Goal: Task Accomplishment & Management: Use online tool/utility

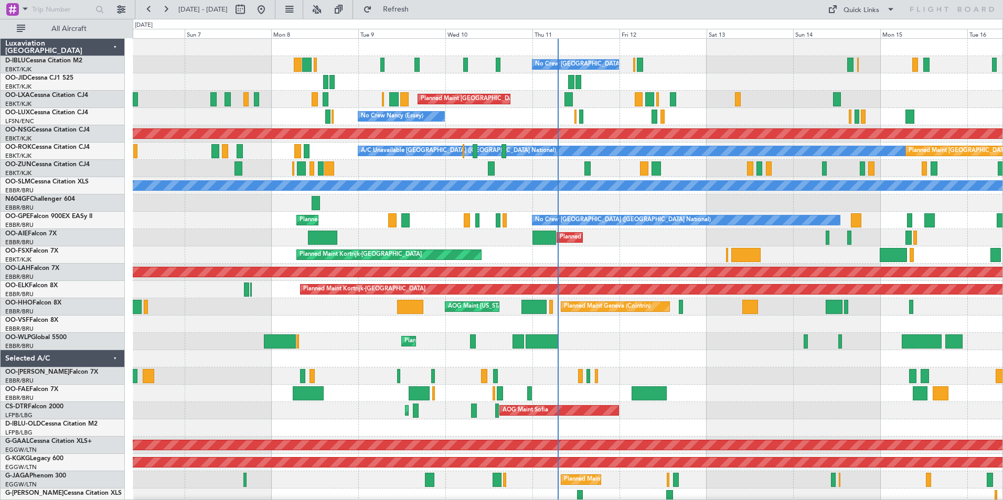
click at [699, 410] on div "AOG Maint Sofia Planned Maint Mugla ([GEOGRAPHIC_DATA])" at bounding box center [568, 410] width 870 height 17
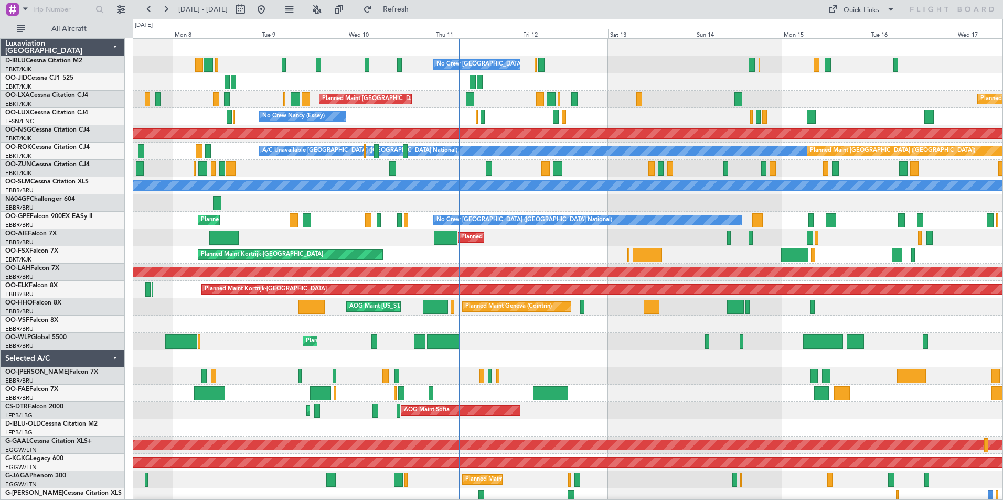
click at [656, 425] on div "No Crew [GEOGRAPHIC_DATA] ([GEOGRAPHIC_DATA] National) Planned Maint [GEOGRAPHI…" at bounding box center [568, 394] width 870 height 710
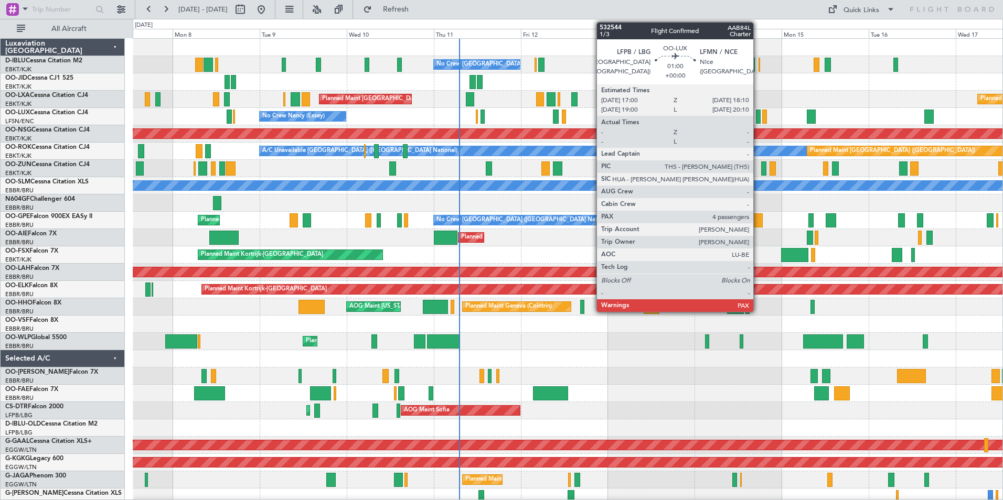
click at [758, 117] on div at bounding box center [758, 117] width 5 height 14
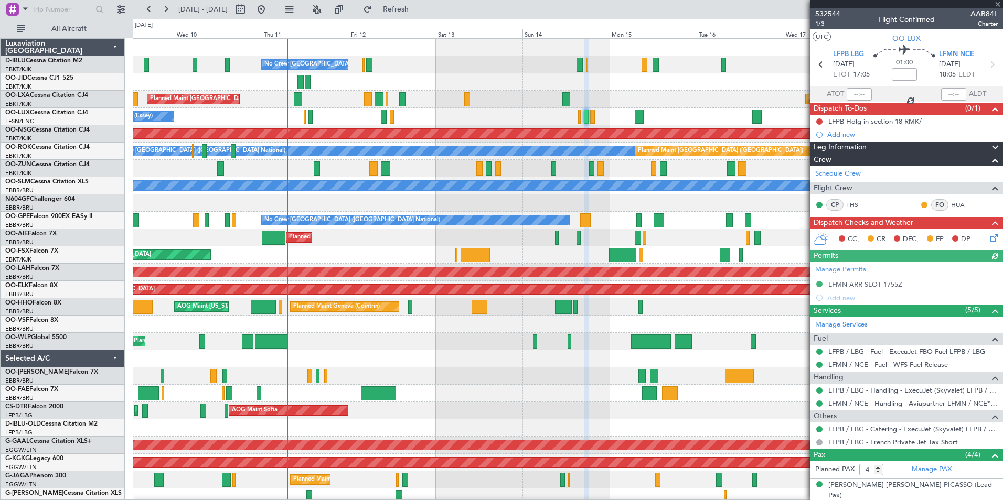
click at [597, 402] on div "No Crew [GEOGRAPHIC_DATA] ([GEOGRAPHIC_DATA] National) Planned Maint [GEOGRAPHI…" at bounding box center [568, 394] width 870 height 710
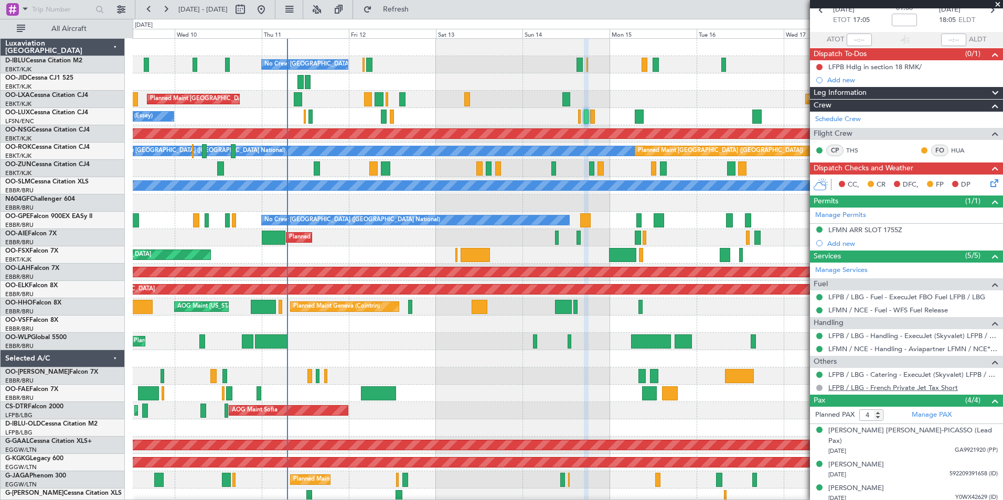
scroll to position [72, 0]
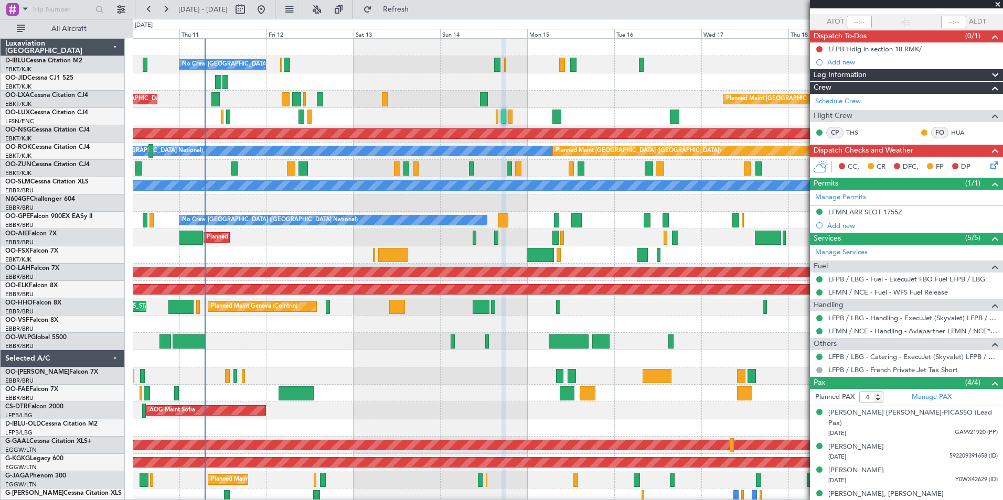
click at [665, 346] on div "Planned Maint Liege" at bounding box center [568, 341] width 870 height 17
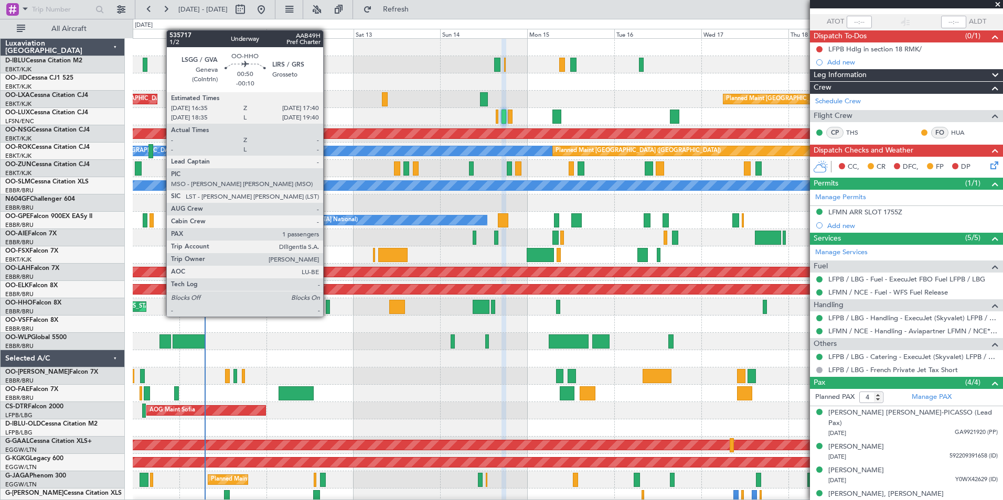
click at [328, 306] on div at bounding box center [328, 307] width 4 height 14
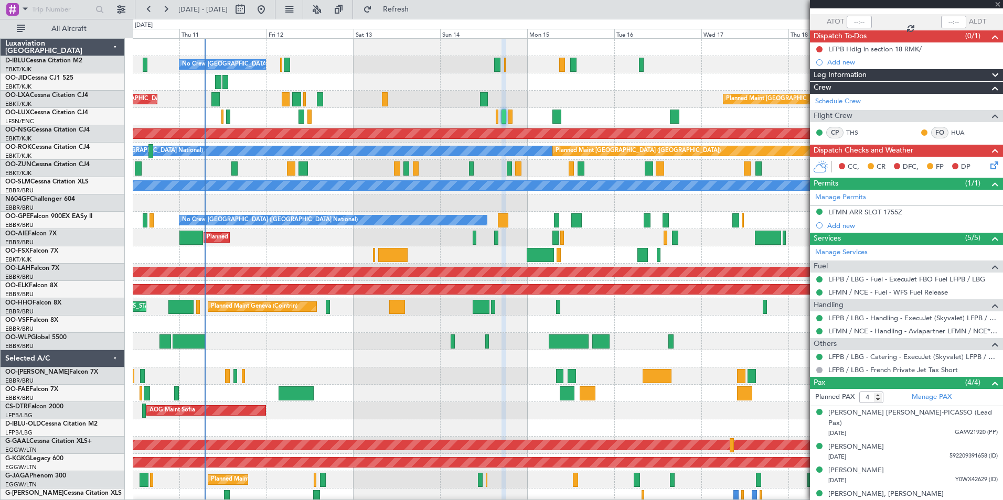
type input "-00:10"
type input "1"
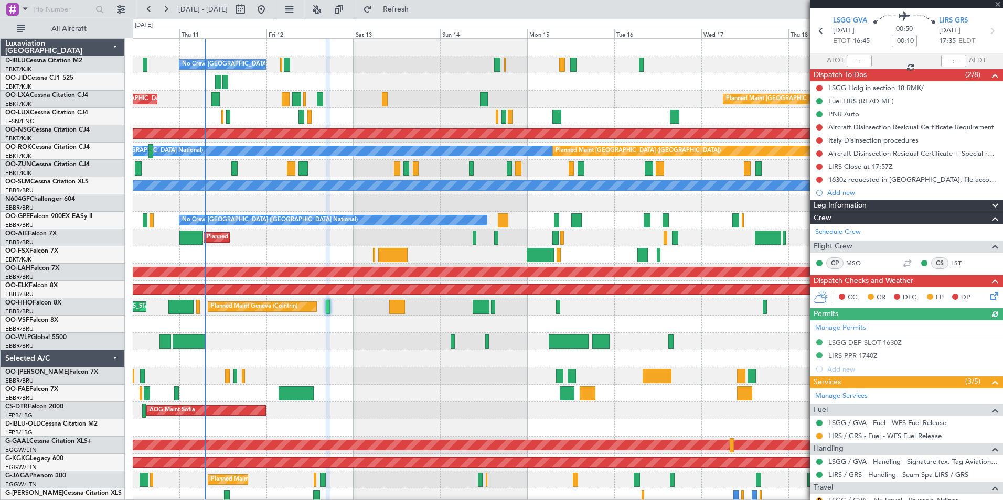
scroll to position [93, 0]
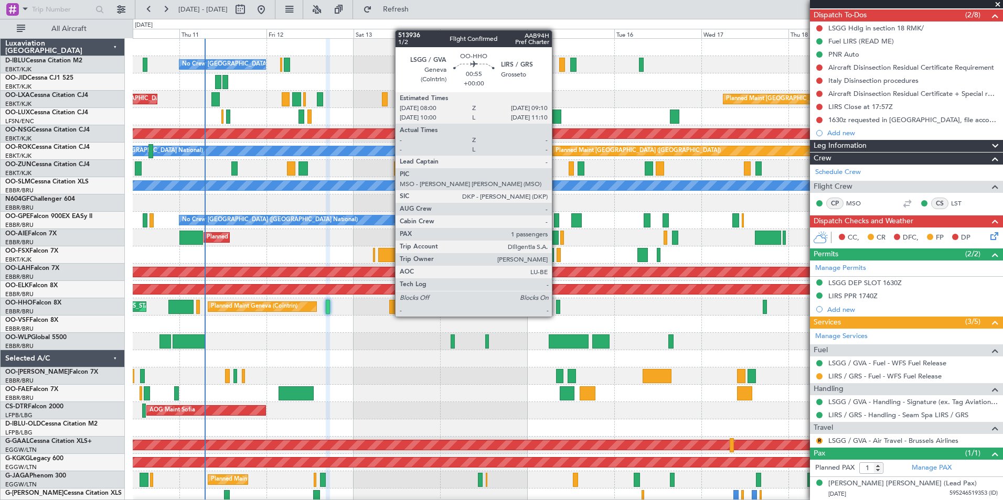
click at [557, 306] on div at bounding box center [558, 307] width 5 height 14
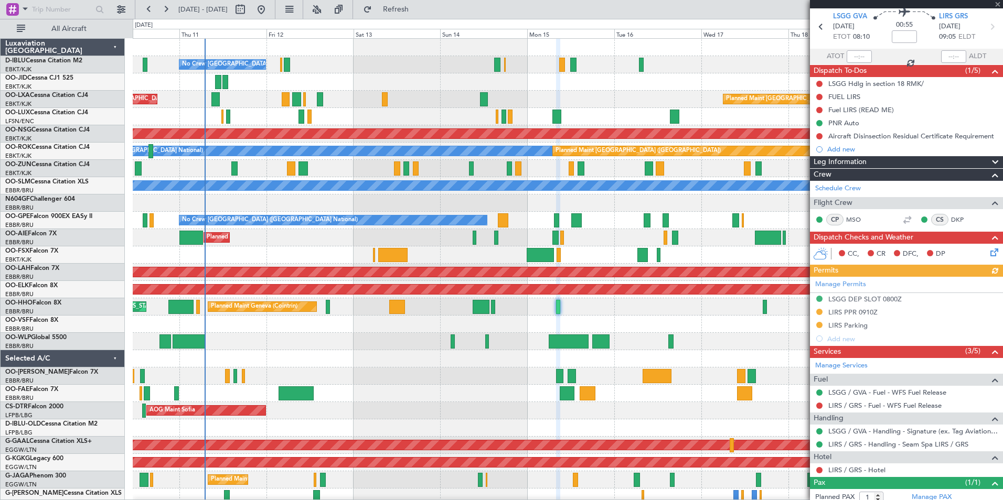
scroll to position [67, 0]
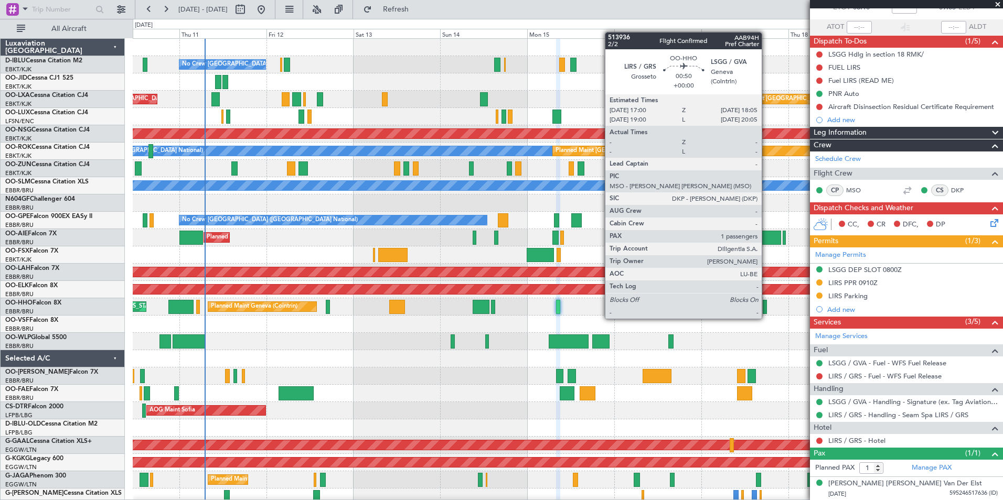
click at [766, 308] on div at bounding box center [765, 307] width 4 height 14
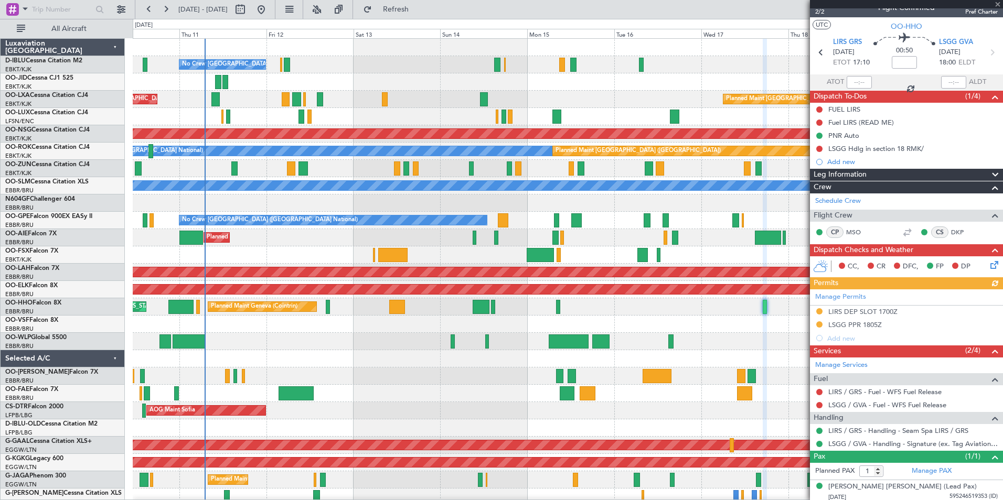
scroll to position [15, 0]
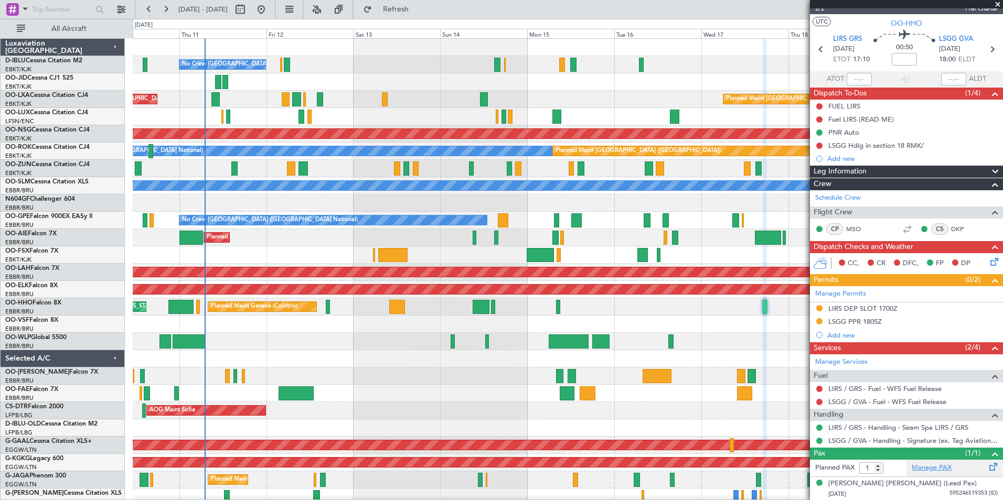
click at [934, 469] on link "Manage PAX" at bounding box center [932, 468] width 40 height 10
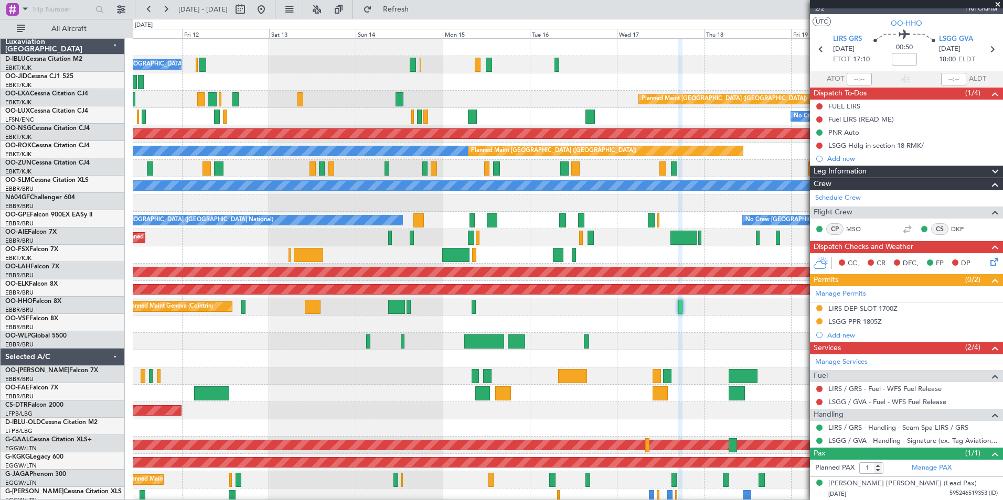
scroll to position [0, 0]
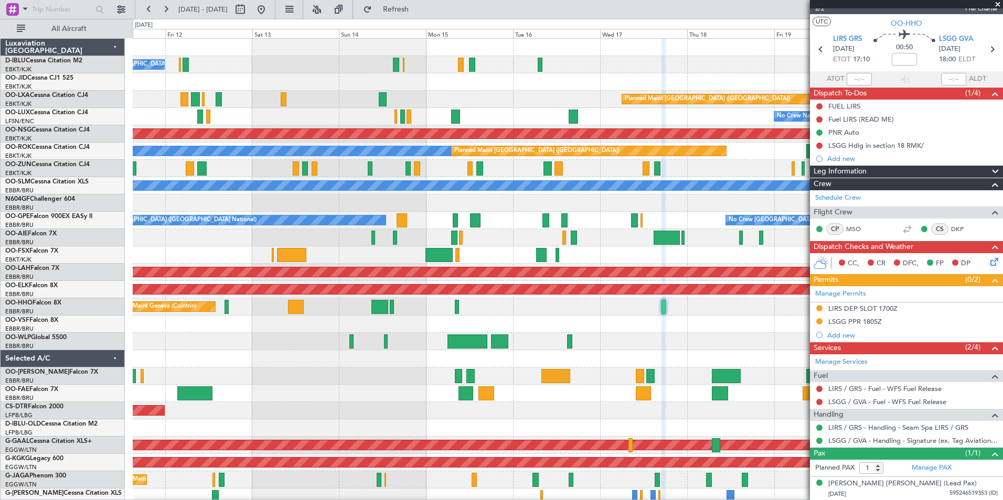
click at [608, 324] on div at bounding box center [568, 324] width 870 height 17
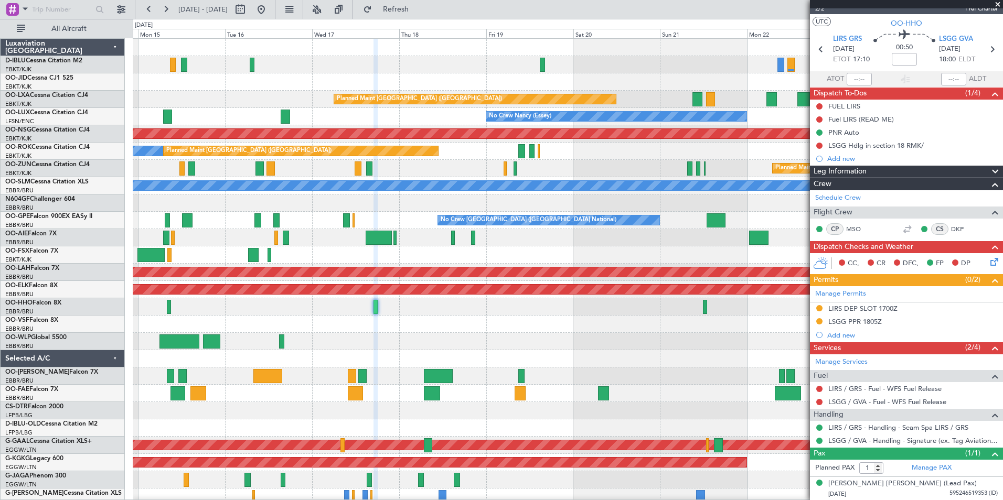
click at [433, 330] on div at bounding box center [568, 324] width 870 height 17
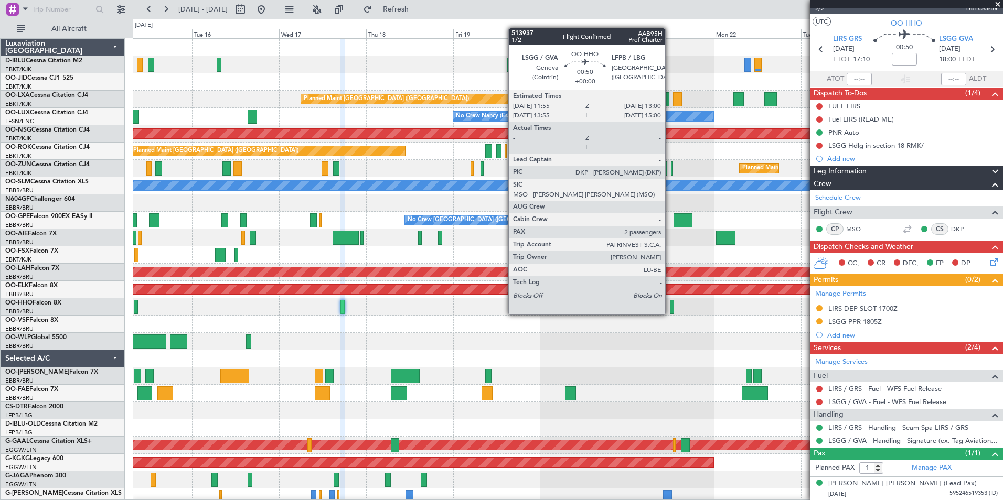
click at [670, 304] on div at bounding box center [672, 307] width 4 height 14
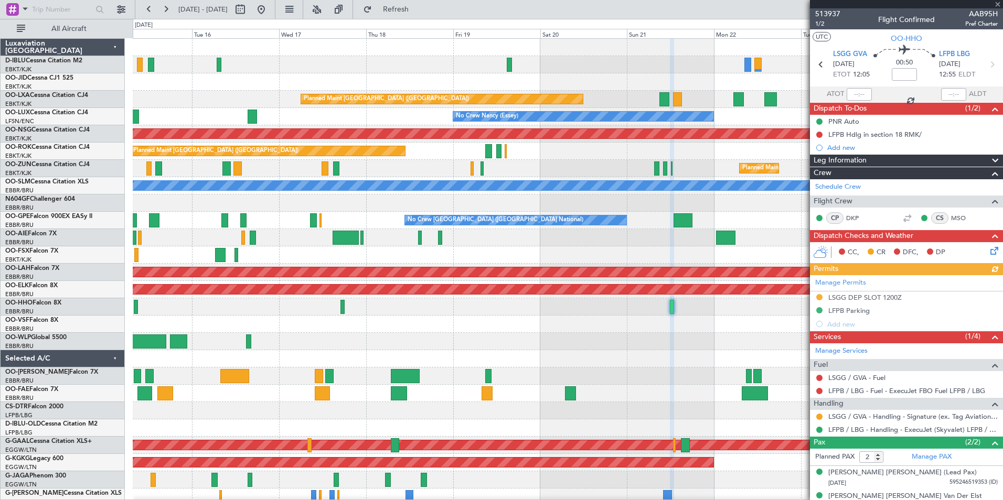
scroll to position [13, 0]
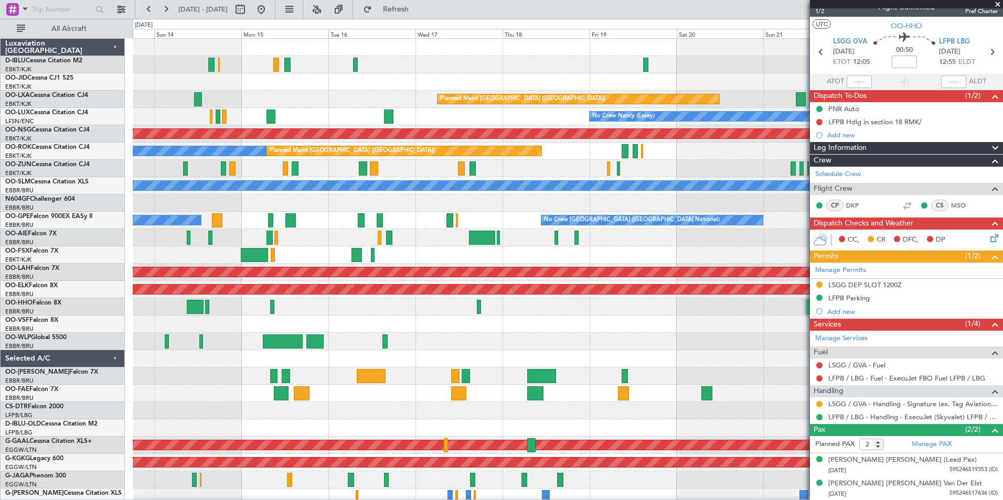
click at [799, 340] on div "No Crew [GEOGRAPHIC_DATA] ([GEOGRAPHIC_DATA] National) Planned Maint [GEOGRAPHI…" at bounding box center [568, 385] width 870 height 692
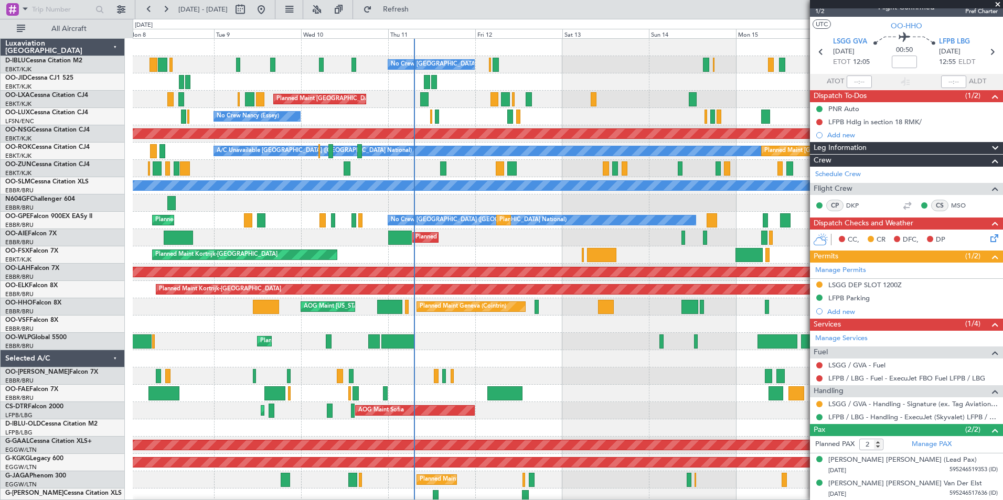
click at [878, 334] on fb-app "[DATE] - [DATE] Refresh Quick Links All Aircraft No Crew [GEOGRAPHIC_DATA] (Bru…" at bounding box center [501, 254] width 1003 height 493
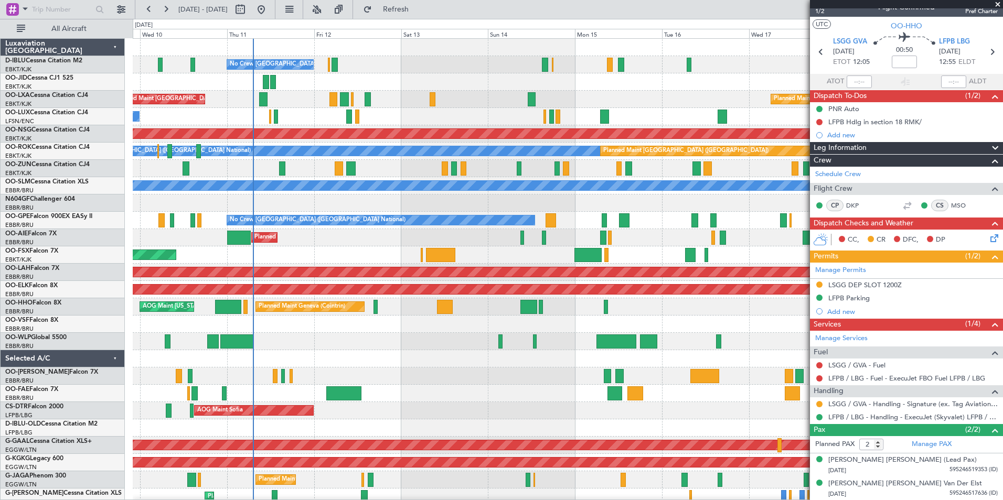
click at [546, 394] on div "No Crew [GEOGRAPHIC_DATA] ([GEOGRAPHIC_DATA] National) Planned Maint [GEOGRAPHI…" at bounding box center [568, 394] width 870 height 710
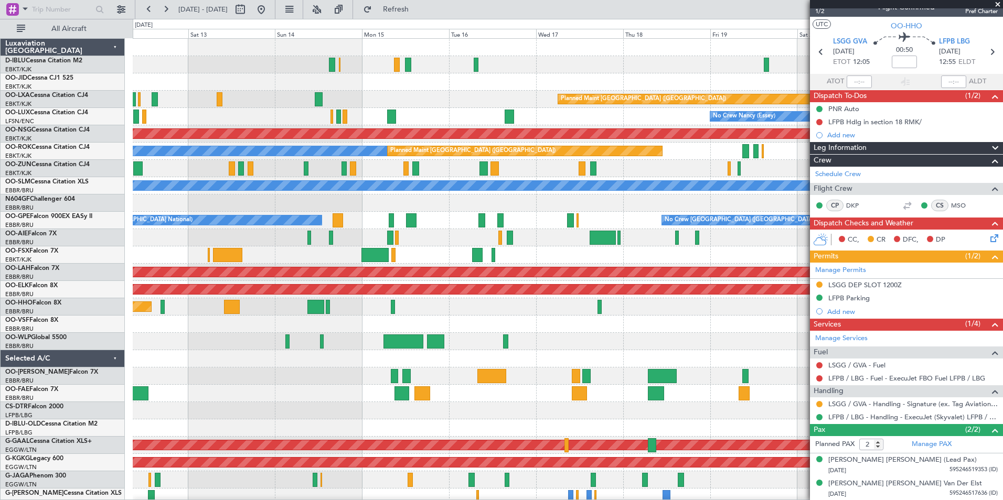
click at [466, 336] on div "No Crew [GEOGRAPHIC_DATA] ([GEOGRAPHIC_DATA] National) Planned Maint [GEOGRAPHI…" at bounding box center [568, 402] width 870 height 727
click at [596, 308] on div "Planned Maint Geneva (Cointrin) AOG Maint [US_STATE] ([GEOGRAPHIC_DATA])" at bounding box center [568, 306] width 870 height 17
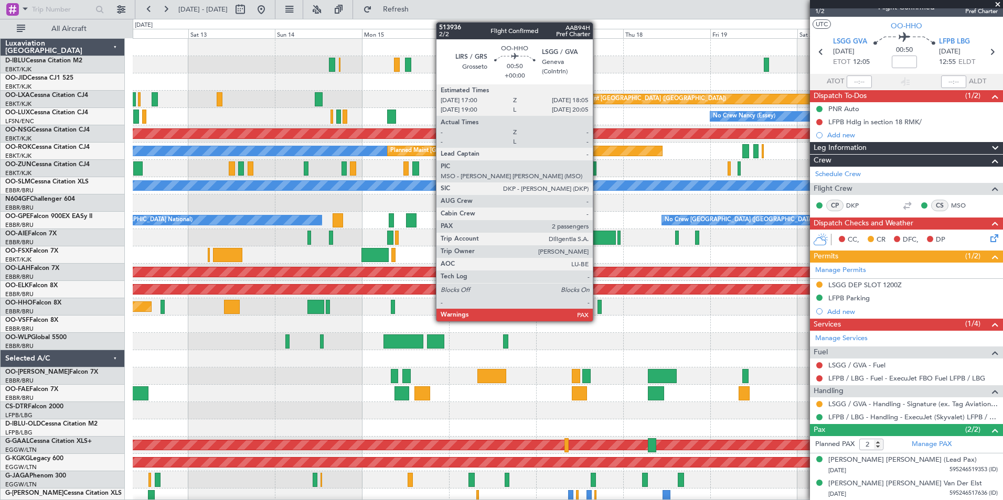
click at [597, 308] on div at bounding box center [599, 307] width 4 height 14
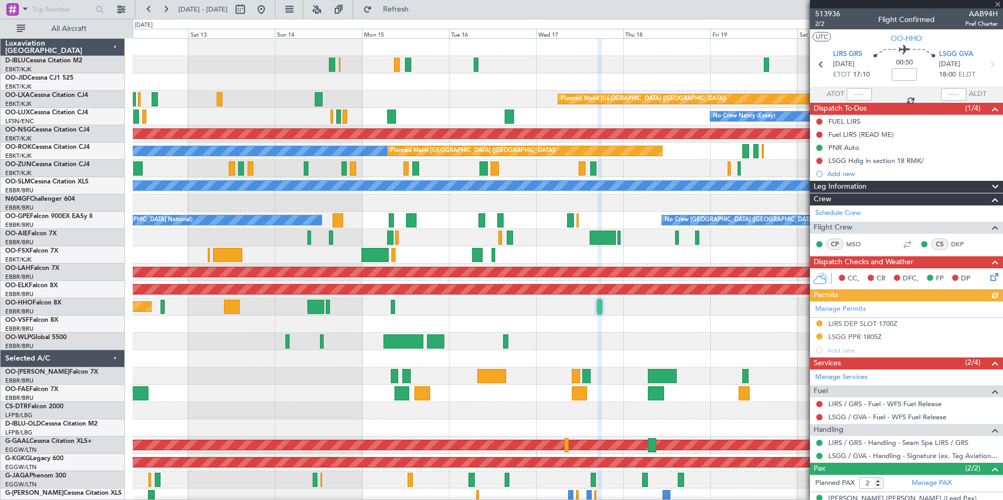
scroll to position [39, 0]
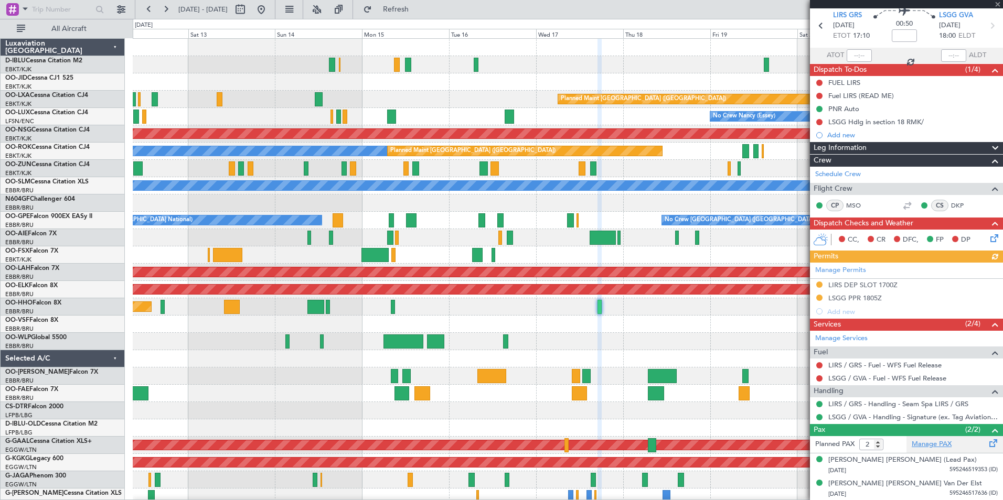
click at [936, 443] on link "Manage PAX" at bounding box center [932, 445] width 40 height 10
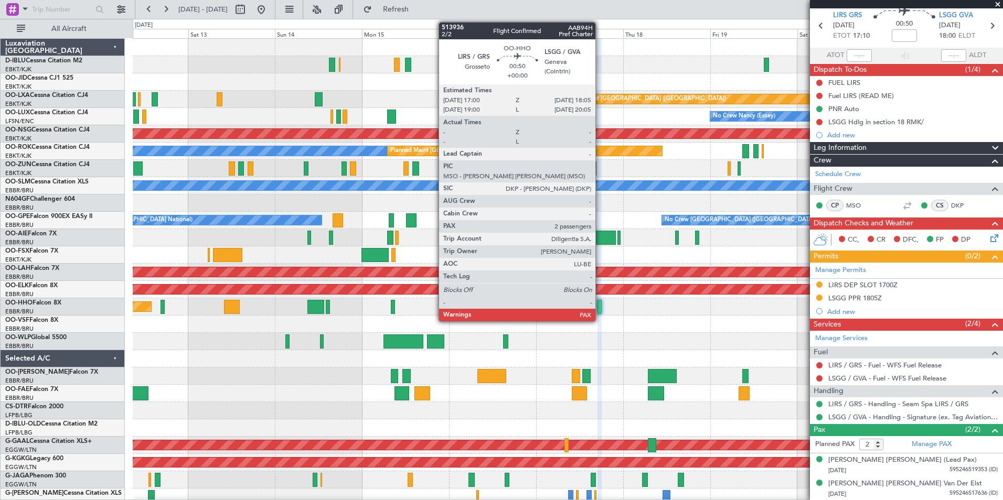
click at [600, 307] on div at bounding box center [599, 307] width 4 height 14
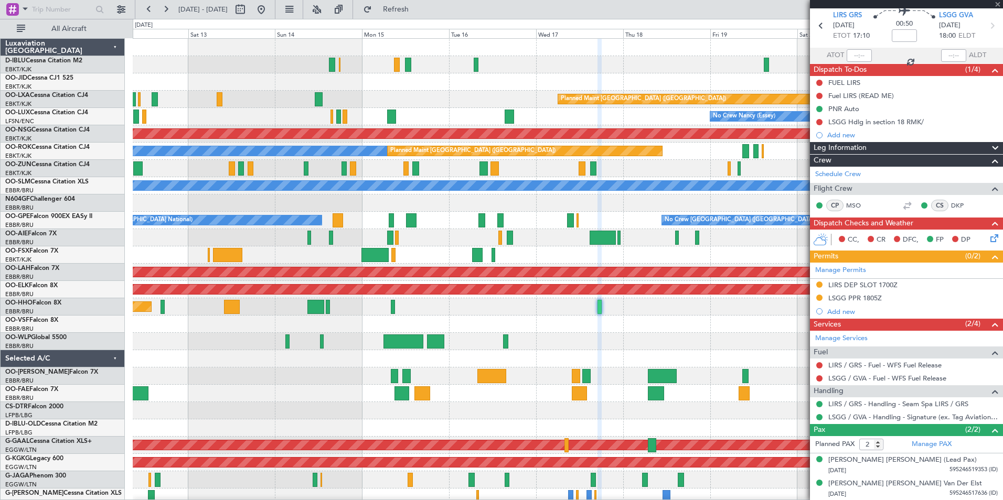
scroll to position [0, 0]
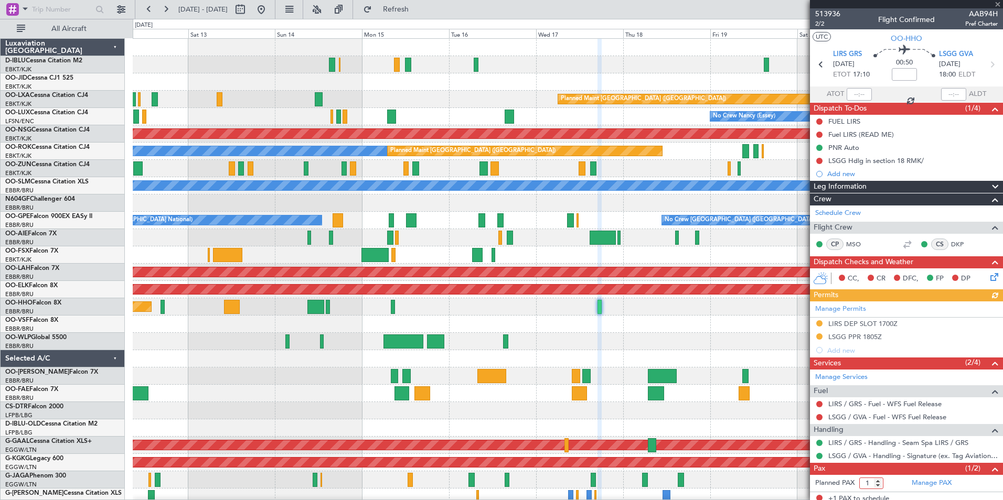
type input "1"
click at [878, 485] on input "1" at bounding box center [871, 484] width 24 height 12
click at [989, 467] on span at bounding box center [995, 469] width 13 height 13
click at [991, 465] on span at bounding box center [995, 469] width 13 height 13
click at [515, 321] on div at bounding box center [568, 324] width 870 height 17
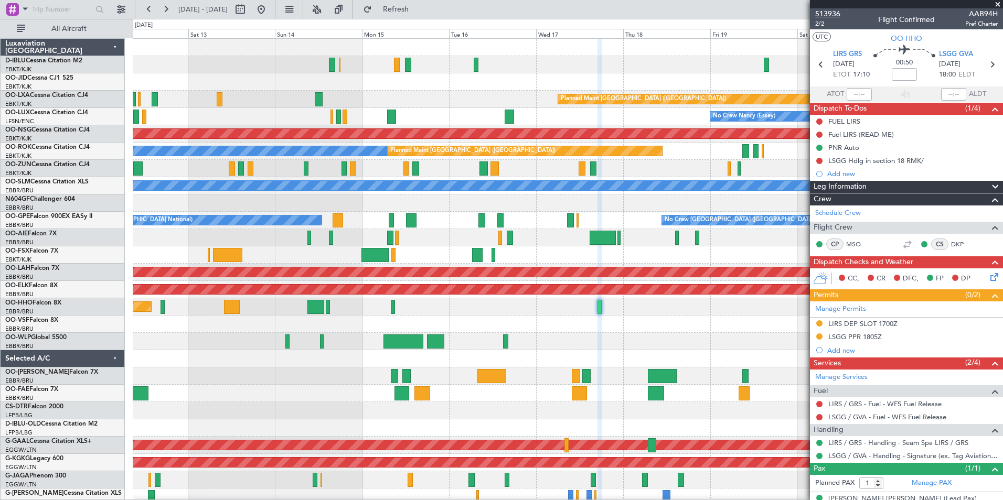
click at [827, 12] on span "513936" at bounding box center [827, 13] width 25 height 11
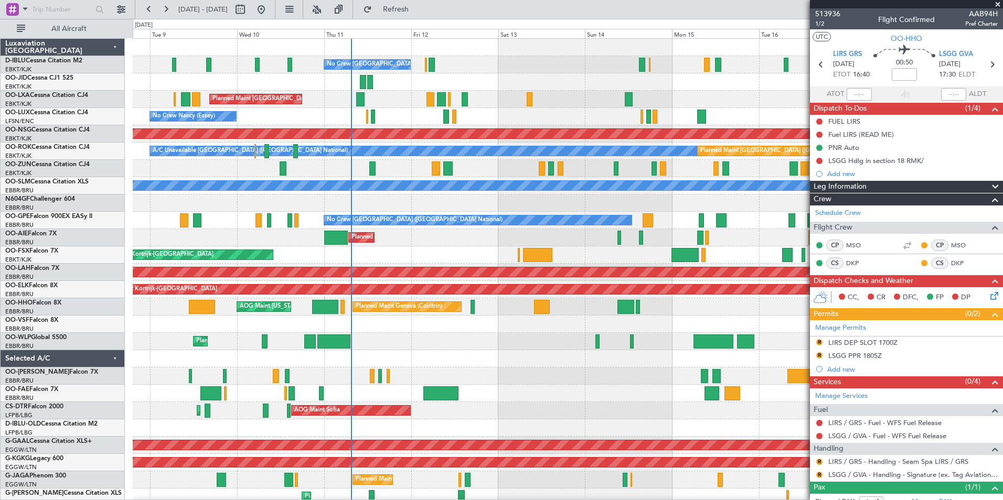
click at [621, 416] on div "No Crew [GEOGRAPHIC_DATA] ([GEOGRAPHIC_DATA] National) Planned Maint [GEOGRAPHI…" at bounding box center [568, 385] width 870 height 692
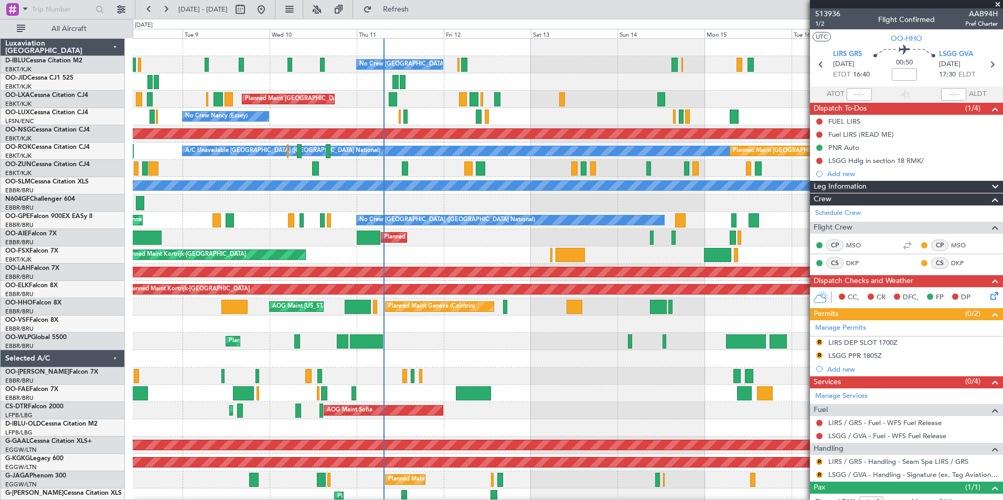
click at [592, 378] on div at bounding box center [568, 376] width 870 height 17
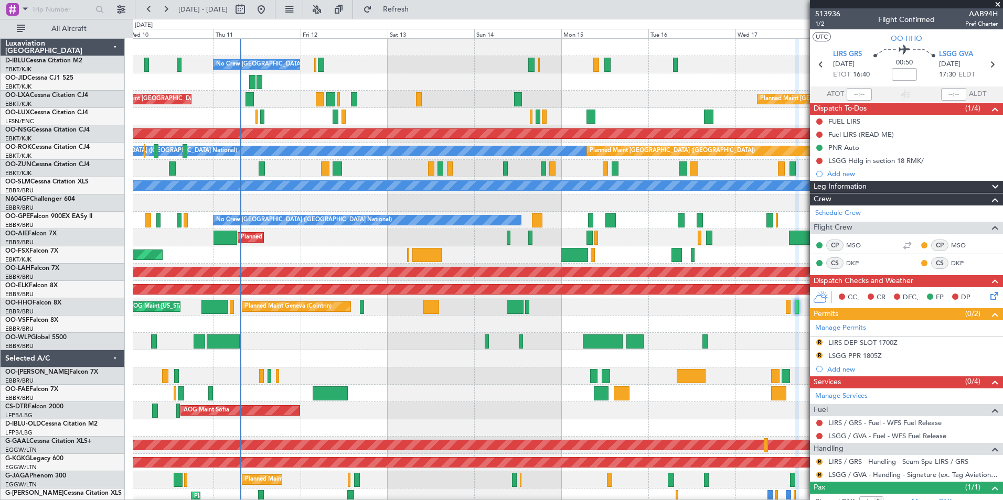
click at [387, 355] on div "No Crew [GEOGRAPHIC_DATA] ([GEOGRAPHIC_DATA] National) Planned Maint [GEOGRAPHI…" at bounding box center [568, 402] width 870 height 727
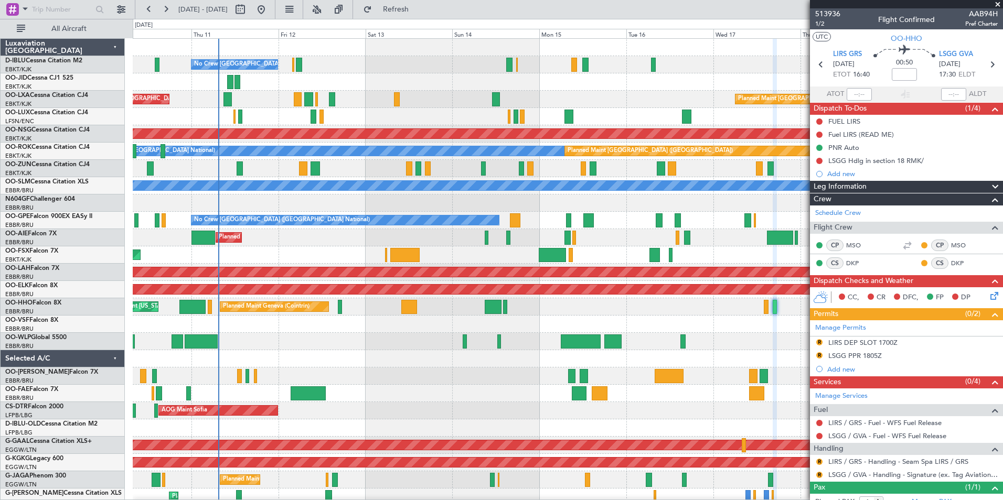
click at [605, 313] on div "Planned Maint Geneva (Cointrin) AOG Maint [US_STATE] ([GEOGRAPHIC_DATA])" at bounding box center [568, 306] width 870 height 17
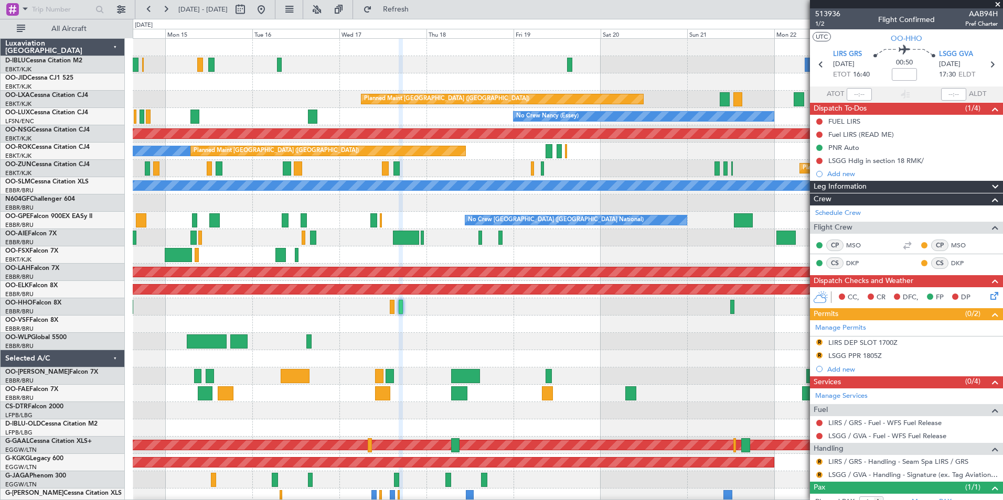
click at [409, 326] on div "A/C Unavailable [GEOGRAPHIC_DATA] ([GEOGRAPHIC_DATA] National) Planned Maint [G…" at bounding box center [568, 385] width 870 height 692
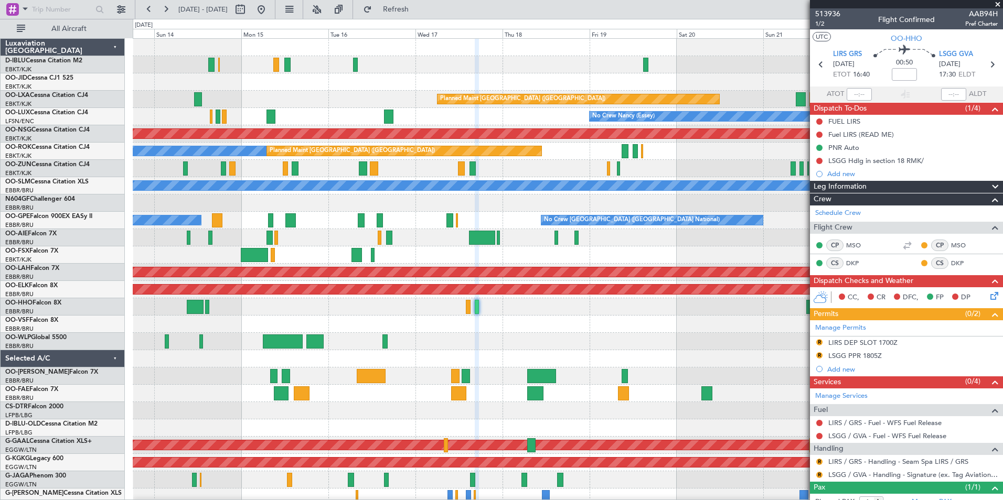
click at [538, 322] on div at bounding box center [568, 324] width 870 height 17
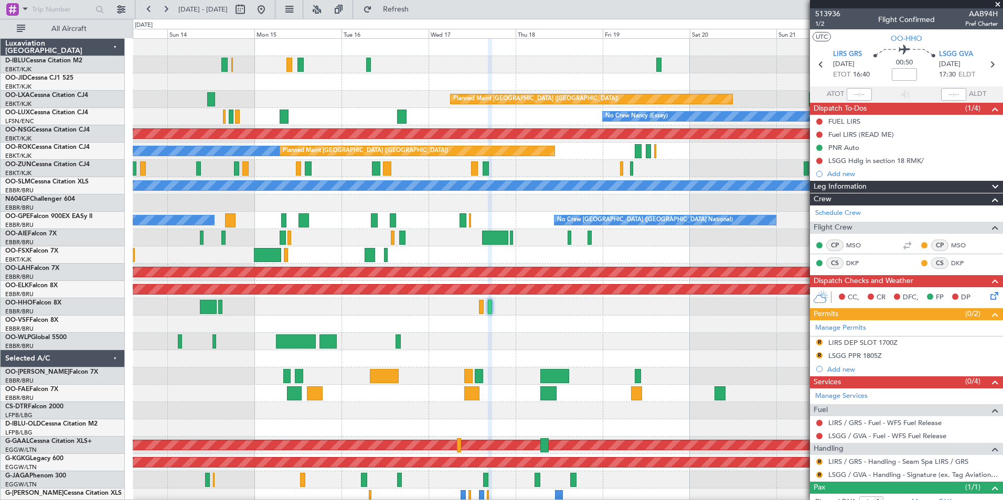
click at [517, 331] on div at bounding box center [568, 324] width 870 height 17
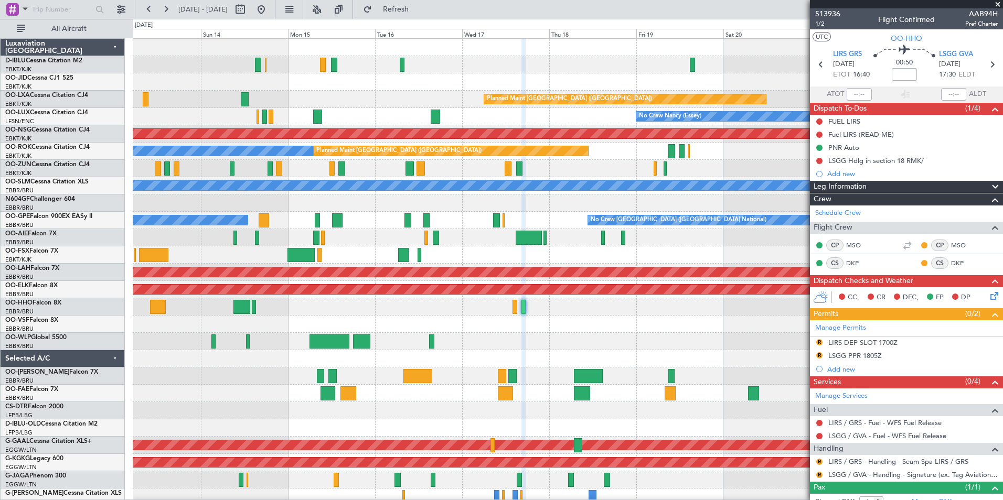
click at [418, 317] on div "No Crew [GEOGRAPHIC_DATA] ([GEOGRAPHIC_DATA] National) Planned Maint [GEOGRAPHI…" at bounding box center [568, 385] width 870 height 692
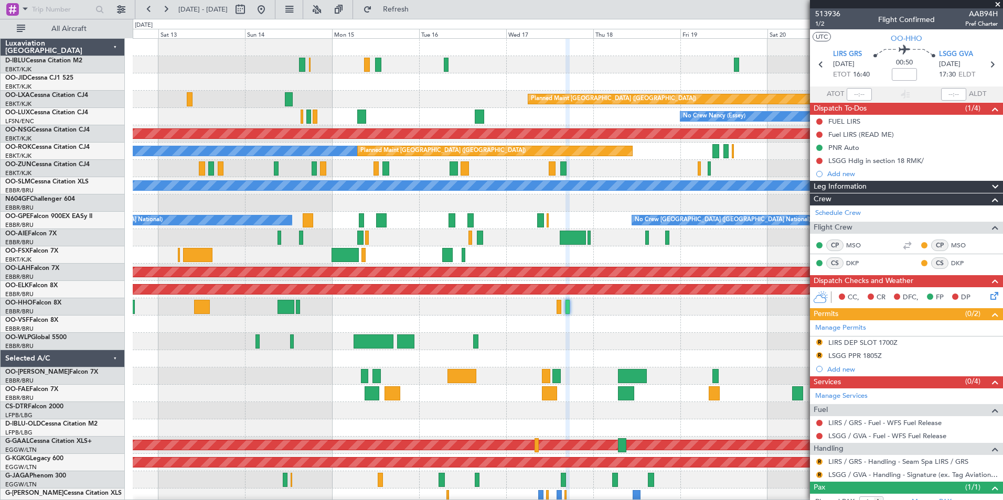
click at [615, 339] on div at bounding box center [568, 341] width 870 height 17
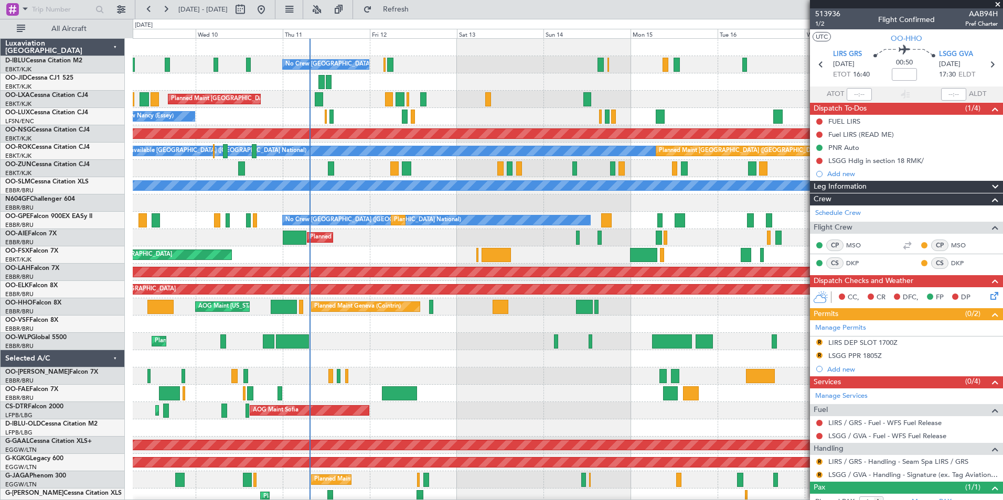
click at [631, 359] on div "No Crew [GEOGRAPHIC_DATA] ([GEOGRAPHIC_DATA] National) Planned Maint [GEOGRAPHI…" at bounding box center [568, 385] width 870 height 692
click at [370, 346] on div "No Crew [GEOGRAPHIC_DATA] ([GEOGRAPHIC_DATA] National) Planned Maint [GEOGRAPHI…" at bounding box center [568, 402] width 870 height 727
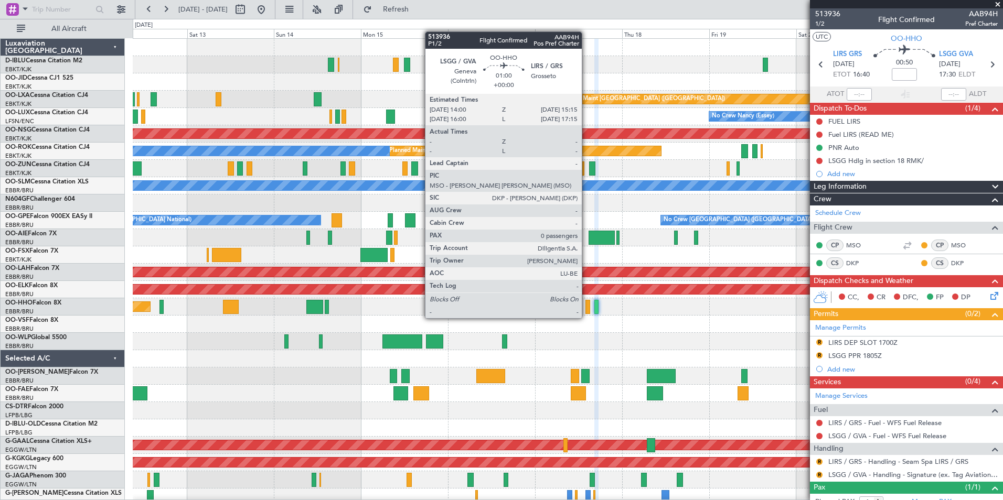
click at [586, 308] on div at bounding box center [587, 307] width 5 height 14
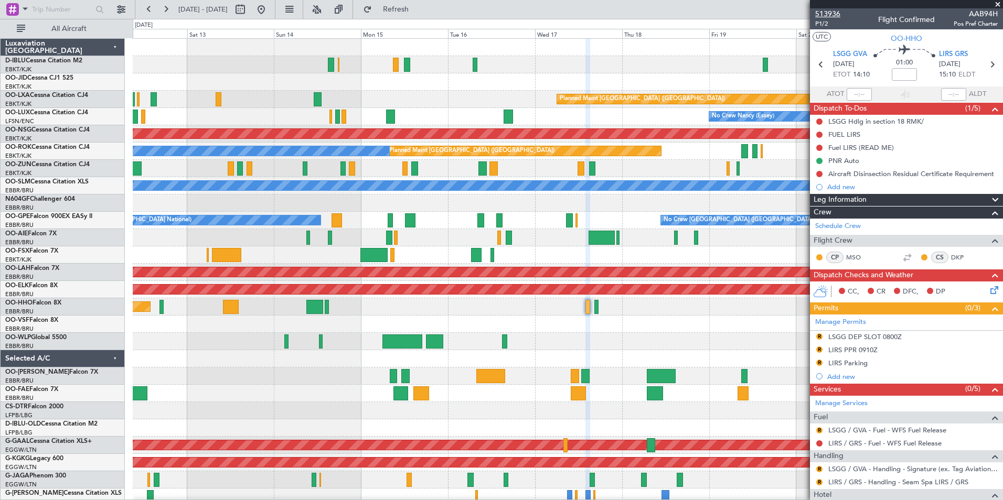
click at [837, 16] on span "513936" at bounding box center [827, 13] width 25 height 11
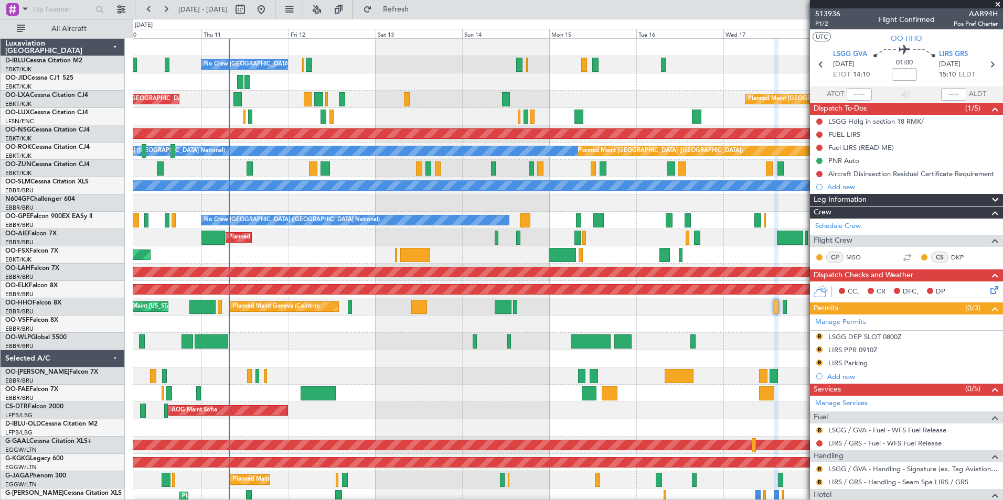
click at [721, 325] on div at bounding box center [568, 324] width 870 height 17
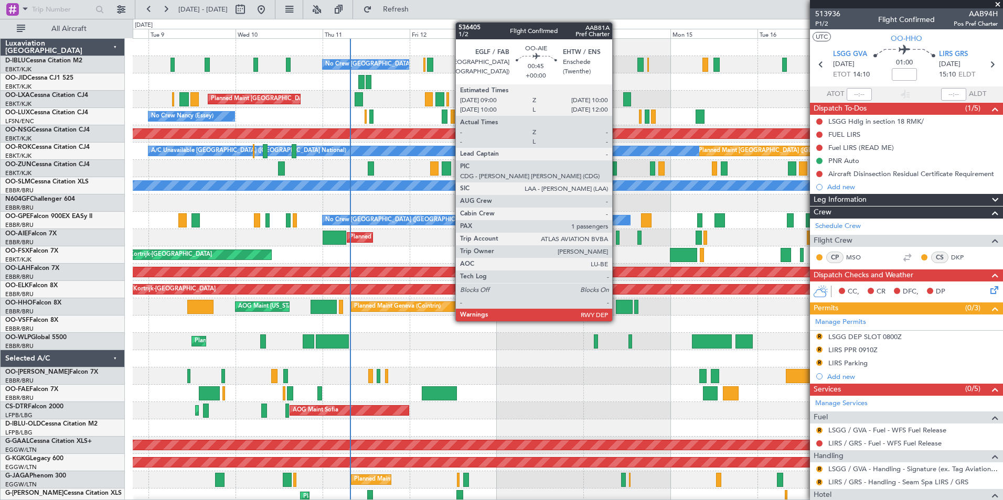
click at [617, 239] on div at bounding box center [618, 238] width 4 height 14
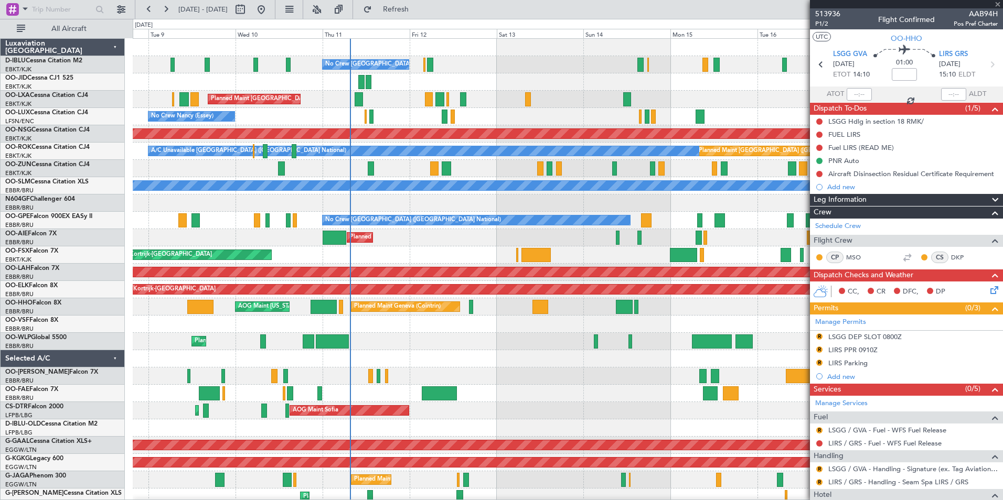
type input "1"
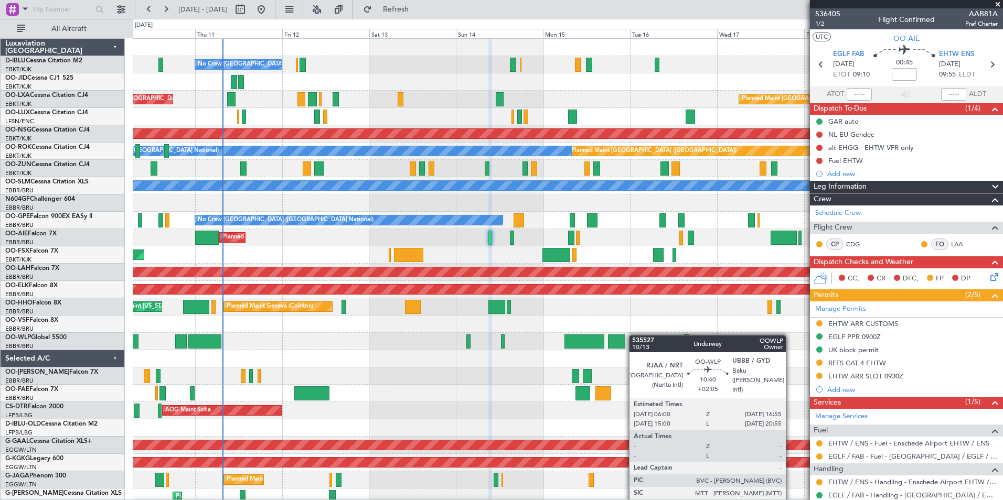
click at [563, 350] on div "No Crew [GEOGRAPHIC_DATA] ([GEOGRAPHIC_DATA] National) Planned Maint [GEOGRAPHI…" at bounding box center [568, 402] width 870 height 727
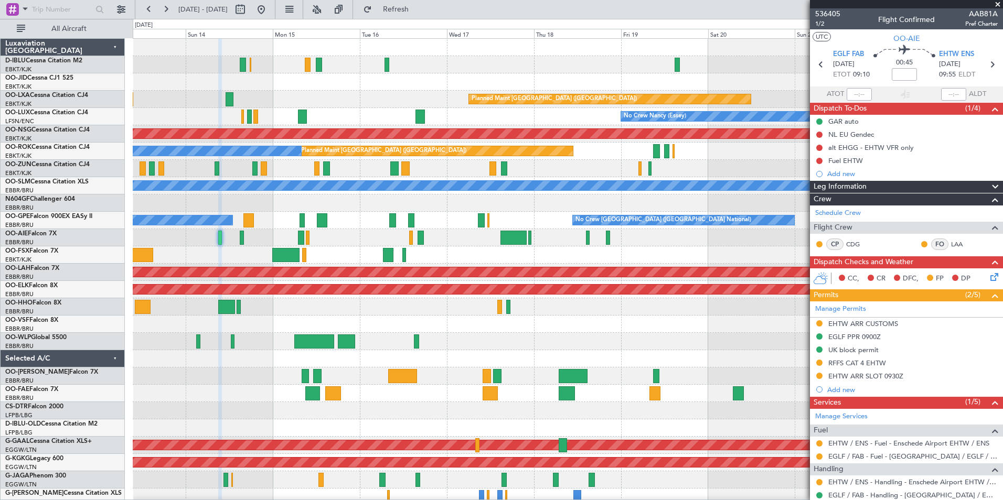
click at [474, 344] on div "No Crew [GEOGRAPHIC_DATA] ([GEOGRAPHIC_DATA] National) Planned Maint [GEOGRAPHI…" at bounding box center [568, 402] width 870 height 727
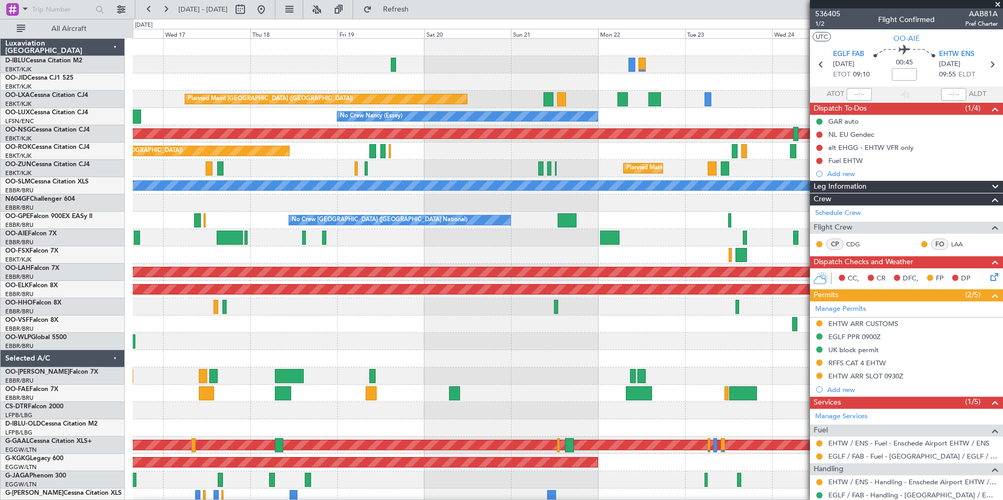
click at [332, 359] on div "A/C Unavailable [GEOGRAPHIC_DATA] ([GEOGRAPHIC_DATA] National) A/C Unavailable …" at bounding box center [568, 385] width 870 height 692
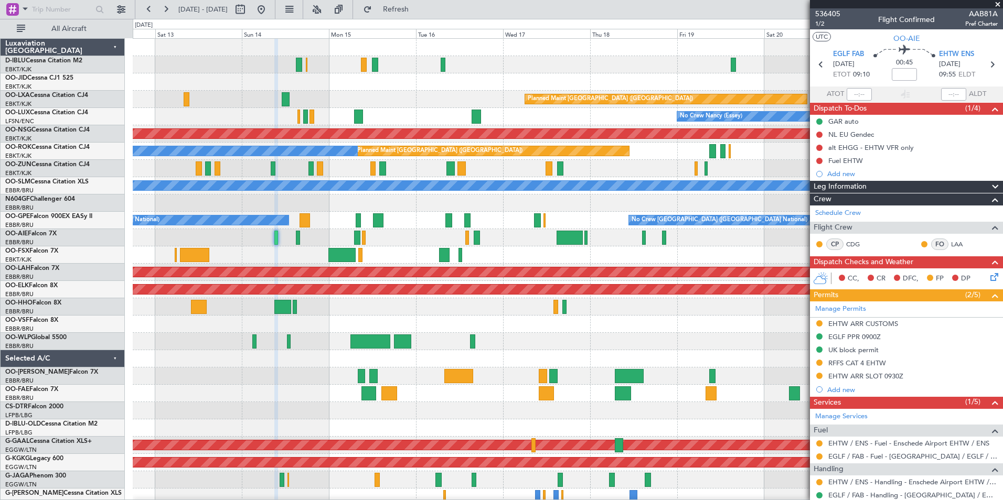
click at [819, 323] on fb-app "[DATE] - [DATE] Refresh Quick Links All Aircraft No Crew [GEOGRAPHIC_DATA] (Bru…" at bounding box center [501, 254] width 1003 height 493
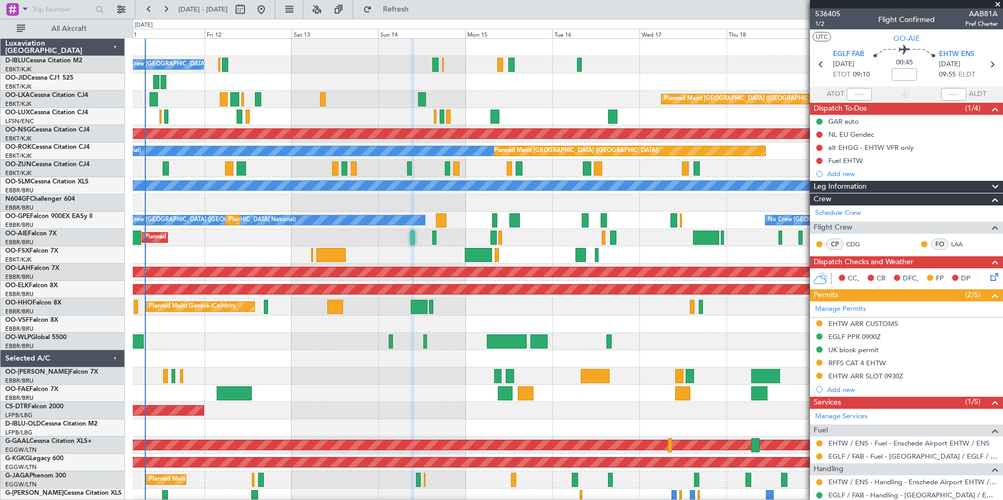
click at [705, 328] on div at bounding box center [568, 324] width 870 height 17
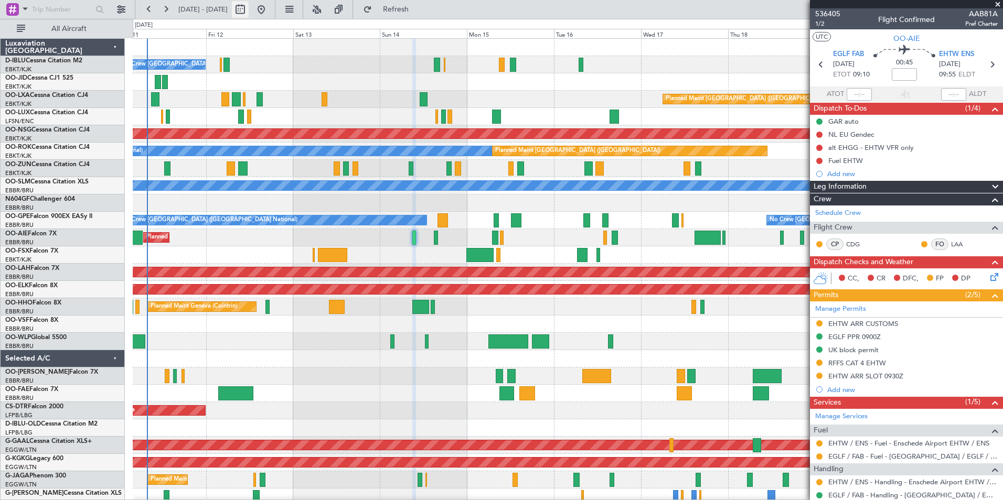
click at [249, 15] on button at bounding box center [240, 9] width 17 height 17
select select "9"
select select "2025"
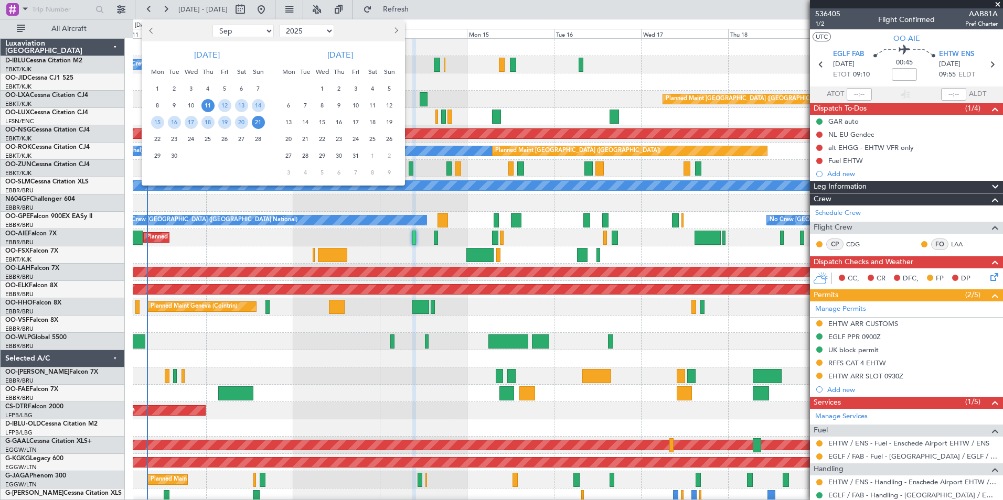
click at [239, 31] on select "Jan Feb Mar Apr May Jun [DATE] Aug Sep Oct Nov Dec" at bounding box center [242, 31] width 61 height 13
click at [212, 25] on select "Jan Feb Mar Apr May Jun [DATE] Aug Sep Oct Nov Dec" at bounding box center [242, 31] width 61 height 13
click at [225, 86] on span "30" at bounding box center [224, 88] width 13 height 13
select select "5"
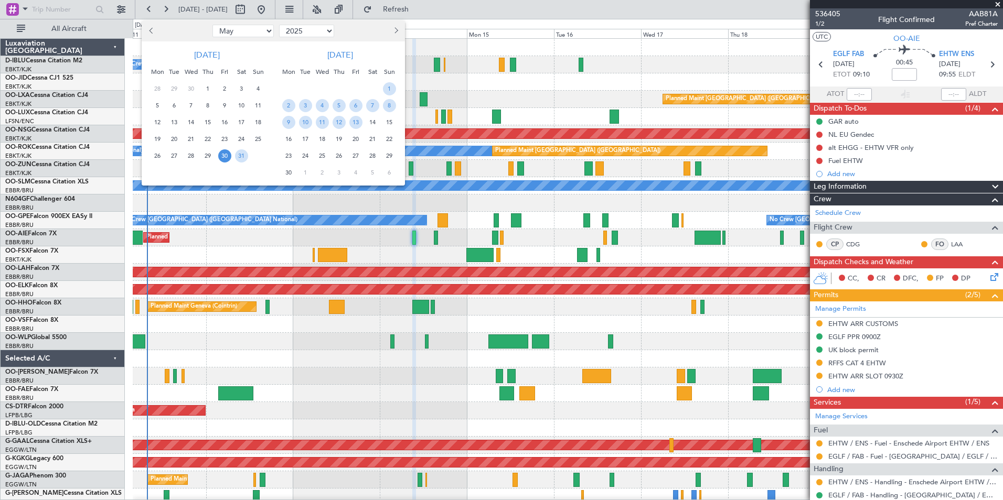
click at [358, 121] on span "13" at bounding box center [355, 122] width 13 height 13
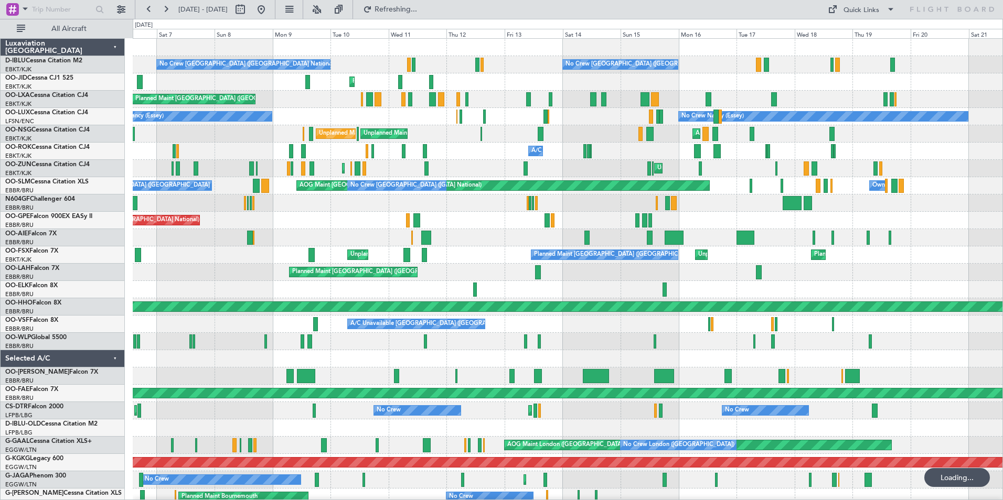
click at [471, 275] on div "No Crew [GEOGRAPHIC_DATA] ([GEOGRAPHIC_DATA] National) No Crew [GEOGRAPHIC_DATA…" at bounding box center [568, 411] width 870 height 744
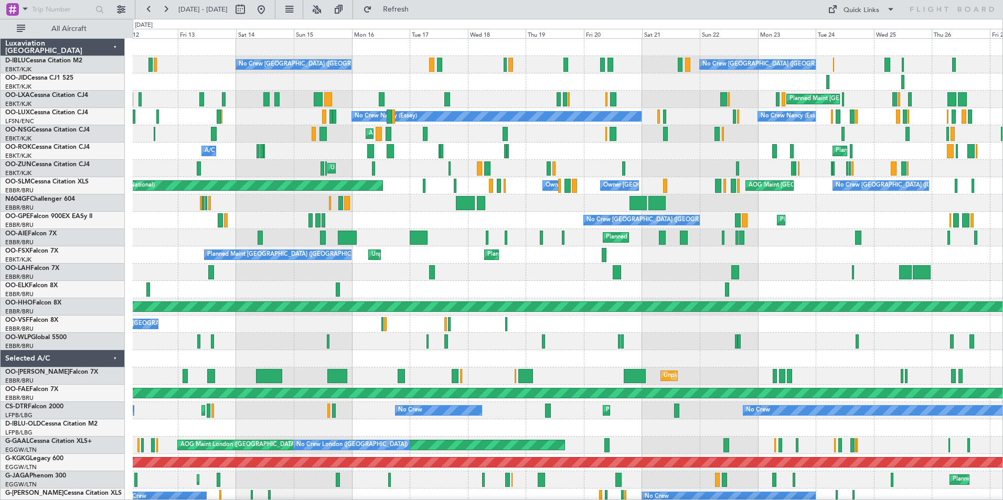
click at [395, 278] on div "No Crew [GEOGRAPHIC_DATA] ([GEOGRAPHIC_DATA] National) No Crew [GEOGRAPHIC_DATA…" at bounding box center [568, 428] width 870 height 779
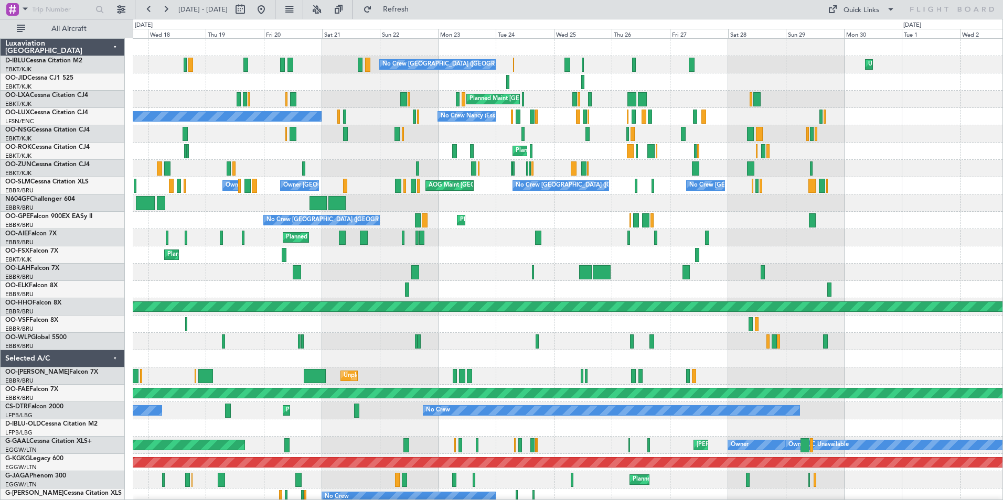
click at [409, 283] on div "No Crew [GEOGRAPHIC_DATA] ([GEOGRAPHIC_DATA] National) Unplanned Maint [GEOGRAP…" at bounding box center [568, 428] width 870 height 779
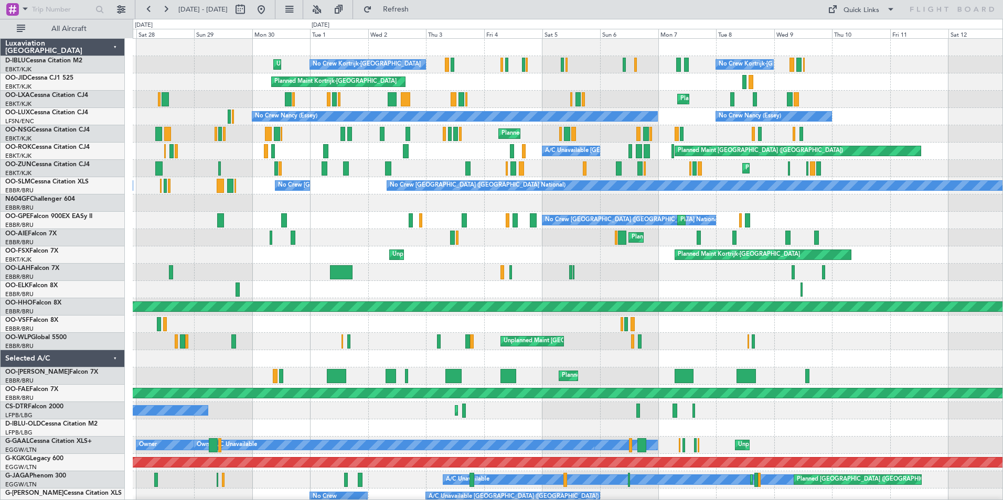
click at [396, 314] on div "Unplanned Maint [GEOGRAPHIC_DATA]-[GEOGRAPHIC_DATA] No Crew Kortrijk-[GEOGRAPHI…" at bounding box center [568, 402] width 870 height 727
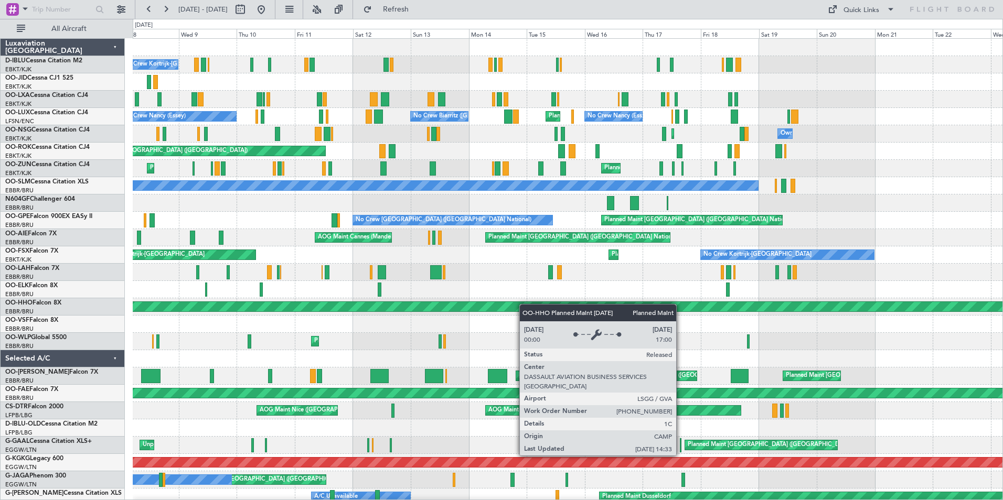
click at [367, 311] on div "No Crew Kortrijk-[GEOGRAPHIC_DATA] Planned Maint [GEOGRAPHIC_DATA]-[GEOGRAPHIC_…" at bounding box center [568, 420] width 870 height 762
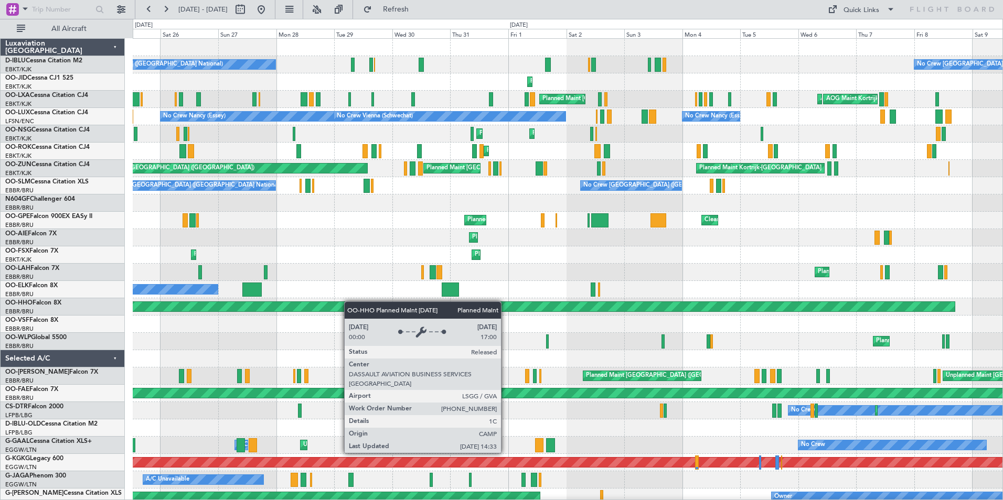
click at [345, 302] on div "No Crew [GEOGRAPHIC_DATA] ([GEOGRAPHIC_DATA] National) No Crew [GEOGRAPHIC_DATA…" at bounding box center [568, 402] width 870 height 727
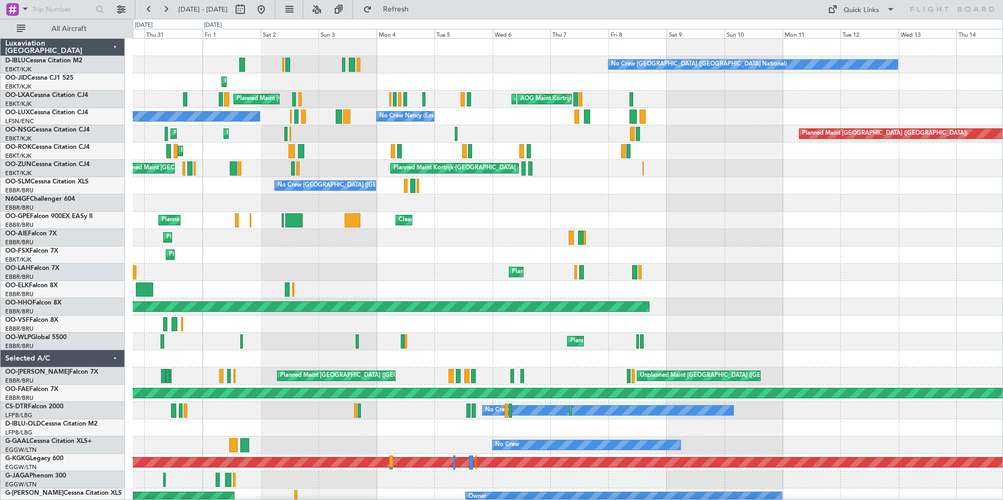
click at [357, 321] on div "No Crew [GEOGRAPHIC_DATA] ([GEOGRAPHIC_DATA] National) No Crew [GEOGRAPHIC_DATA…" at bounding box center [568, 402] width 870 height 727
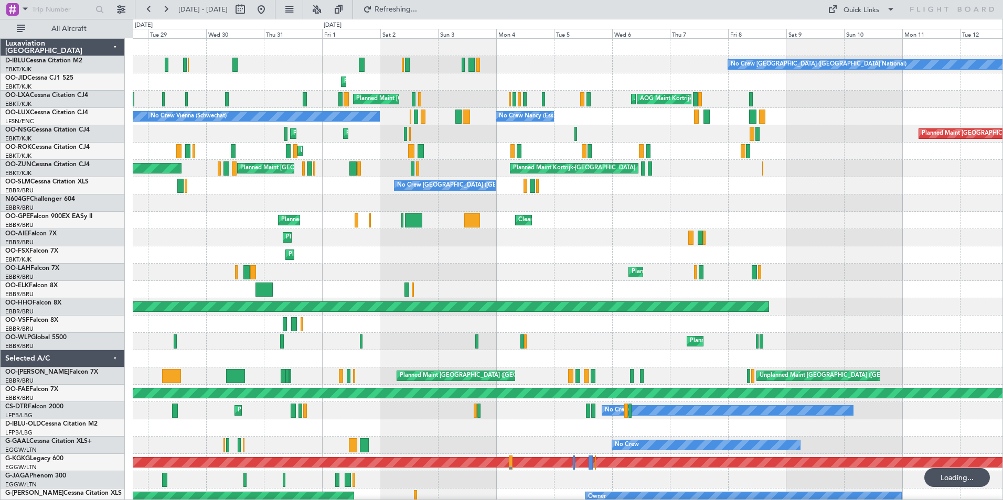
click at [986, 292] on div "Owner [GEOGRAPHIC_DATA] ([GEOGRAPHIC_DATA] National)" at bounding box center [568, 289] width 870 height 17
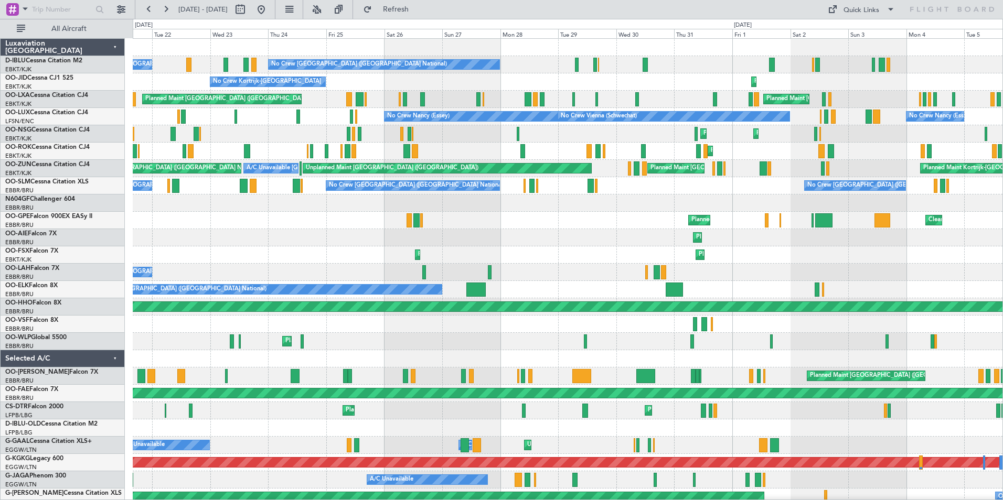
click at [1002, 329] on html "31 Jul 2025 - 15 Aug 2025 Refresh Quick Links All Aircraft No Crew Brussels (Br…" at bounding box center [501, 250] width 1003 height 500
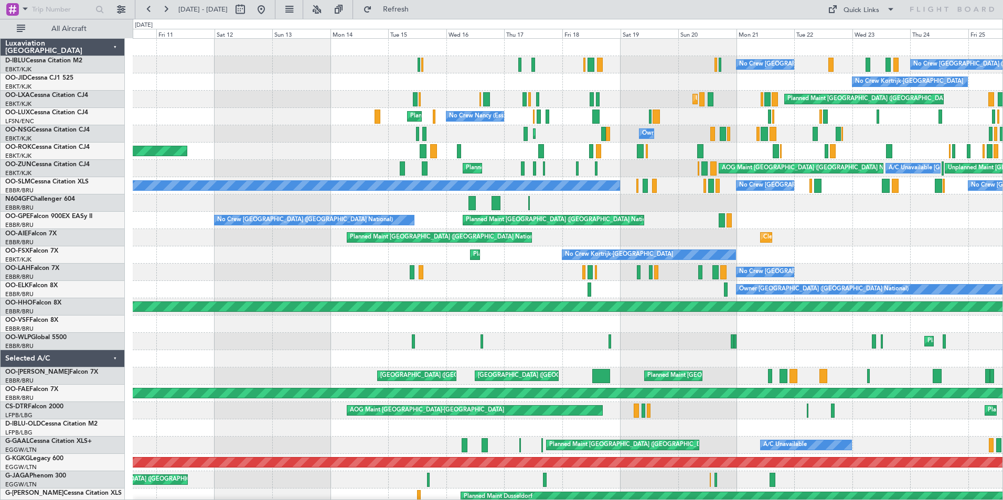
click at [1002, 360] on html "31 Jul 2025 - 15 Aug 2025 Refresh Quick Links All Aircraft No Crew Brussels (Br…" at bounding box center [501, 250] width 1003 height 500
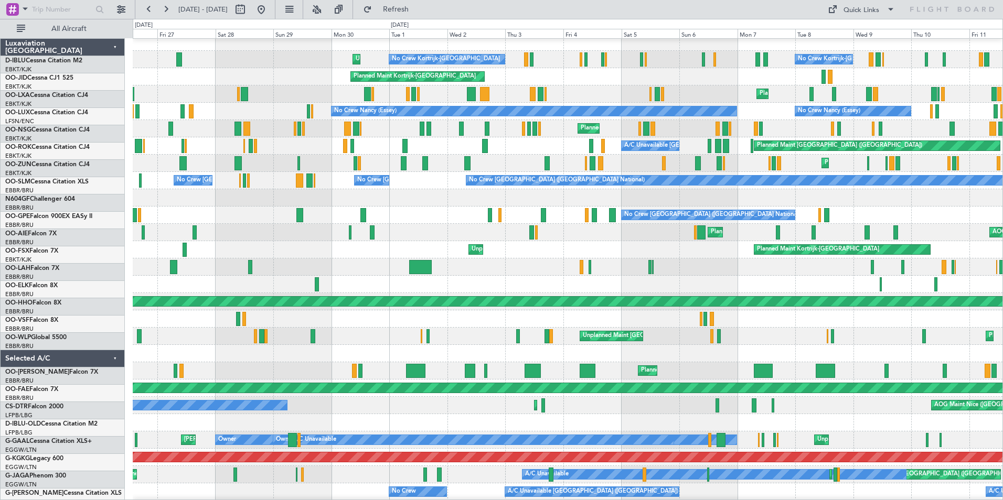
click at [756, 272] on div at bounding box center [568, 267] width 870 height 17
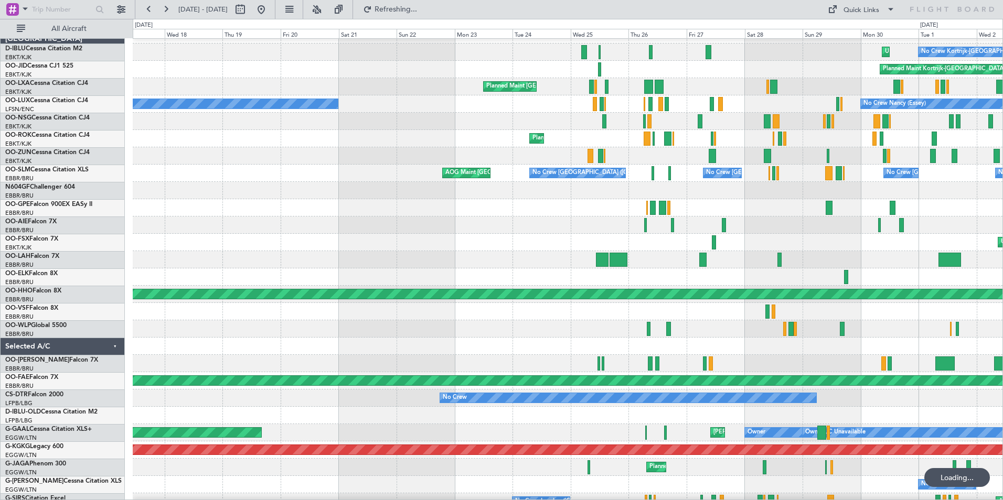
scroll to position [13, 0]
click at [896, 257] on div at bounding box center [568, 259] width 870 height 17
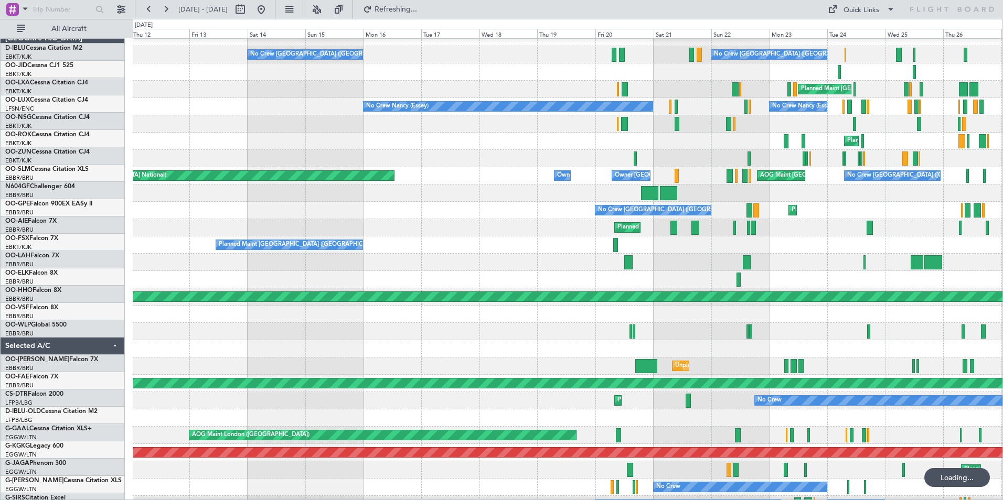
click at [762, 263] on div "Planned Maint [GEOGRAPHIC_DATA] ([GEOGRAPHIC_DATA] National)" at bounding box center [568, 262] width 870 height 17
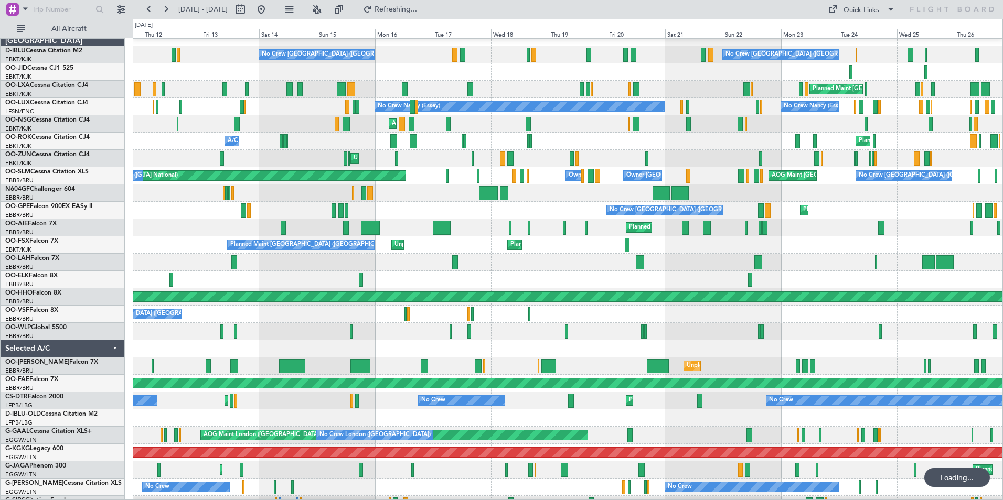
click at [945, 260] on div "Planned Maint [GEOGRAPHIC_DATA] ([GEOGRAPHIC_DATA] National)" at bounding box center [568, 262] width 870 height 17
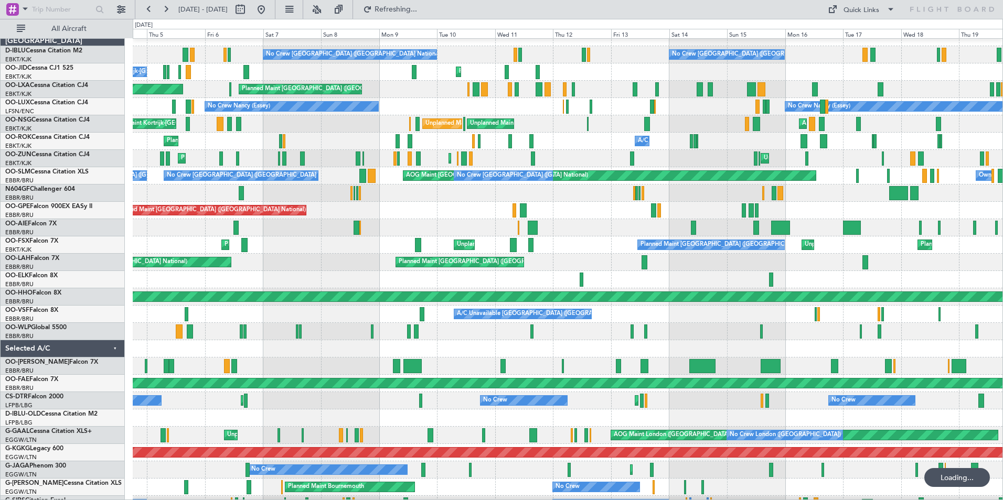
click at [914, 273] on div at bounding box center [568, 279] width 870 height 17
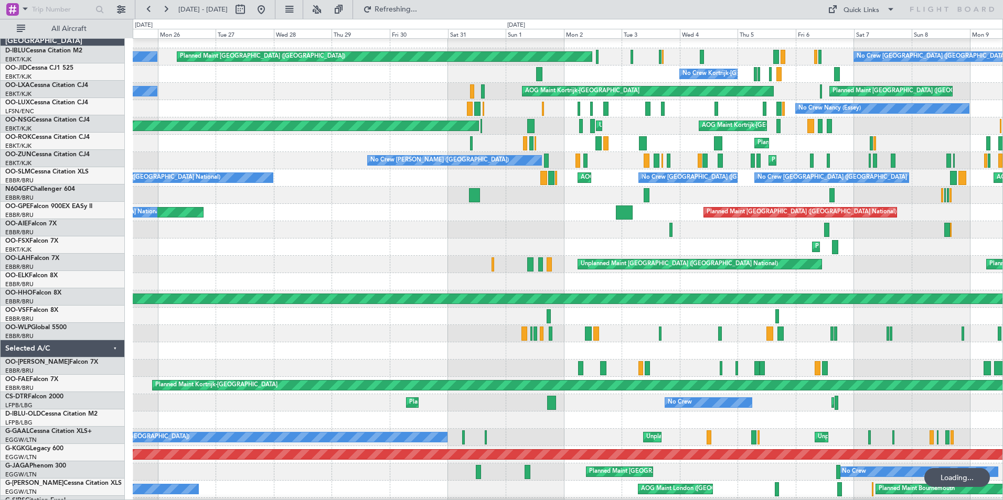
scroll to position [7, 0]
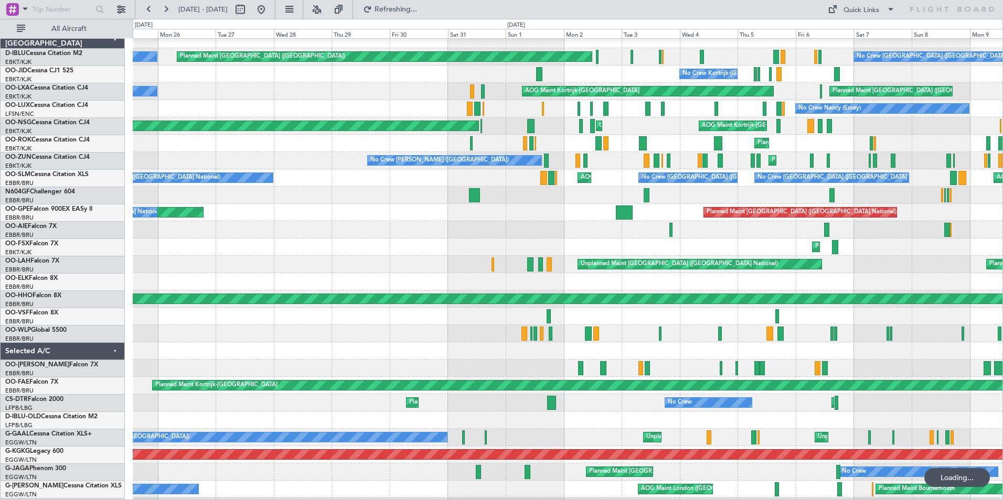
click at [945, 276] on div at bounding box center [568, 281] width 870 height 17
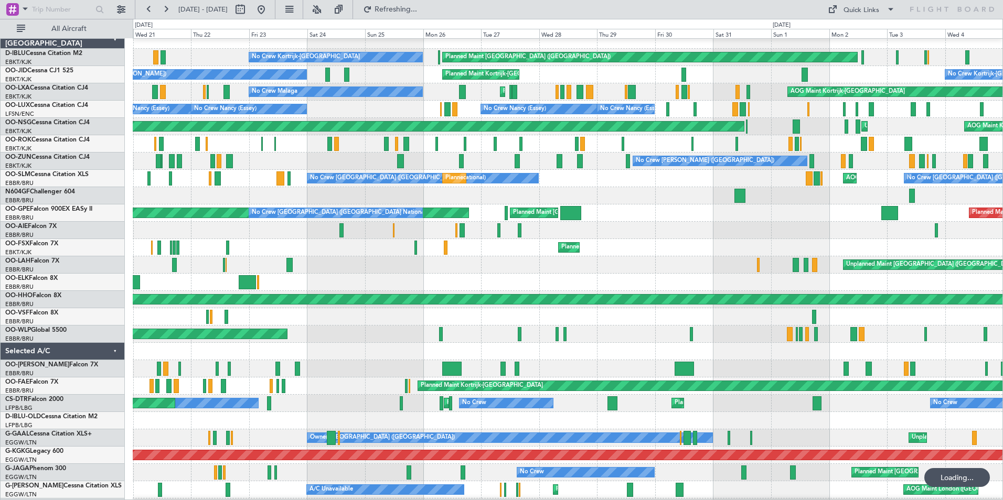
click at [811, 276] on div at bounding box center [568, 282] width 870 height 17
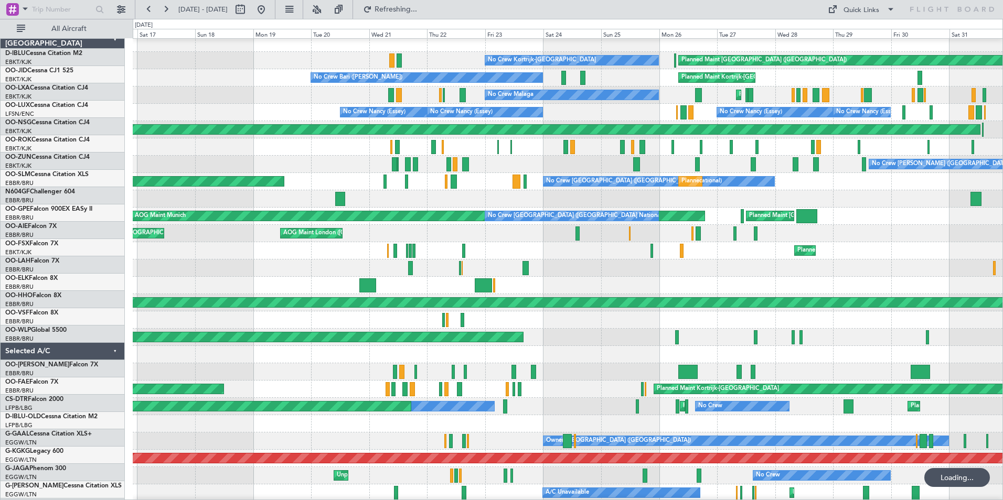
click at [748, 284] on div at bounding box center [568, 285] width 870 height 17
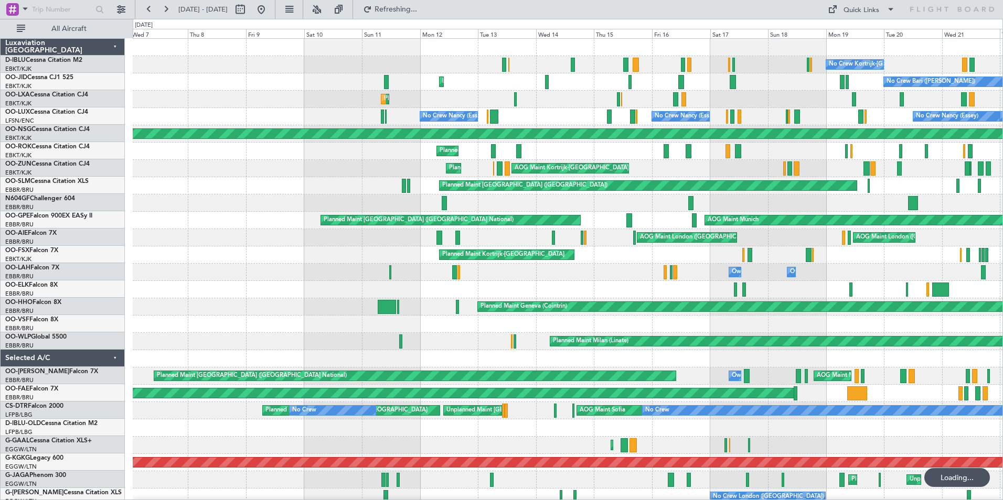
scroll to position [0, 0]
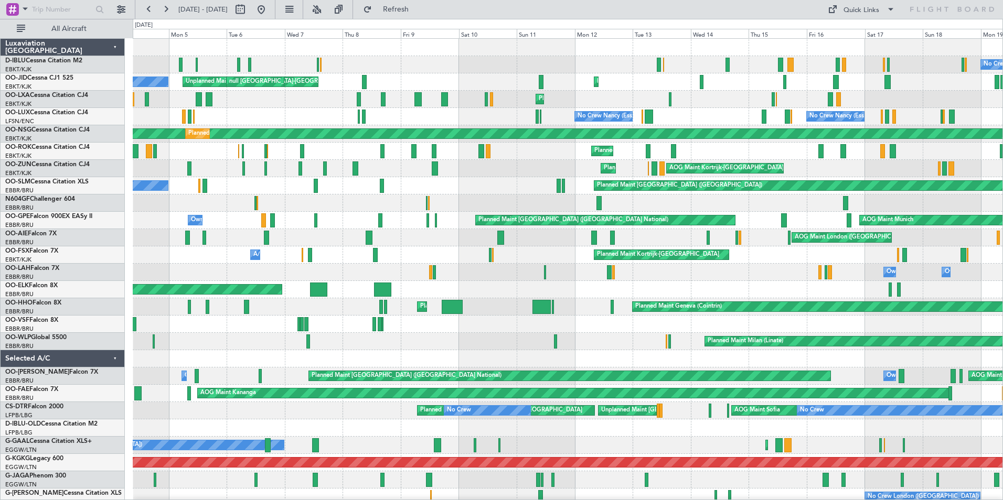
click at [568, 291] on div "null Brussels (Brussels National) null Brussels (Brussels National)" at bounding box center [568, 289] width 870 height 17
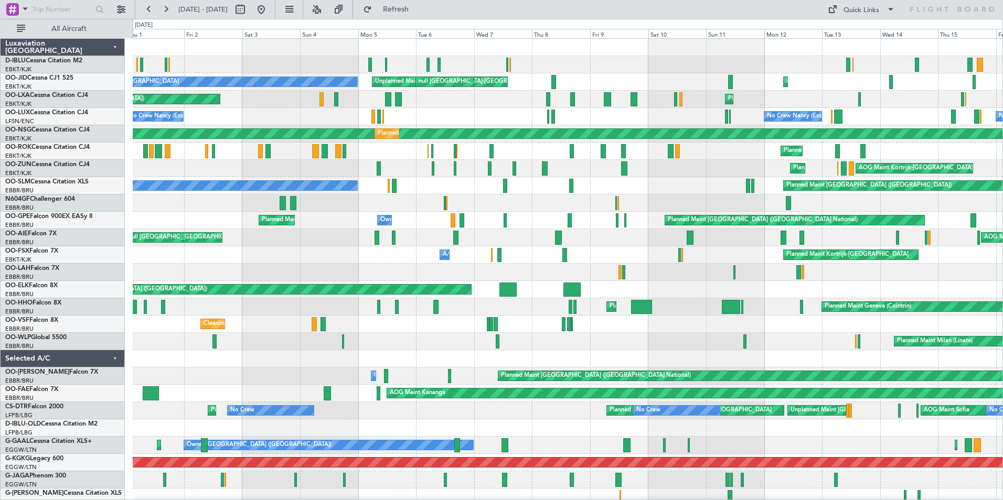
click at [714, 274] on div "Owner Melsbroek Air Base Owner Melsbroek Air Base" at bounding box center [568, 272] width 870 height 17
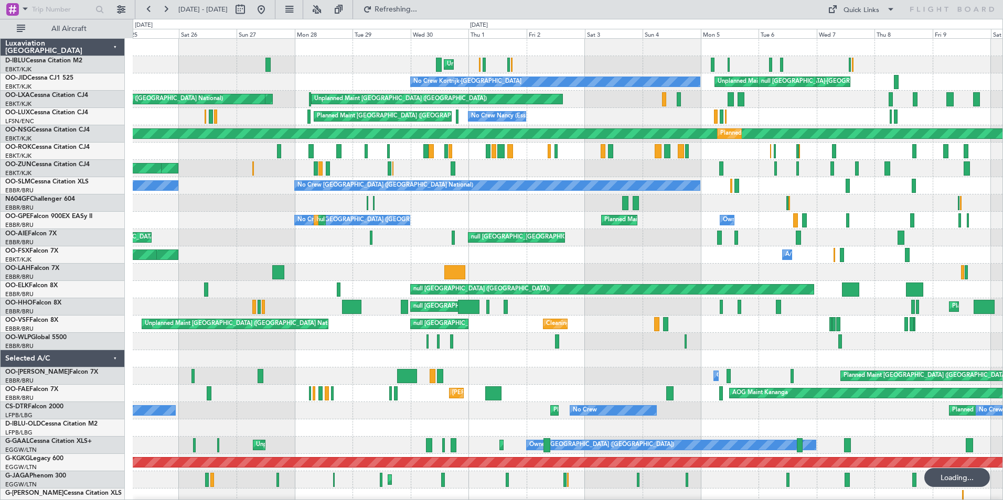
click at [724, 267] on div "Unplanned Maint Kortrijk-Wevelgem Unplanned Maint Kortrijk-Wevelgem null Brusse…" at bounding box center [568, 420] width 870 height 762
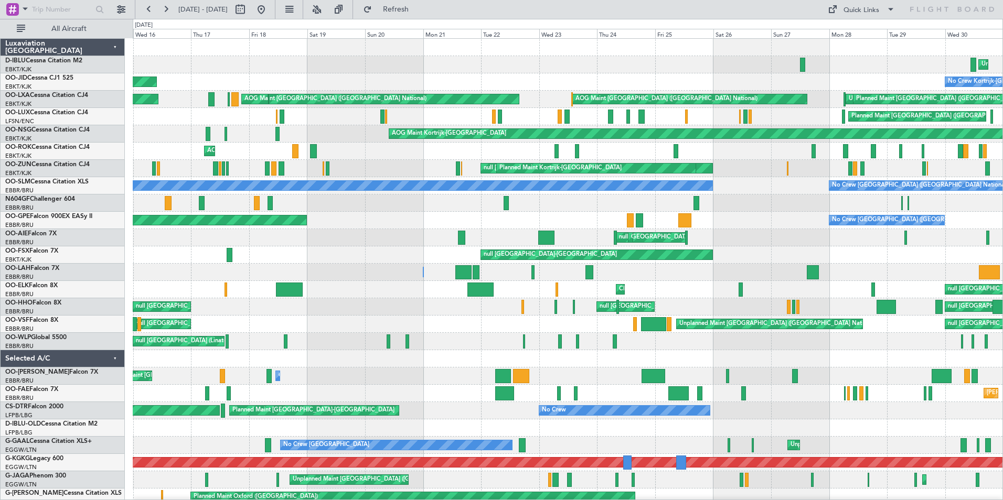
click at [734, 284] on div "Unplanned Maint Kortrijk-Wevelgem No Crew Kortrijk-Wevelgem Unplanned Maint Kor…" at bounding box center [568, 402] width 870 height 727
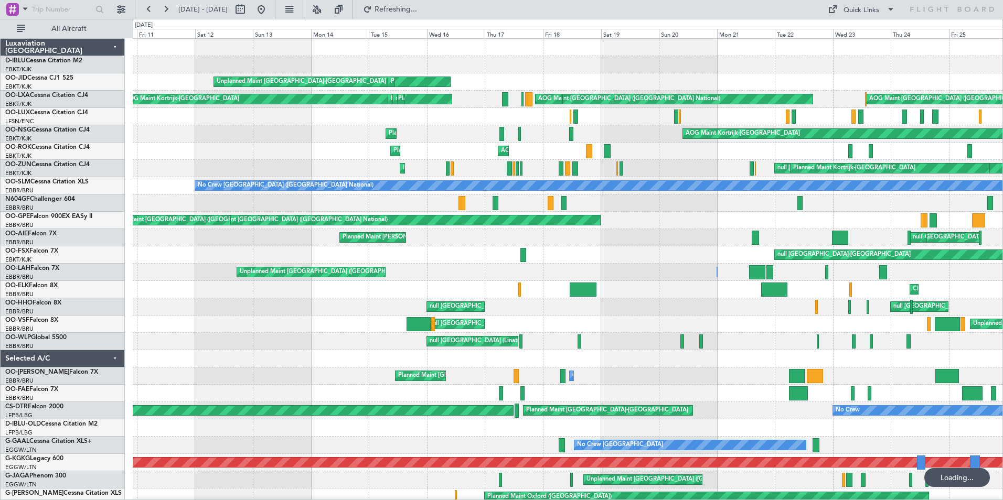
click at [692, 275] on div "Owner Brussels (Brussels National) Unplanned Maint Brussels (Brussels National)" at bounding box center [568, 272] width 870 height 17
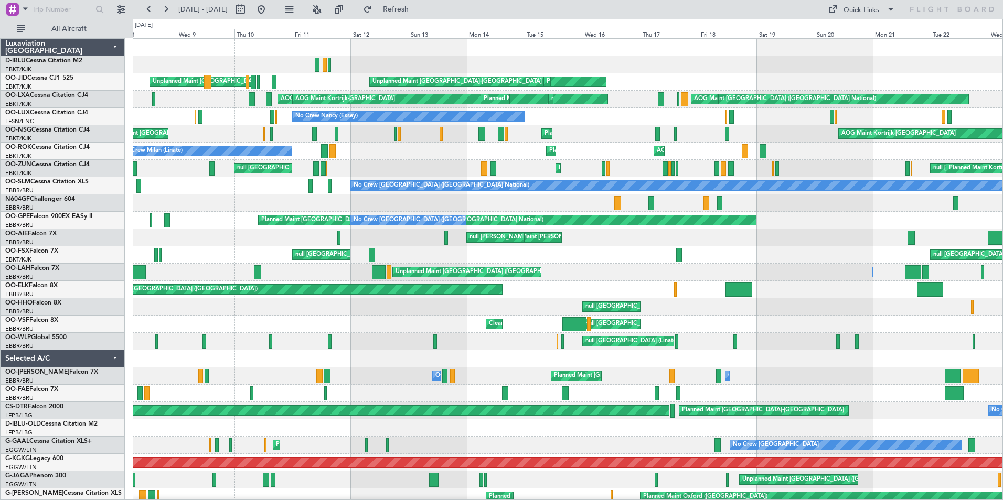
click at [787, 277] on div "Owner Brussels (Brussels National) Unplanned Maint Brussels (Brussels National)" at bounding box center [568, 272] width 870 height 17
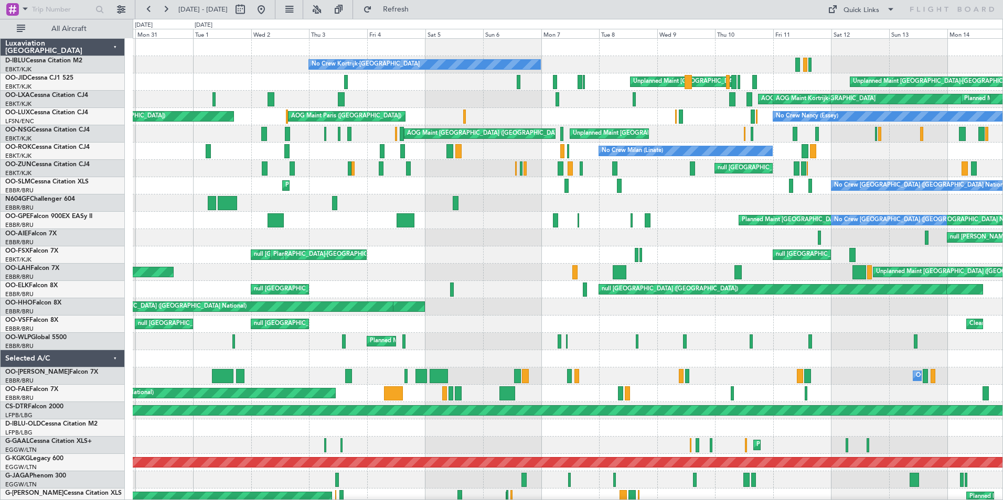
click at [835, 280] on div "Unplanned Maint Brussels (Brussels National) Unplanned Maint Brussels (Brussels…" at bounding box center [568, 272] width 870 height 17
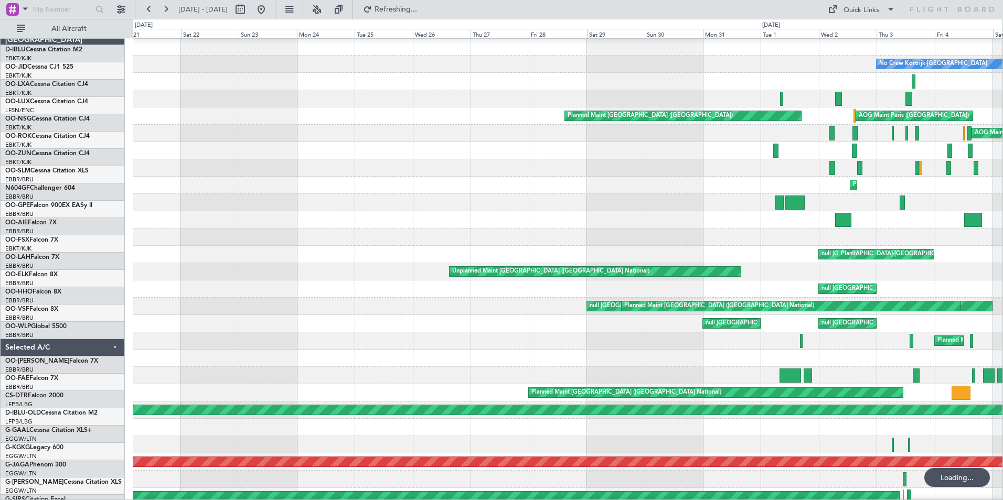
scroll to position [1, 0]
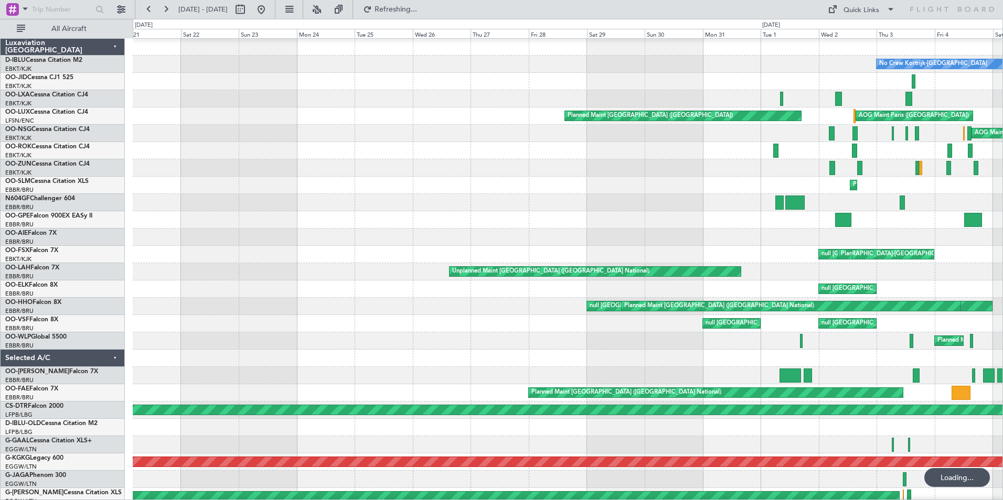
click at [780, 254] on div "null Kortrijk-Wevelgem Planned Maint Kortrijk-Wevelgem" at bounding box center [568, 254] width 870 height 17
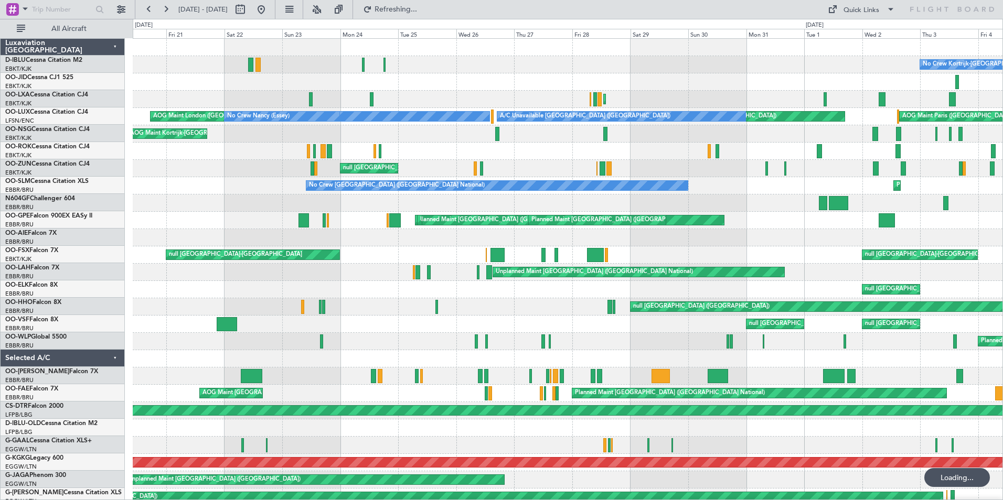
scroll to position [0, 0]
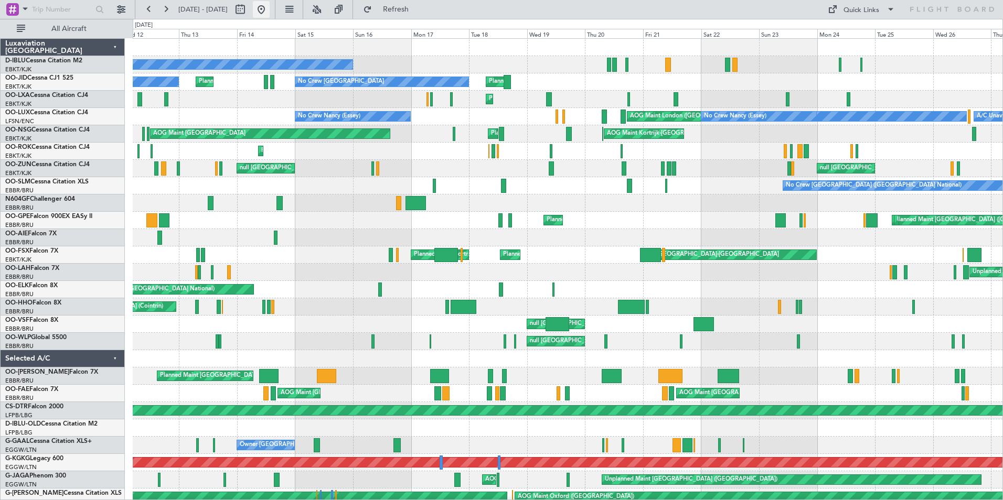
click at [270, 16] on button at bounding box center [261, 9] width 17 height 17
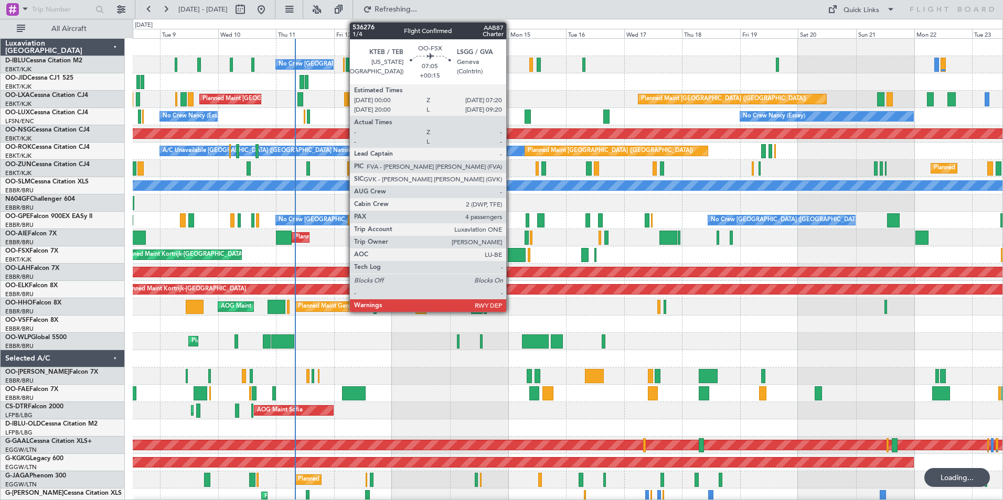
click at [511, 252] on div at bounding box center [517, 255] width 18 height 14
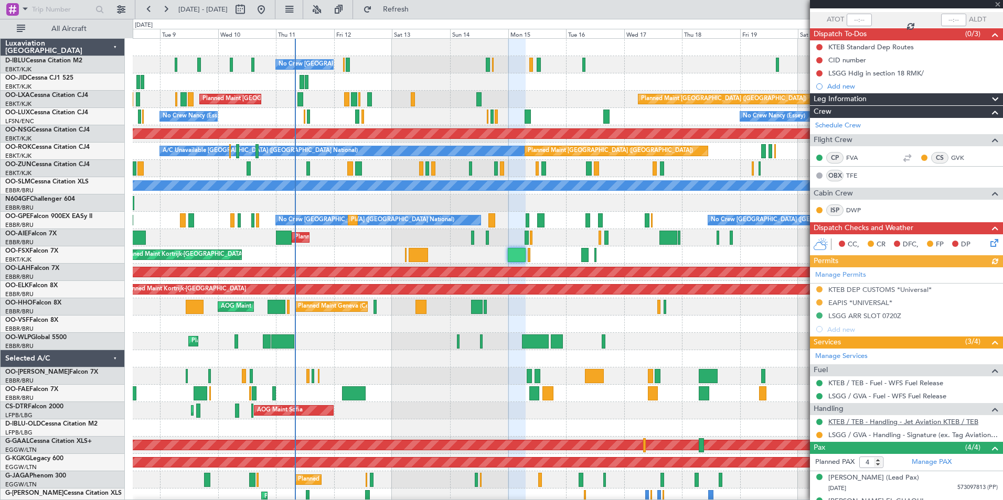
scroll to position [140, 0]
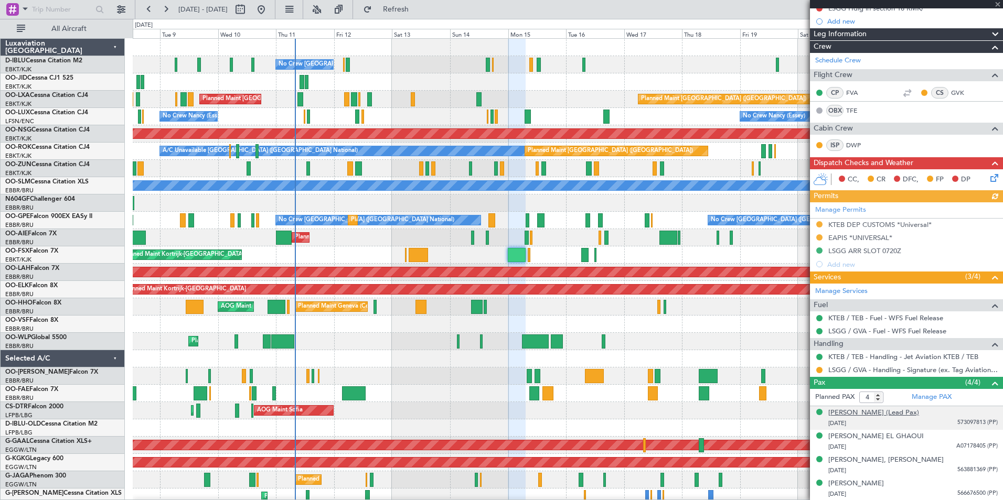
click at [874, 415] on div "George, Lawrence CONDO (Lead Pax)" at bounding box center [873, 413] width 91 height 10
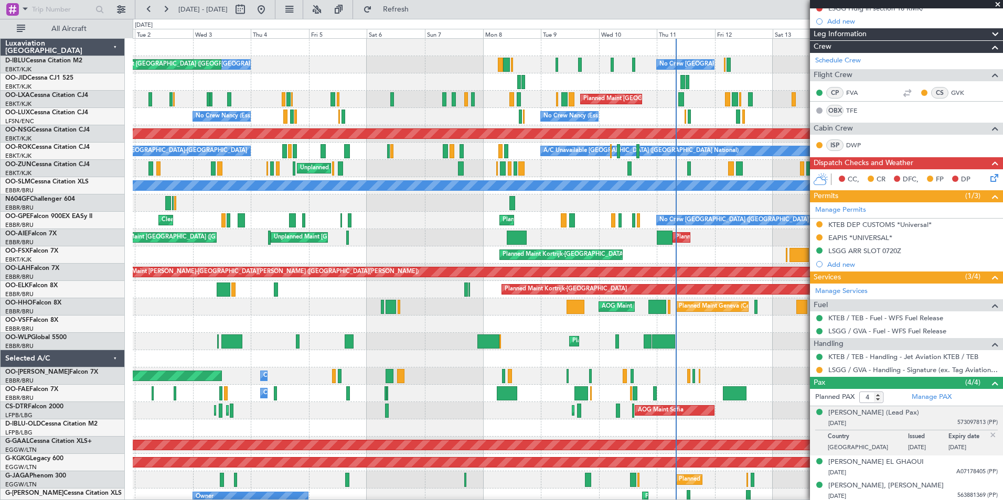
click at [709, 364] on div "No Crew Brussels (Brussels National) No Crew Brussels (Brussels National) AOG M…" at bounding box center [568, 402] width 870 height 727
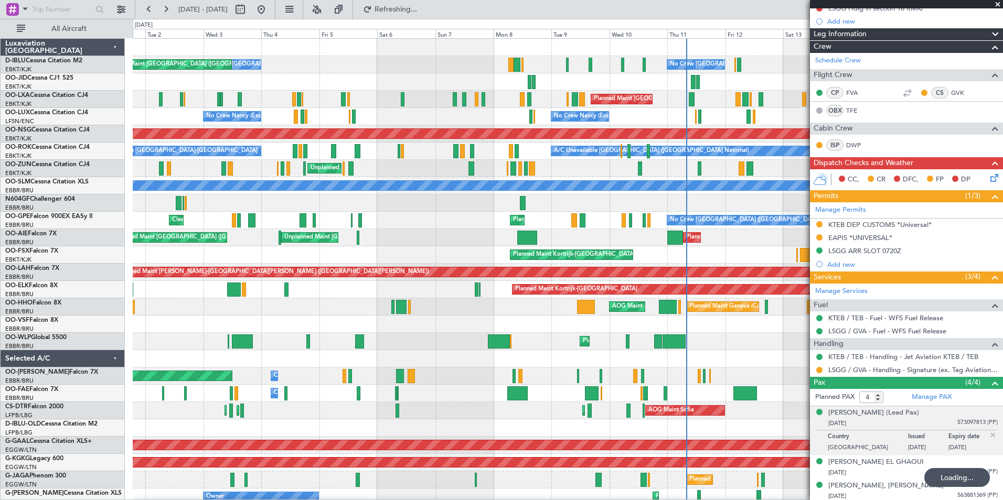
click at [650, 345] on div "No Crew Brussels (Brussels National) No Crew Brussels (Brussels National) AOG M…" at bounding box center [568, 402] width 870 height 727
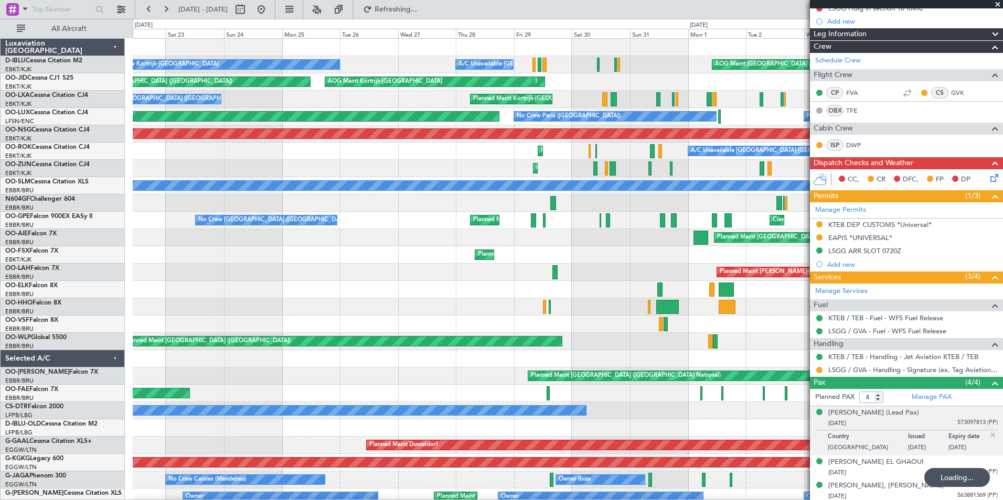
click at [803, 336] on div "No Crew Brussels (Brussels National) AOG Maint Brussels (Brussels National) A/C…" at bounding box center [568, 420] width 870 height 762
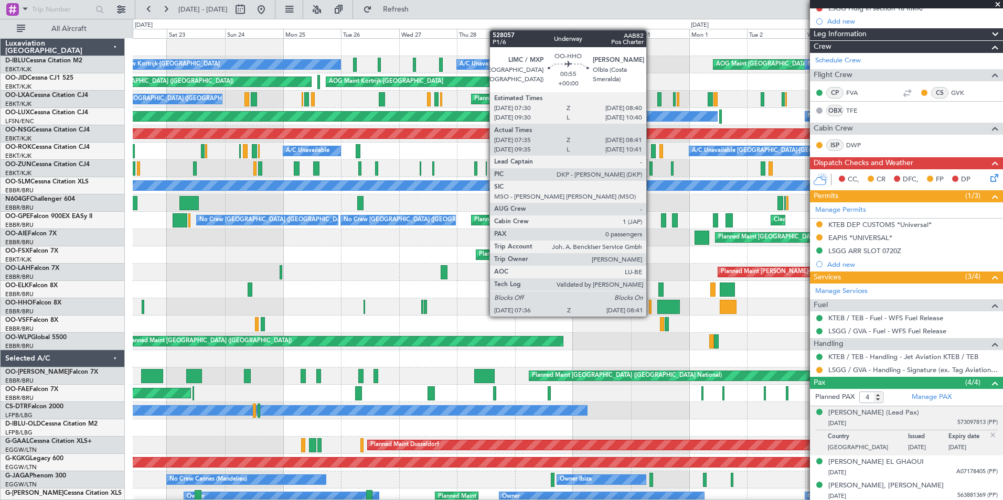
click at [651, 306] on div at bounding box center [650, 307] width 3 height 14
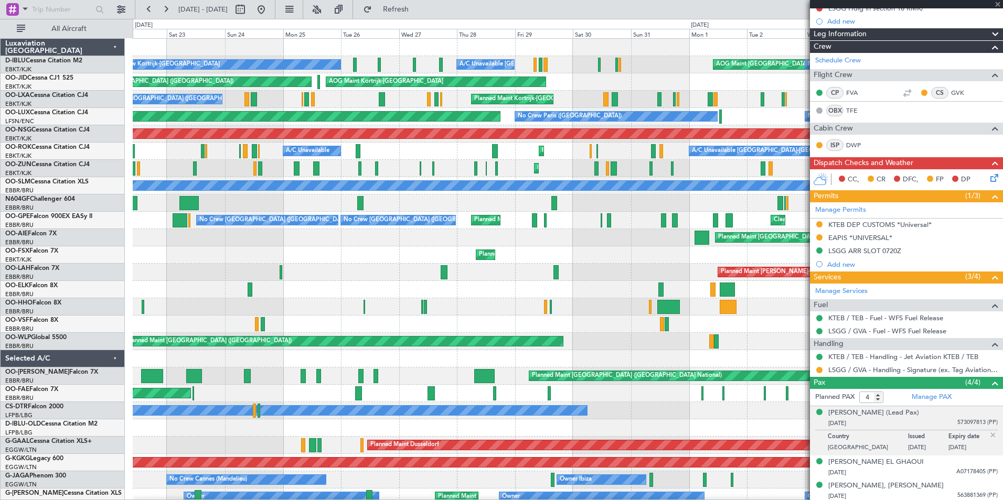
type input "07:45"
type input "08:36"
type input "0"
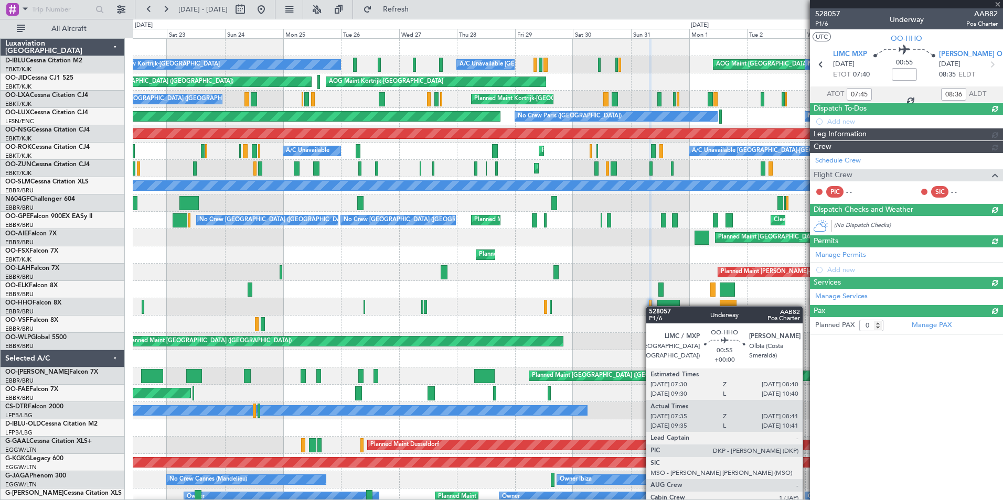
scroll to position [0, 0]
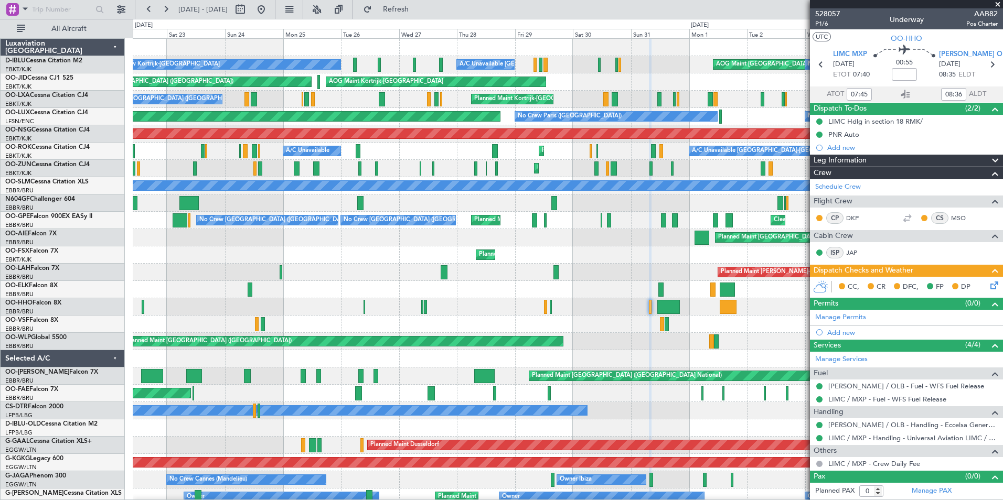
click at [829, 6] on div at bounding box center [906, 4] width 193 height 8
click at [832, 11] on span "528057" at bounding box center [827, 13] width 25 height 11
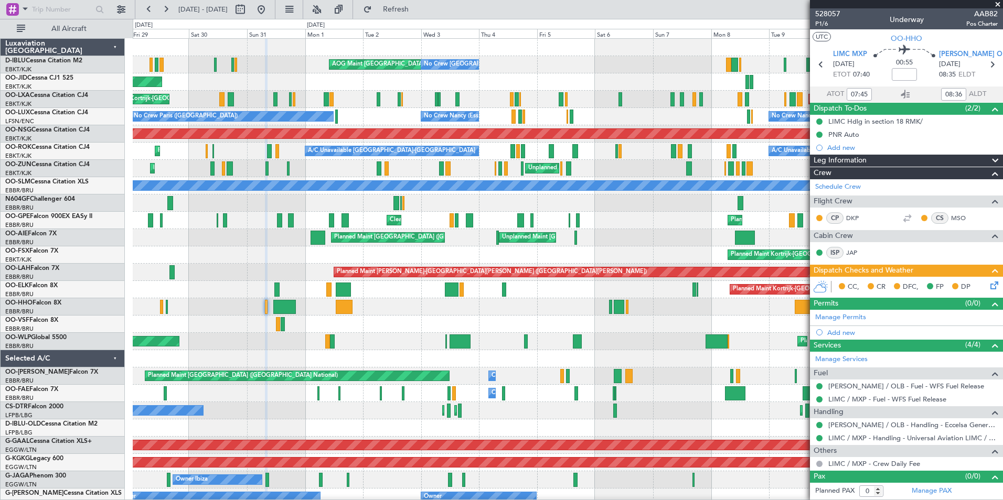
click at [239, 327] on div "AOG Maint Brussels (Brussels National) No Crew Brussels (Brussels National) No …" at bounding box center [568, 411] width 870 height 744
click at [299, 334] on div "AOG Maint Brussels (Brussels National) No Crew Brussels (Brussels National) No …" at bounding box center [568, 420] width 870 height 762
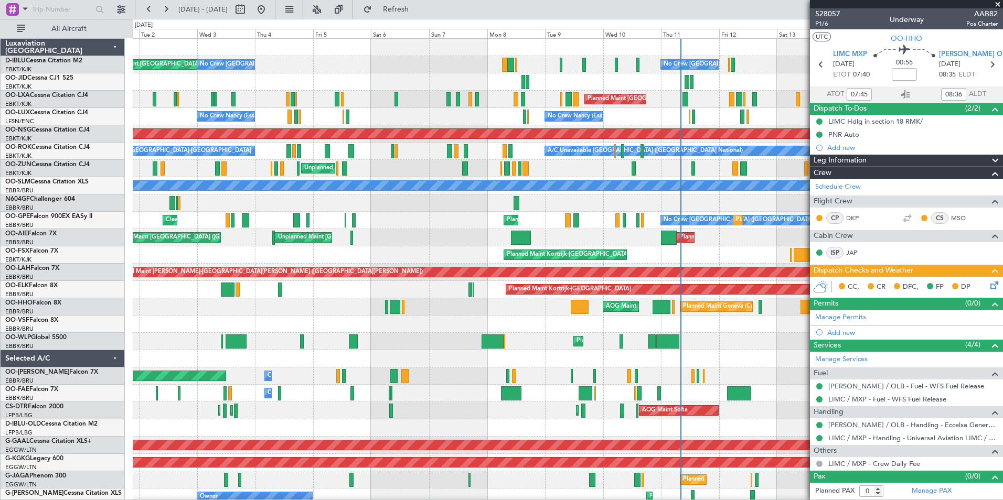
click at [410, 311] on div "AOG Maint New York (Teterboro) Planned Maint Geneva (Cointrin)" at bounding box center [568, 306] width 870 height 17
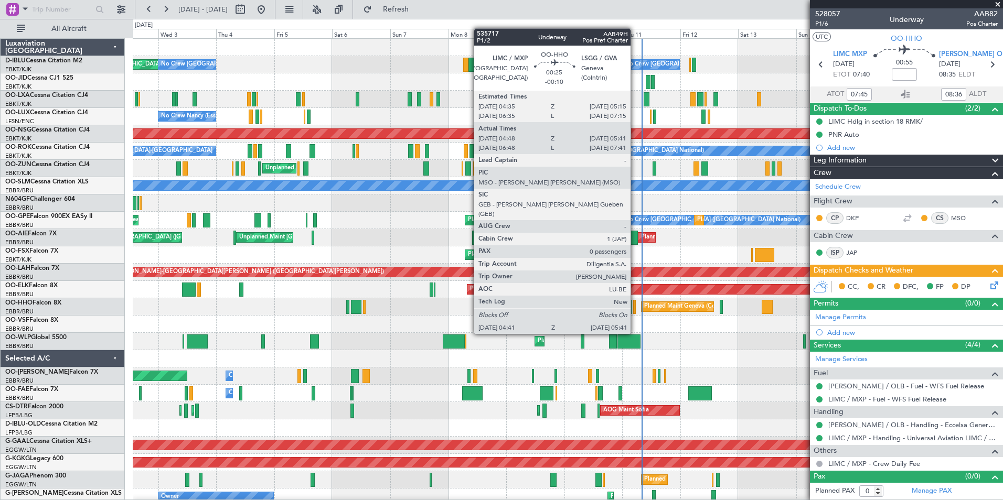
click at [635, 305] on div at bounding box center [634, 307] width 3 height 14
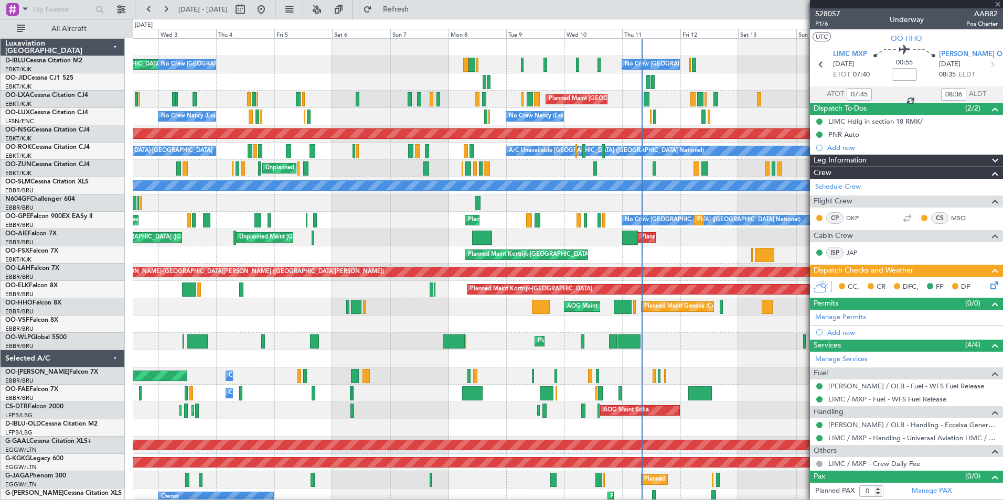
type input "-00:10"
type input "04:58"
type input "05:36"
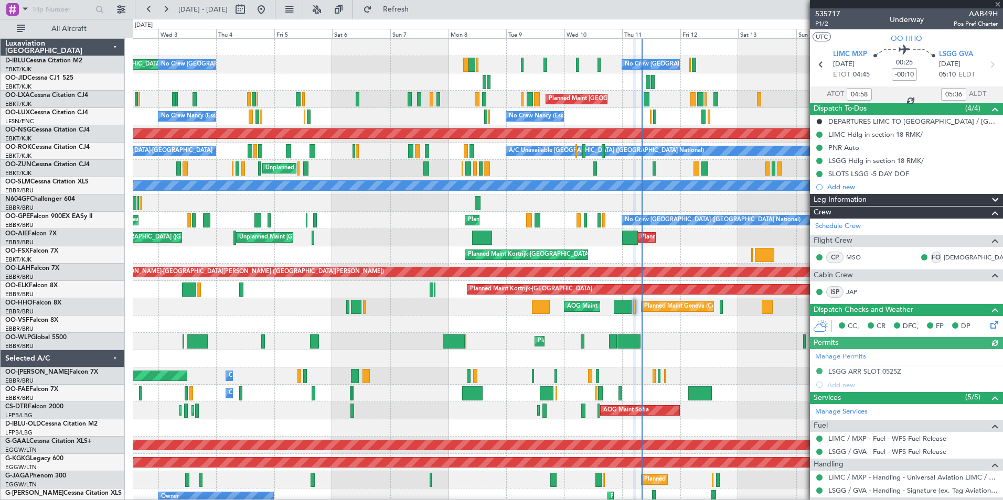
type input "06:58"
type input "07:36"
type input "04:58"
type input "05:36"
click at [833, 13] on span "535717" at bounding box center [827, 13] width 25 height 11
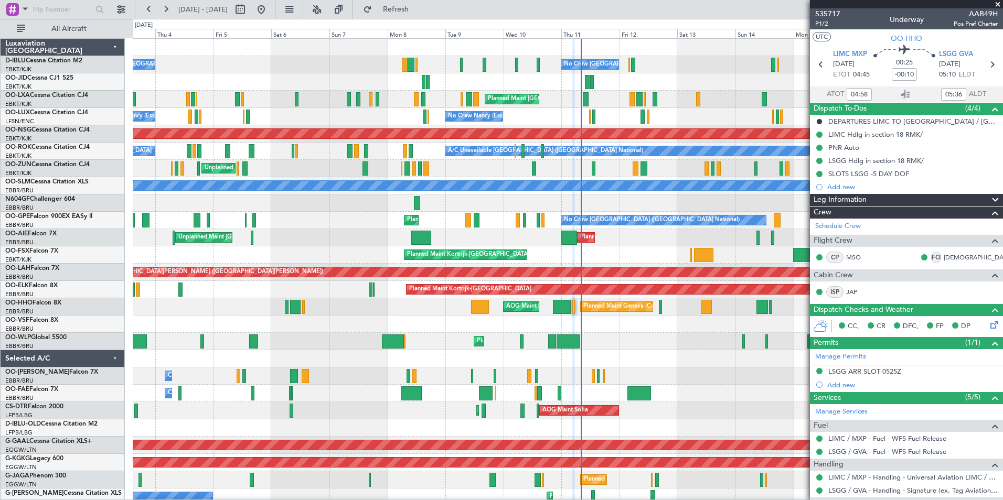
click at [703, 331] on div at bounding box center [568, 324] width 870 height 17
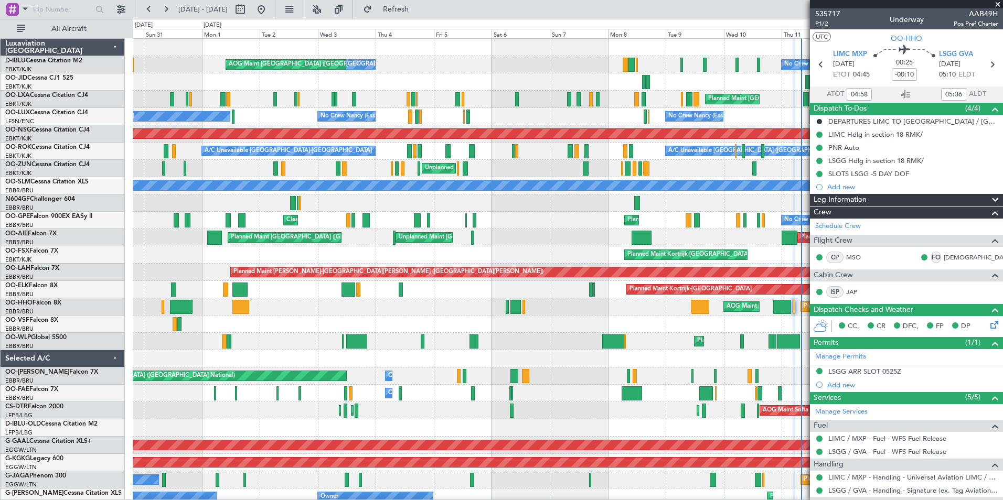
click at [628, 324] on div "No Crew Brussels (Brussels National) No Crew Brussels (Brussels National) AOG M…" at bounding box center [568, 411] width 870 height 744
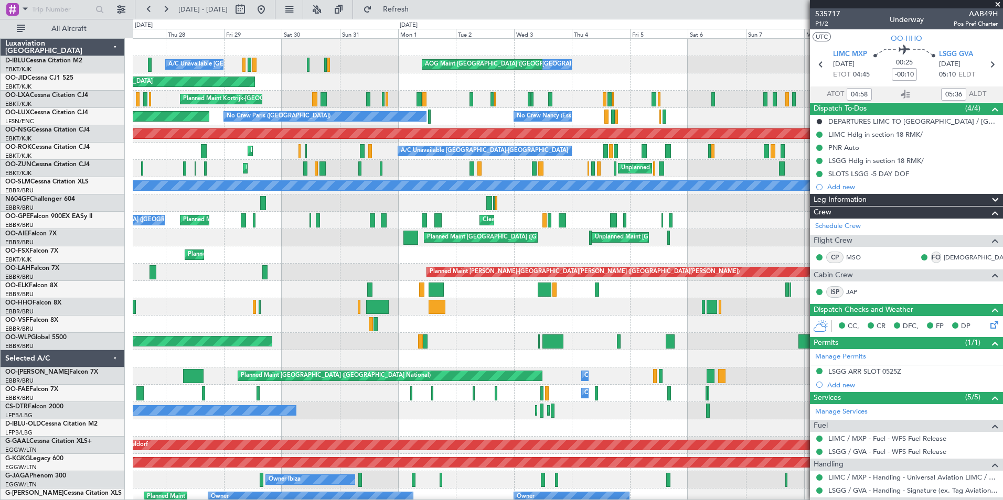
click at [622, 312] on div "Planned Maint Geneva (Cointrin) AOG Maint [US_STATE] ([GEOGRAPHIC_DATA])" at bounding box center [568, 306] width 870 height 17
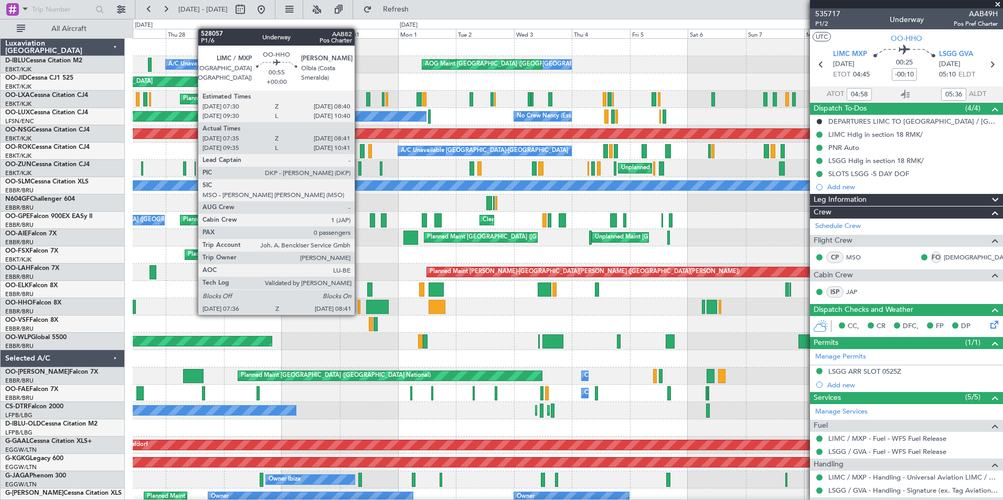
click at [359, 305] on div at bounding box center [359, 307] width 3 height 14
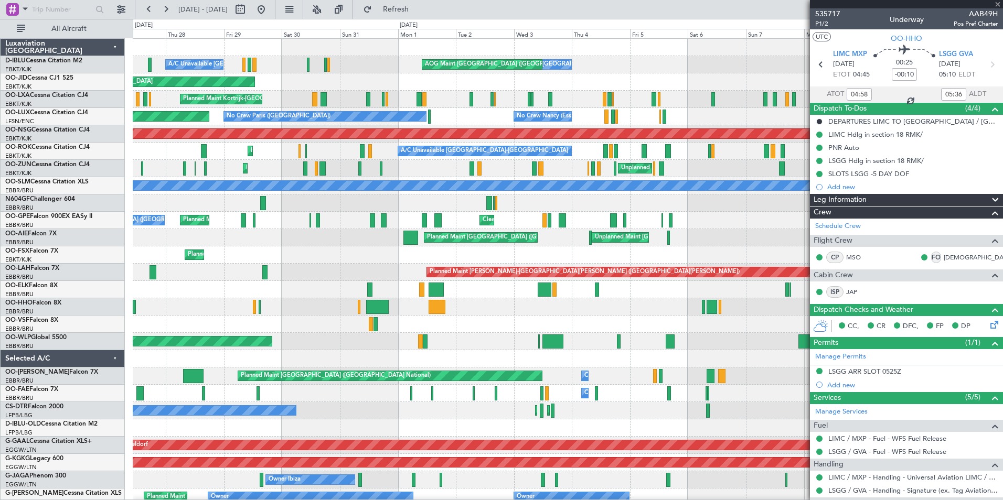
type input "07:45"
type input "08:36"
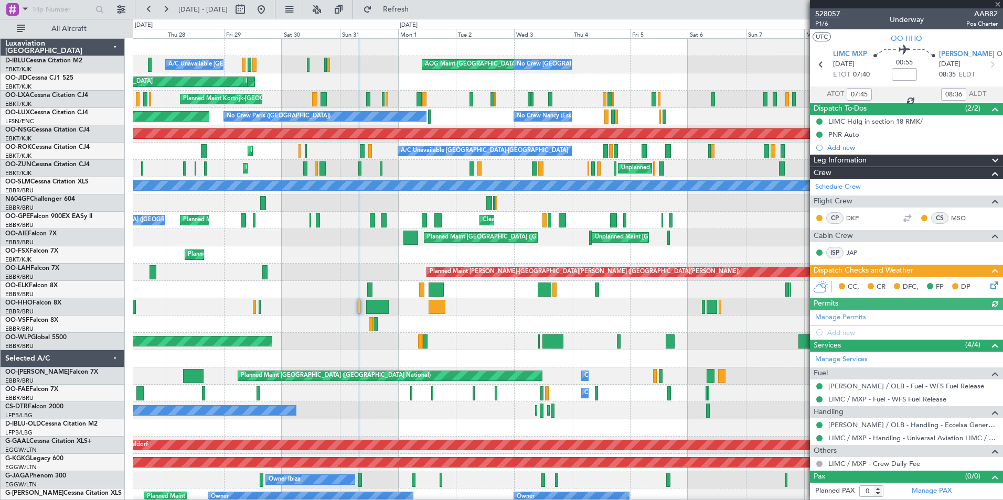
click at [837, 16] on span "528057" at bounding box center [827, 13] width 25 height 11
click at [292, 324] on div "No Crew Brussels (Brussels National) A/C Unavailable Kortrijk-Wevelgem AOG Main…" at bounding box center [568, 411] width 870 height 744
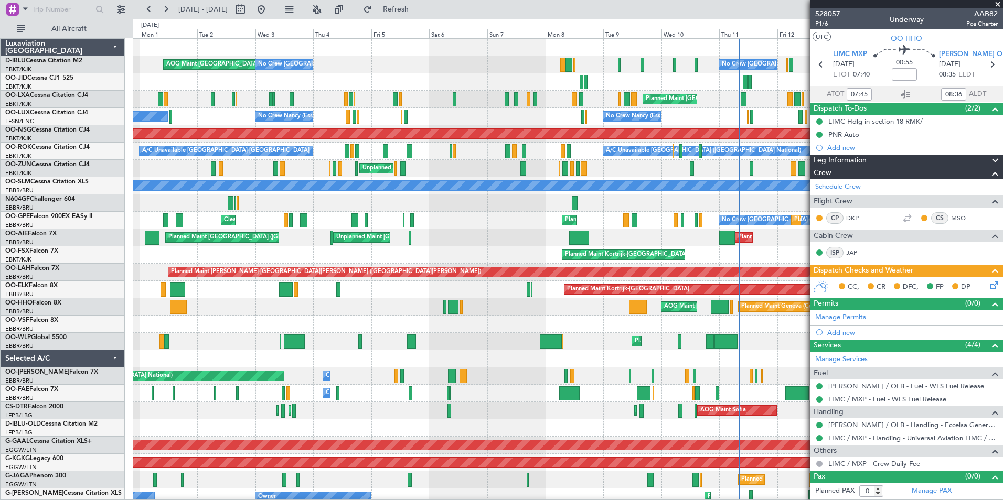
click at [323, 332] on div at bounding box center [568, 324] width 870 height 17
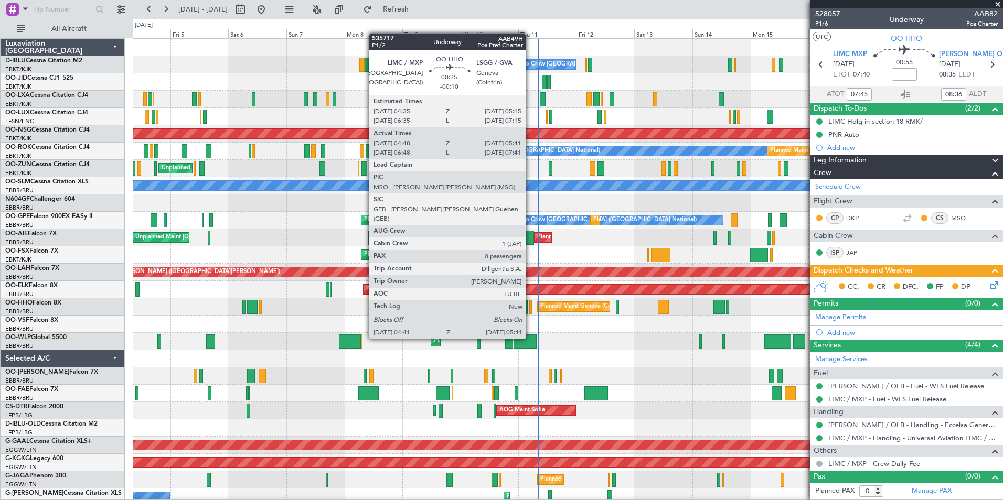
click at [530, 309] on div at bounding box center [530, 307] width 3 height 14
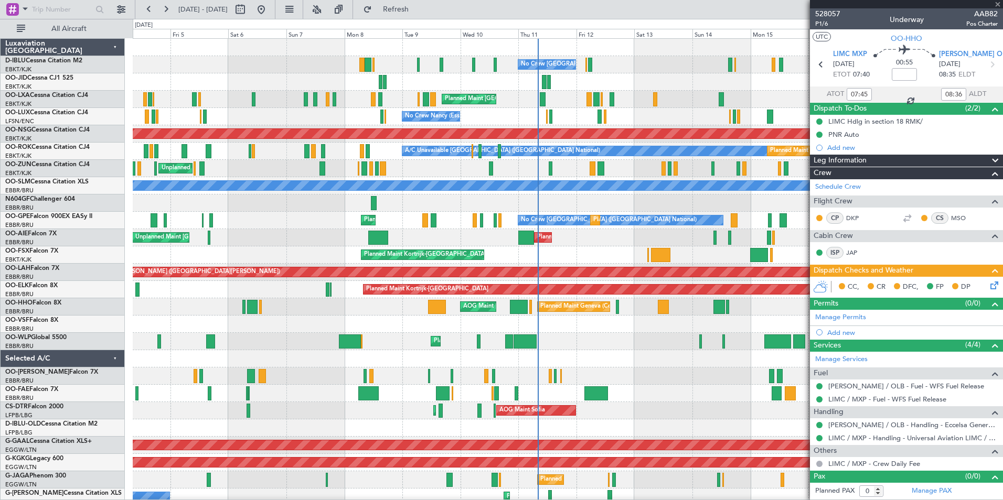
type input "-00:10"
type input "04:58"
type input "05:36"
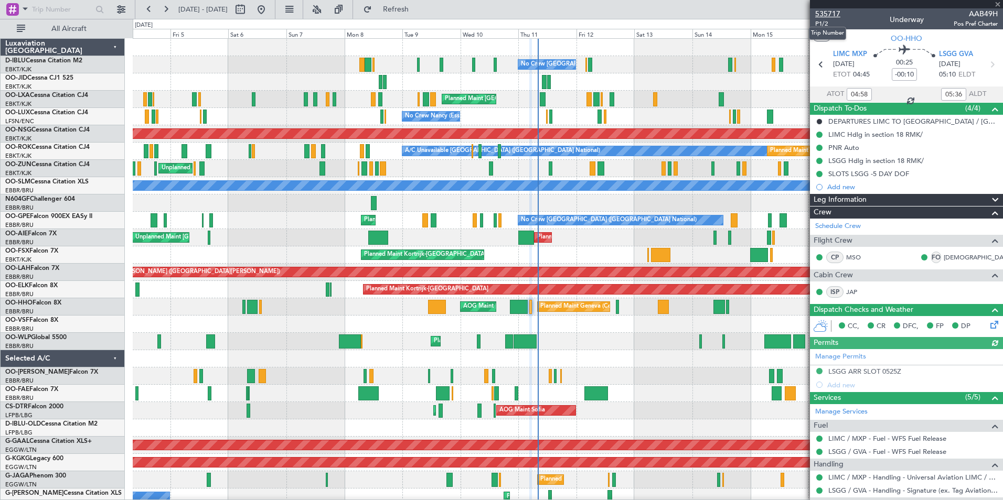
click at [836, 15] on span "535717" at bounding box center [827, 13] width 25 height 11
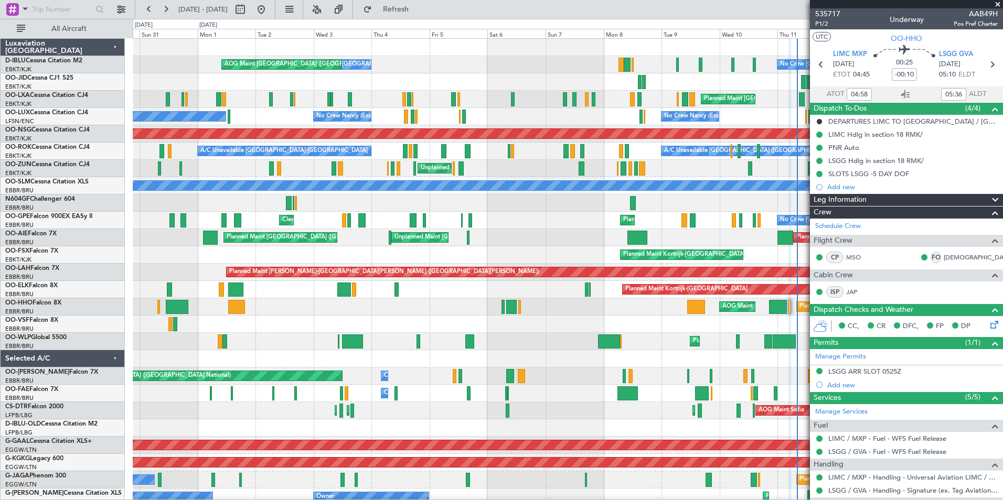
click at [728, 369] on div "No Crew Brussels (Brussels National) No Crew Brussels (Brussels National) AOG M…" at bounding box center [568, 402] width 870 height 727
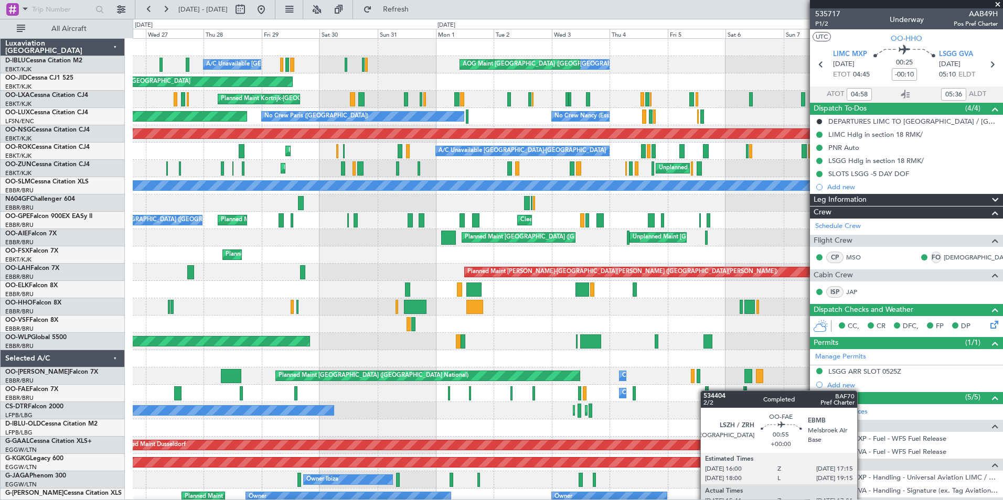
click at [706, 391] on div "No Crew Brussels (Brussels National) AOG Maint Brussels (Brussels National) A/C…" at bounding box center [568, 402] width 870 height 727
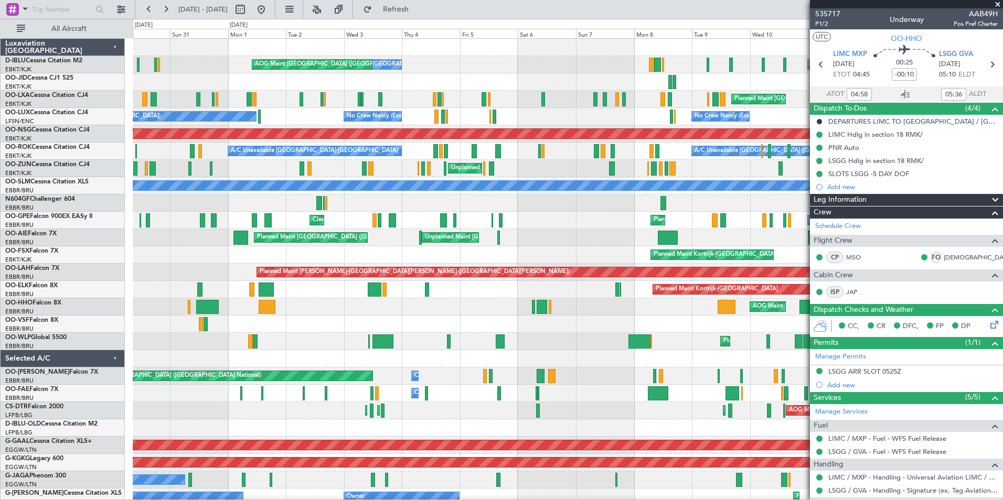
click at [247, 312] on div "AOG Maint New York (Teterboro) Planned Maint Geneva (Cointrin)" at bounding box center [568, 306] width 870 height 17
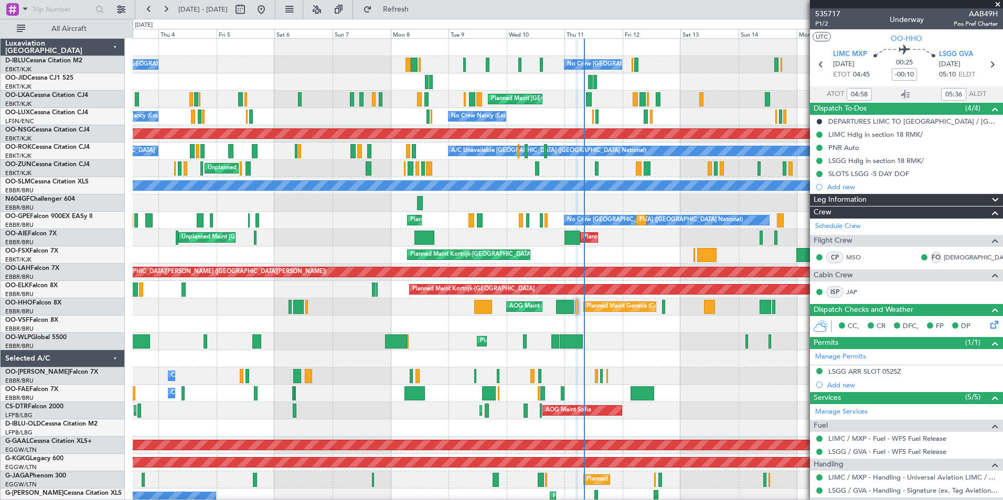
click at [404, 319] on div "No Crew Brussels (Brussels National) No Crew Brussels (Brussels National) AOG M…" at bounding box center [568, 411] width 870 height 744
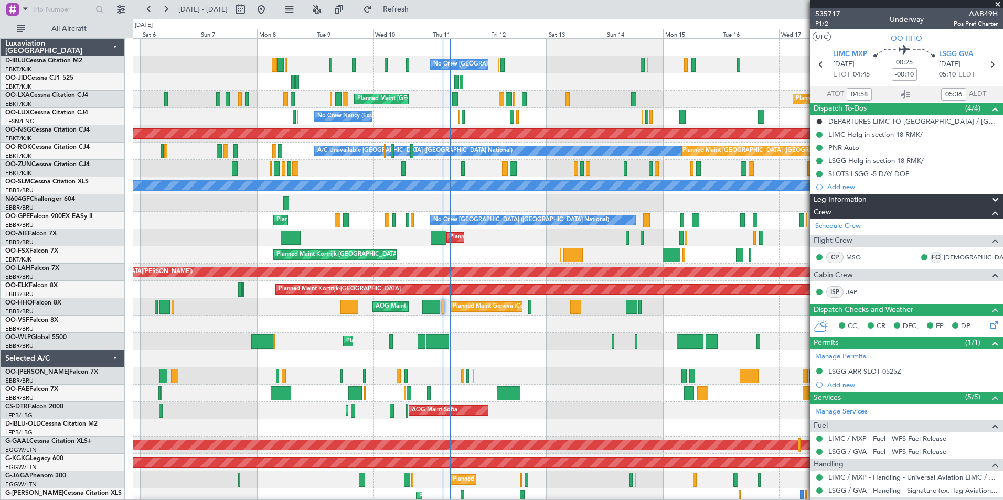
click at [585, 268] on div "No Crew Brussels (Brussels National) No Crew Brussels (Brussels National) AOG M…" at bounding box center [568, 411] width 870 height 744
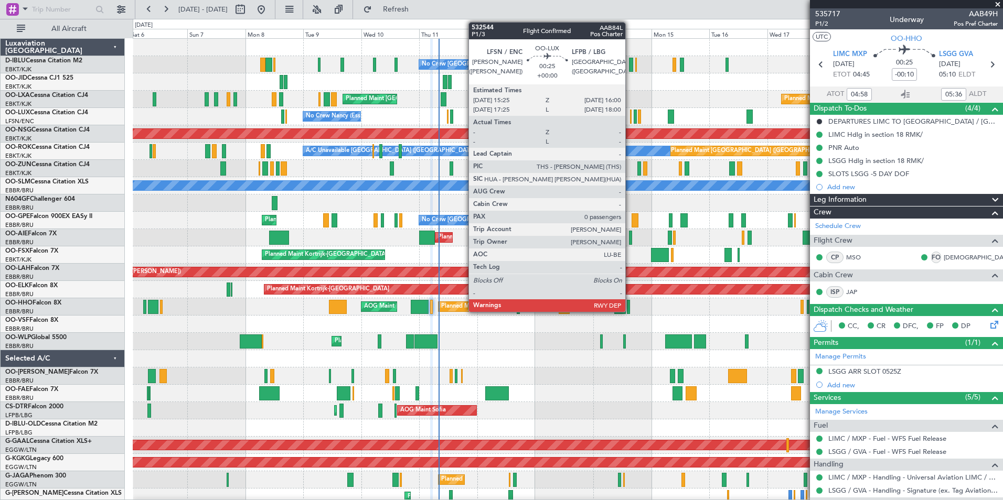
click at [630, 119] on div at bounding box center [631, 117] width 2 height 14
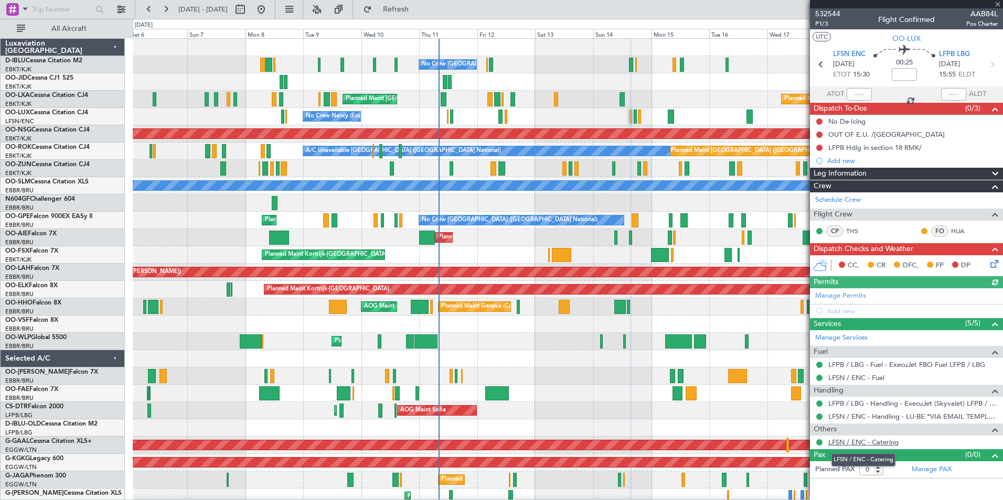
click at [874, 446] on link "LFSN / ENC - Catering" at bounding box center [863, 442] width 70 height 9
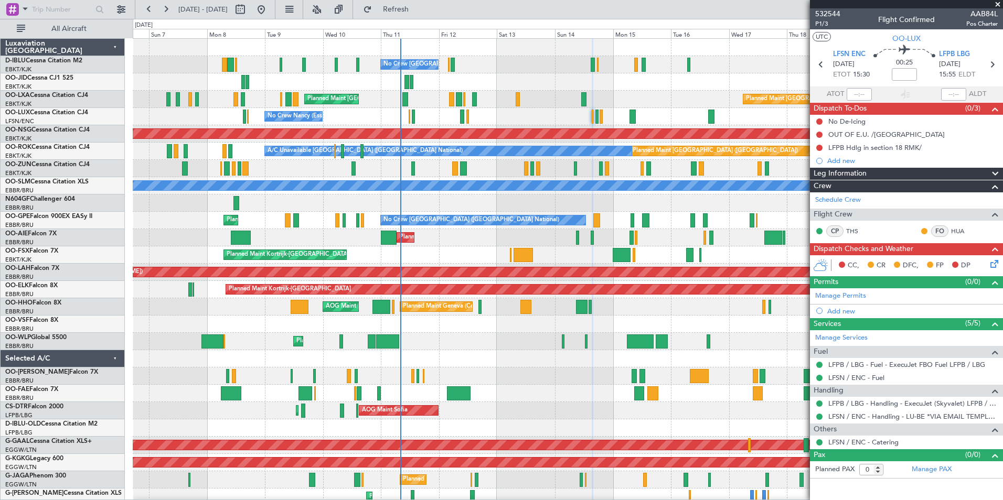
click at [549, 341] on div "No Crew Brussels (Brussels National) No Crew Brussels (Brussels National) AOG M…" at bounding box center [568, 402] width 870 height 727
click at [819, 365] on fb-app "06 Sep 2025 - 21 Sep 2025 Refresh Quick Links All Aircraft No Crew Brussels (Br…" at bounding box center [501, 254] width 1003 height 493
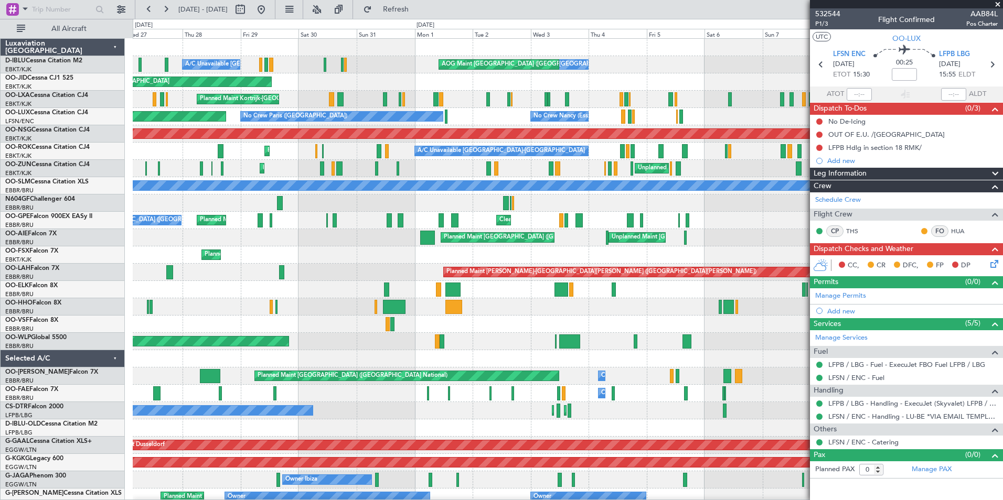
click at [786, 377] on div "No Crew Brussels (Brussels National) No Crew Brussels (Brussels National) AOG M…" at bounding box center [568, 402] width 870 height 727
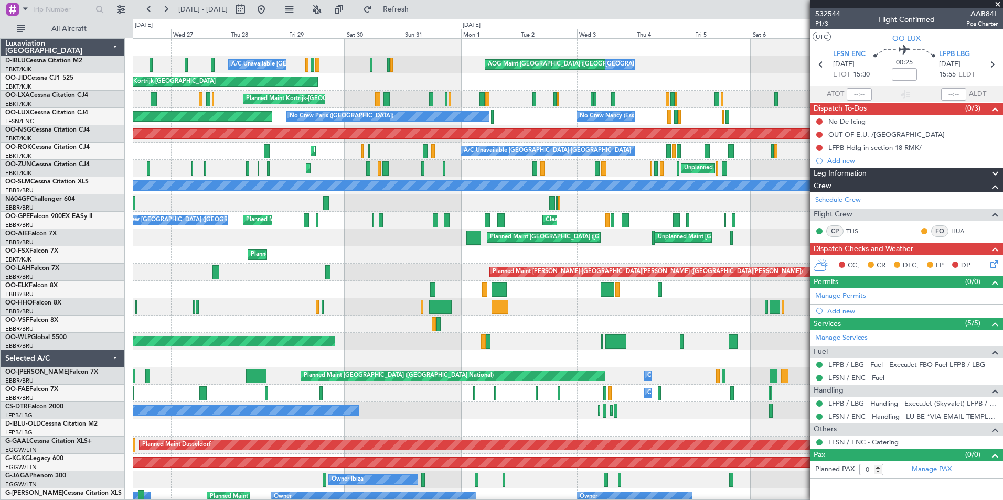
click at [568, 337] on div "No Crew Brussels (Brussels National) AOG Maint Brussels (Brussels National) A/C…" at bounding box center [568, 411] width 870 height 744
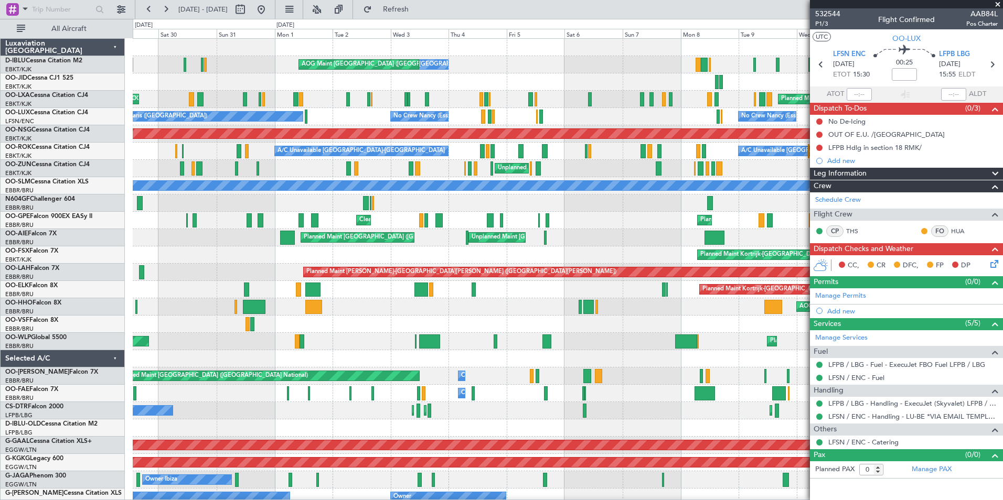
click at [348, 314] on div "AOG Maint New York (Teterboro) Planned Maint Geneva (Cointrin)" at bounding box center [568, 306] width 870 height 17
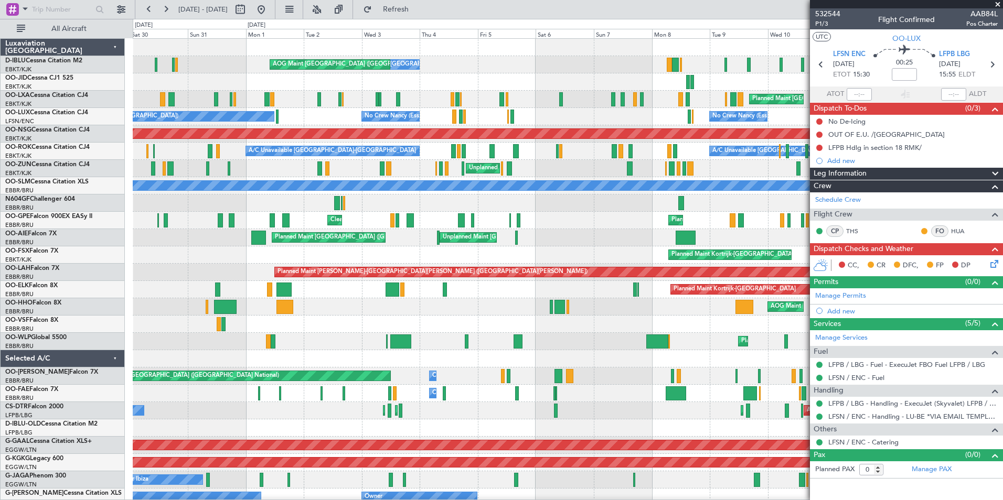
click at [477, 328] on div "No Crew Brussels (Brussels National) AOG Maint Brussels (Brussels National) No …" at bounding box center [568, 402] width 870 height 727
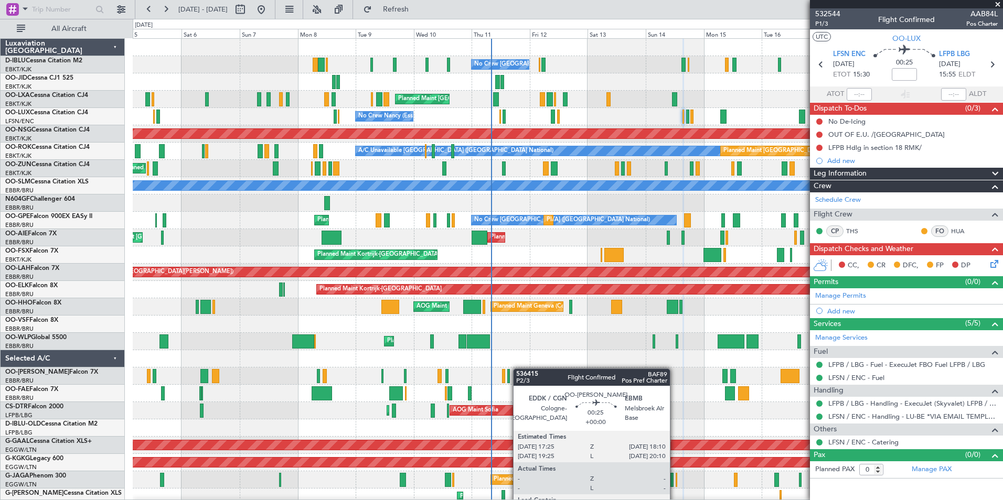
click at [518, 369] on div "No Crew Brussels (Brussels National) No Crew Brussels (Brussels National) AOG M…" at bounding box center [568, 402] width 870 height 727
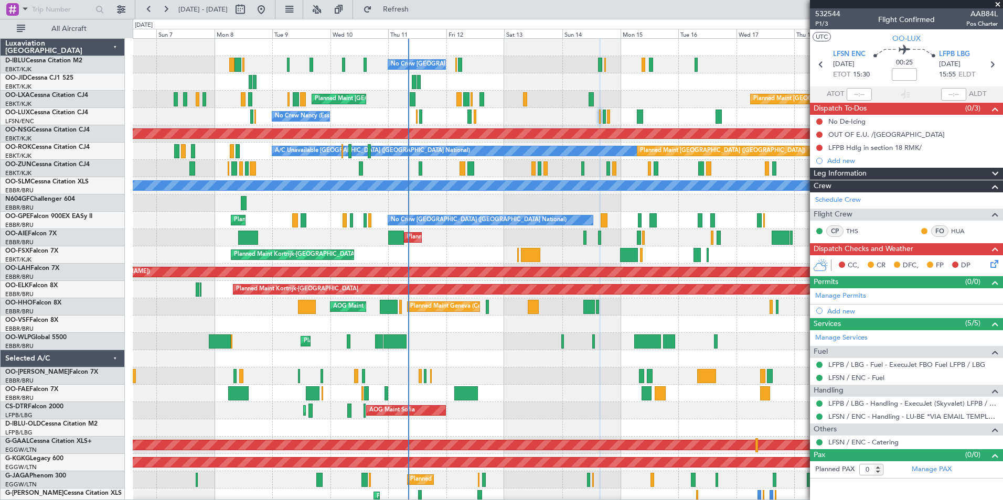
click at [537, 362] on div at bounding box center [568, 358] width 870 height 17
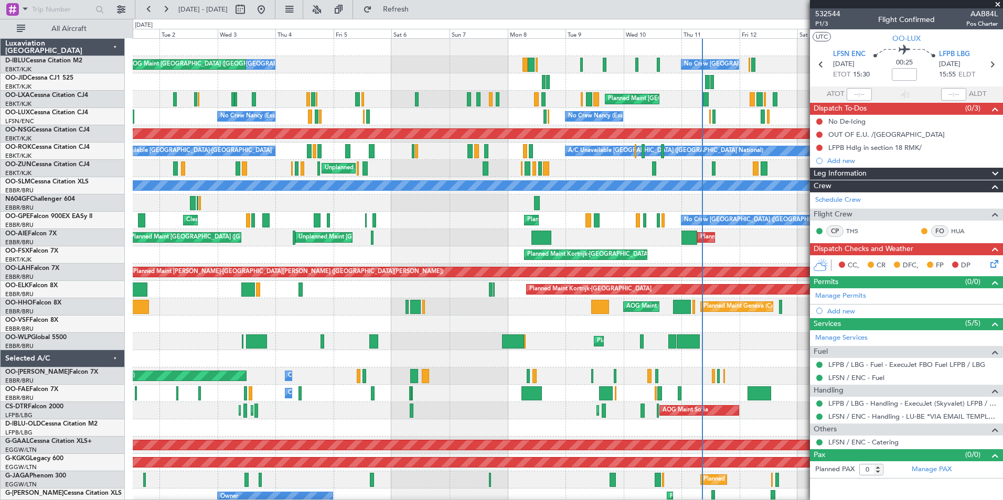
click at [556, 374] on div "No Crew Brussels (Brussels National) No Crew Brussels (Brussels National) AOG M…" at bounding box center [568, 402] width 870 height 727
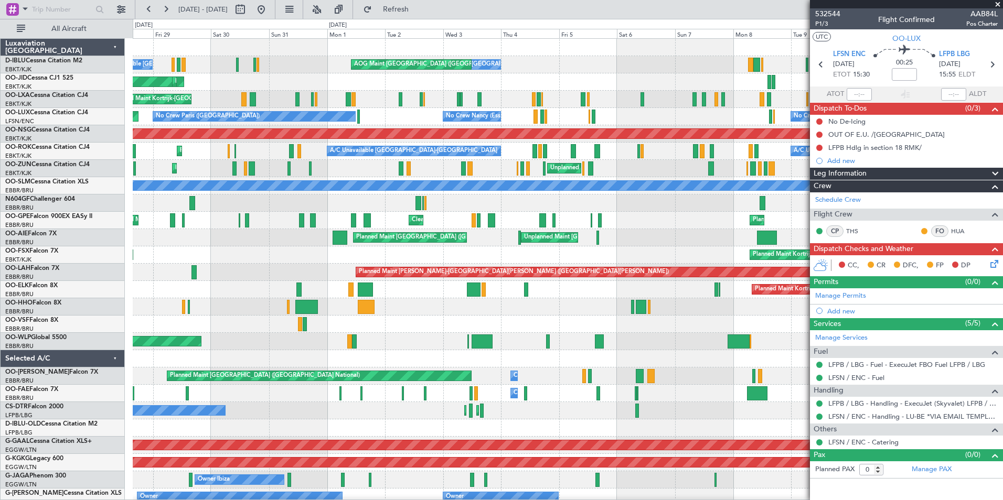
click at [670, 375] on div "No Crew Brussels (Brussels National) No Crew Brussels (Brussels National) AOG M…" at bounding box center [568, 402] width 870 height 727
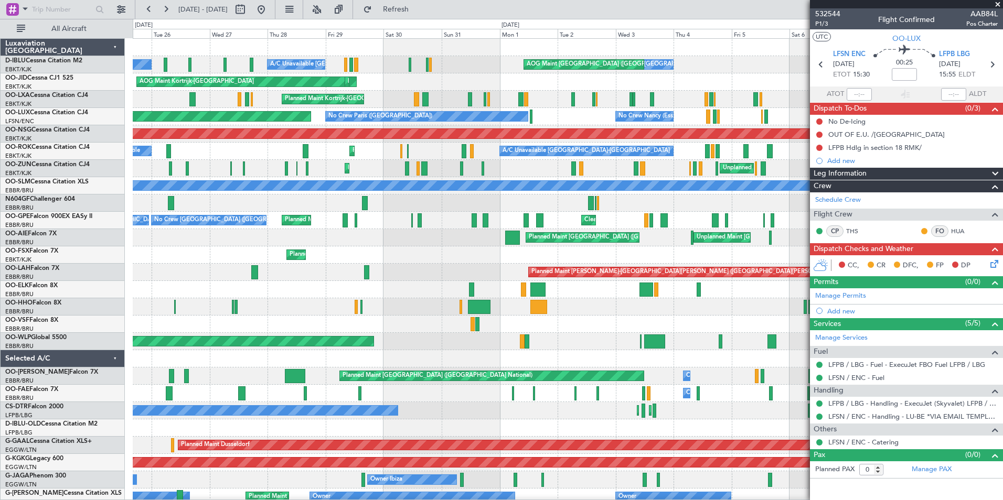
click at [528, 351] on div "No Crew Brussels (Brussels National) AOG Maint Brussels (Brussels National) A/C…" at bounding box center [568, 402] width 870 height 727
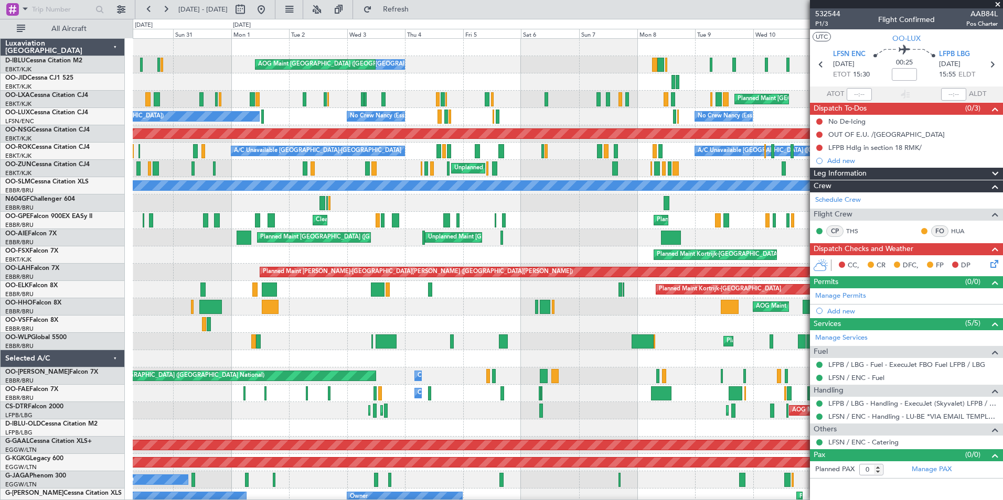
click at [407, 328] on div at bounding box center [568, 324] width 870 height 17
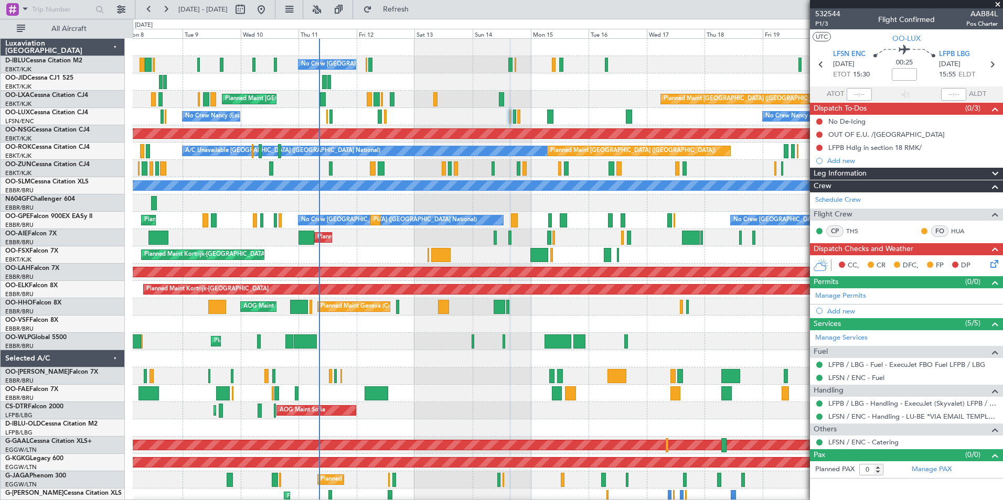
click at [476, 388] on div "No Crew Brussels (Brussels National) A/C Unavailable Brussels (Brussels Nationa…" at bounding box center [568, 411] width 870 height 744
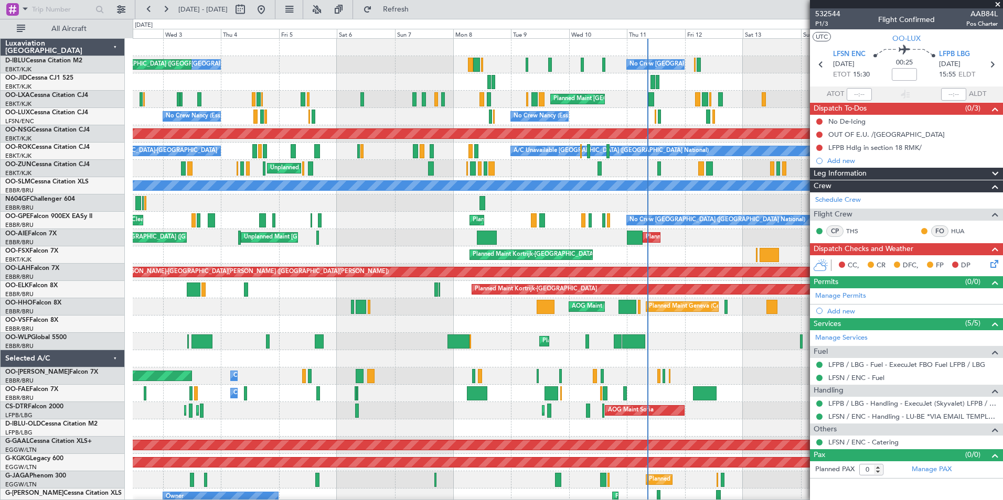
click at [738, 359] on div "No Crew Brussels (Brussels National) No Crew Brussels (Brussels National) AOG M…" at bounding box center [568, 402] width 870 height 727
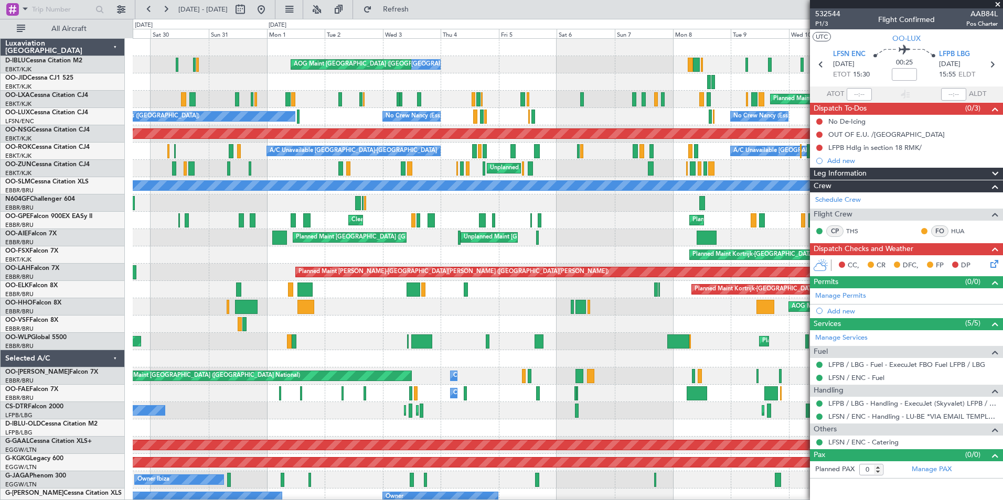
click at [672, 353] on div "No Crew Brussels (Brussels National) No Crew Brussels (Brussels National) AOG M…" at bounding box center [568, 402] width 870 height 727
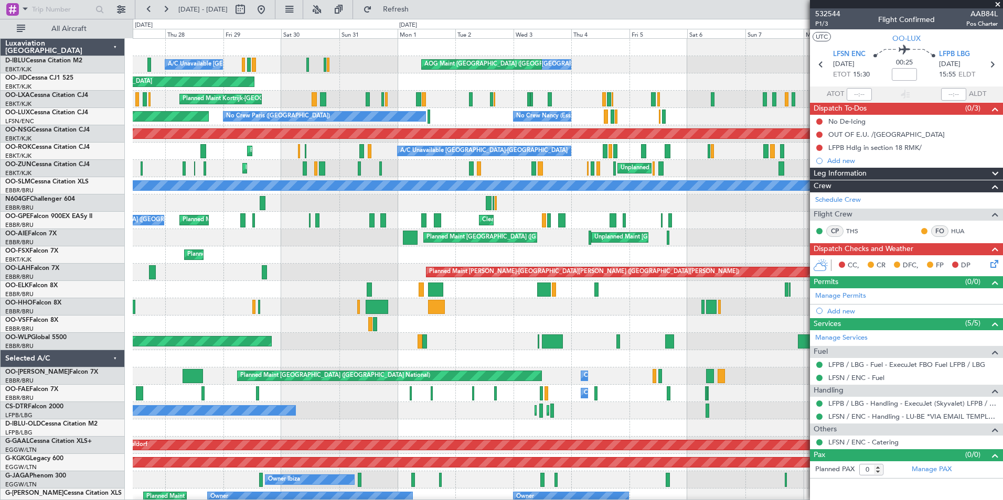
click at [248, 321] on div "No Crew Brussels (Brussels National) No Crew Brussels (Brussels National) AOG M…" at bounding box center [568, 411] width 870 height 744
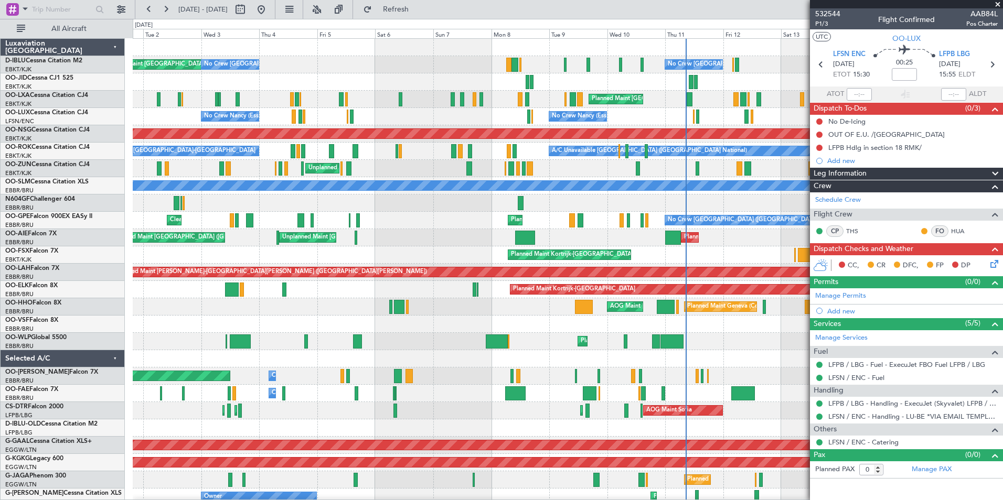
click at [420, 275] on div "AOG Maint Brussels (Brussels National) No Crew Brussels (Brussels National) No …" at bounding box center [568, 402] width 870 height 727
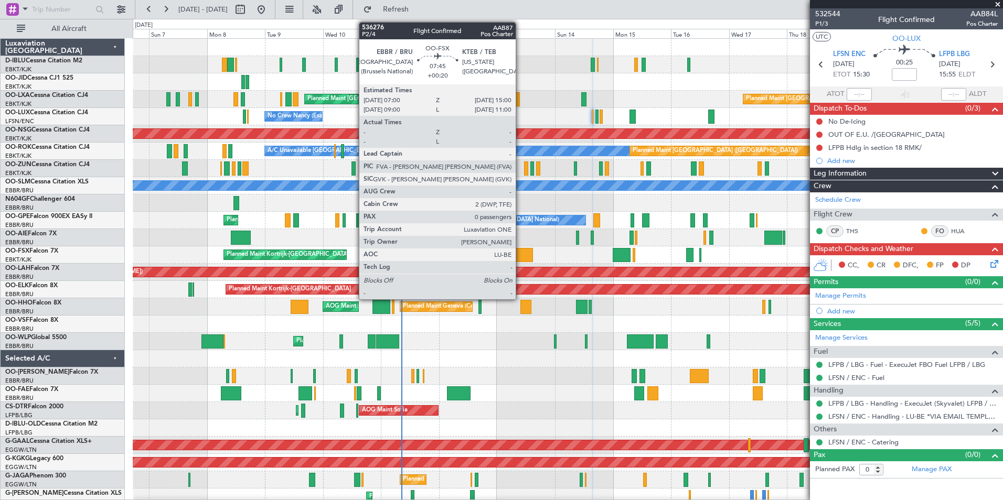
click at [520, 255] on div at bounding box center [523, 255] width 19 height 14
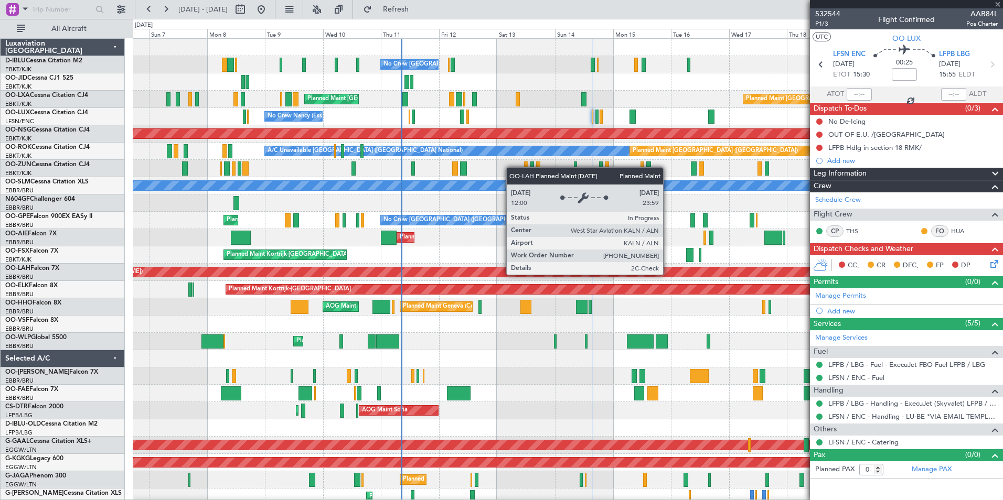
type input "+00:20"
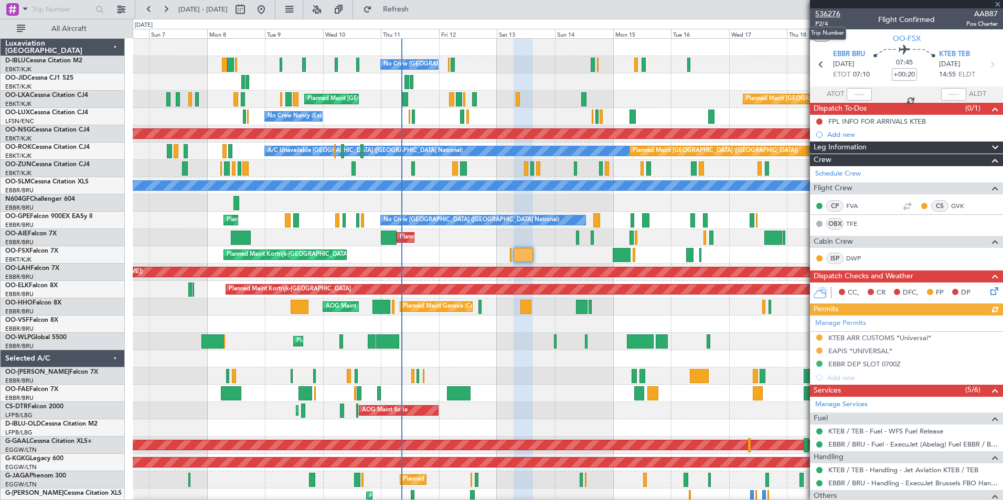
click at [834, 11] on span "536276" at bounding box center [827, 13] width 25 height 11
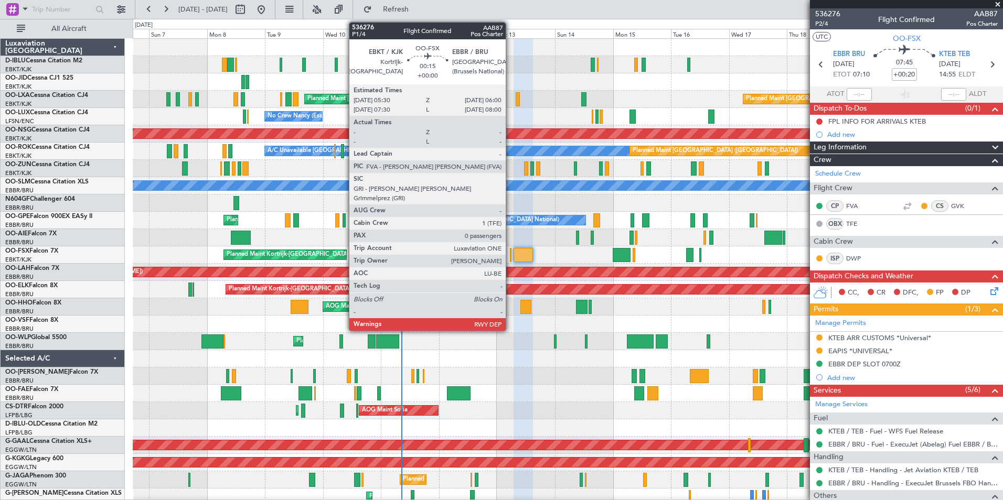
click at [510, 254] on div at bounding box center [511, 255] width 2 height 14
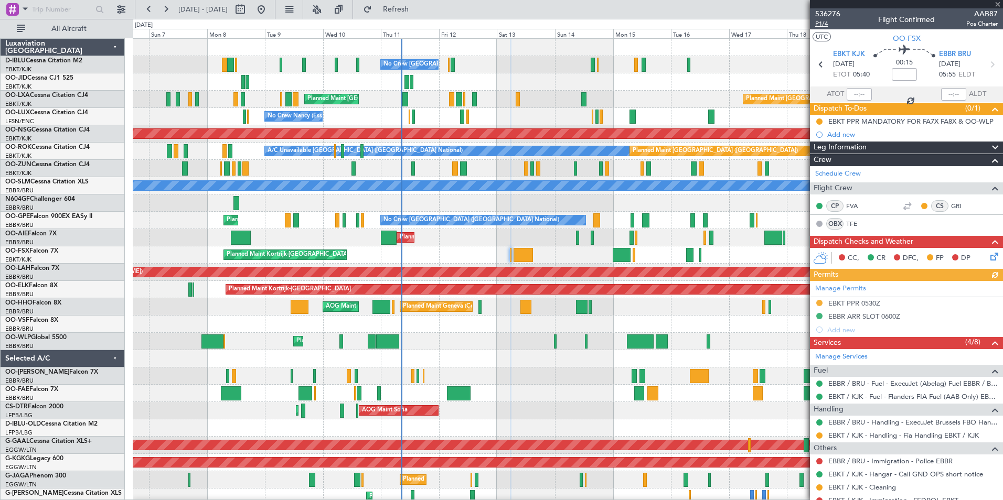
click at [825, 22] on span "P1/4" at bounding box center [827, 23] width 25 height 9
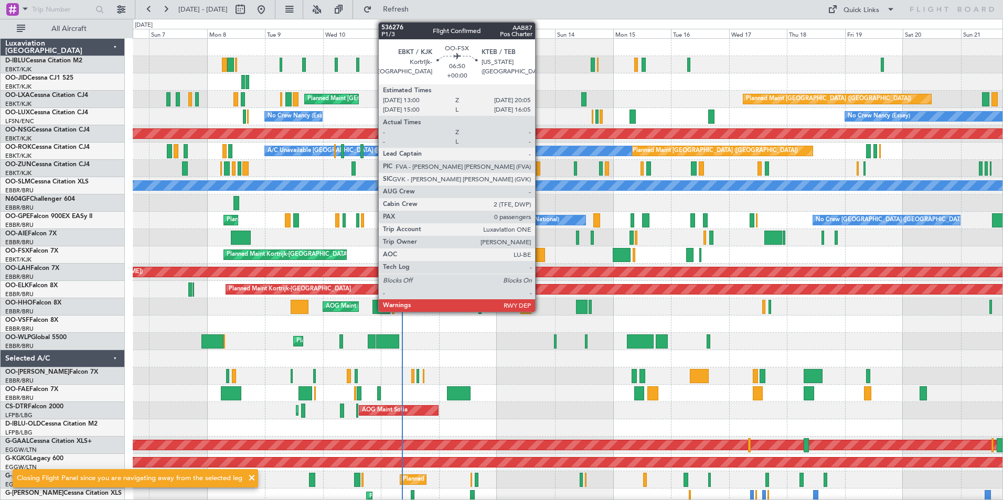
click at [540, 258] on div at bounding box center [536, 255] width 17 height 14
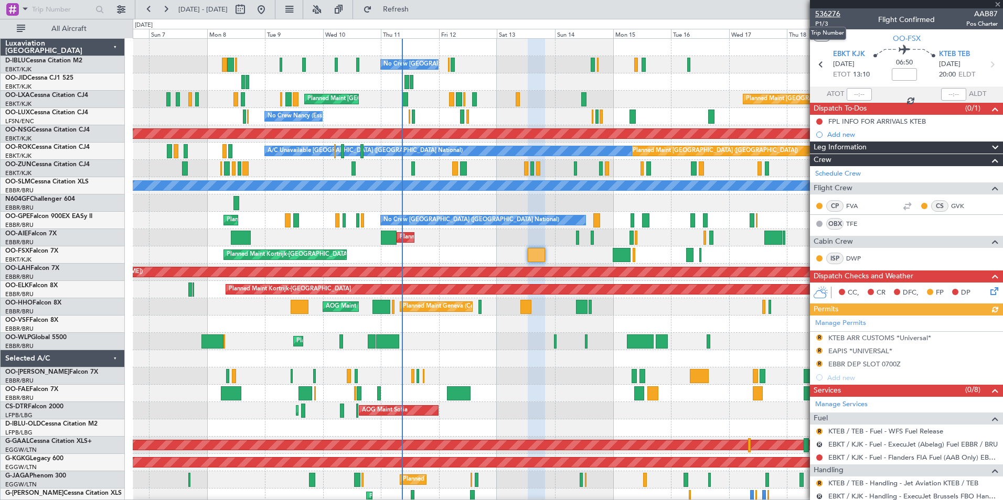
click at [829, 18] on span "536276" at bounding box center [827, 13] width 25 height 11
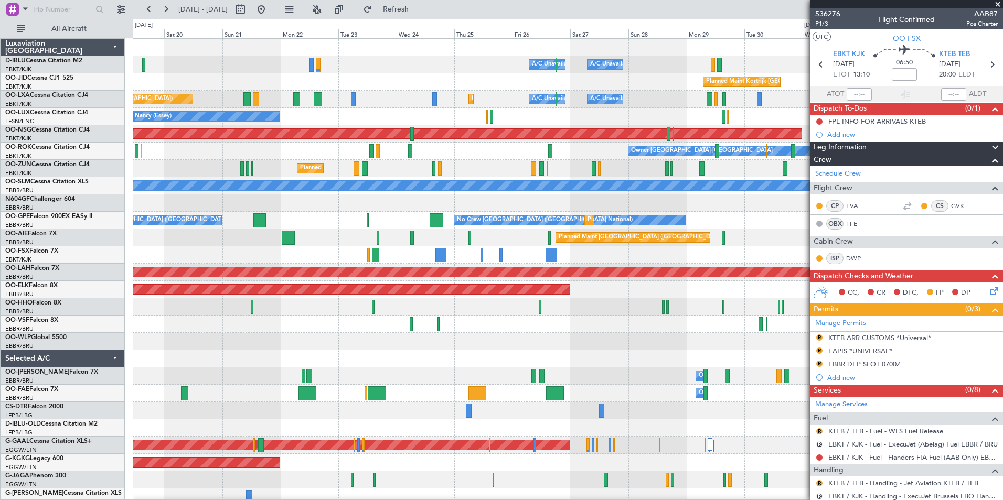
click at [334, 386] on div "A/C Unavailable Brussels (Brussels National) A/C Unavailable Kortrijk-Wevelgem …" at bounding box center [568, 402] width 870 height 727
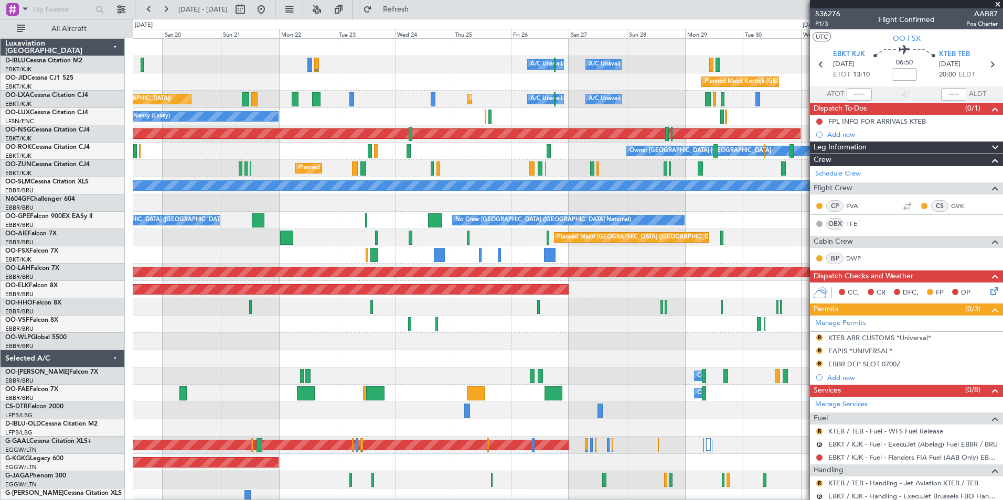
click at [995, 5] on span at bounding box center [997, 4] width 10 height 9
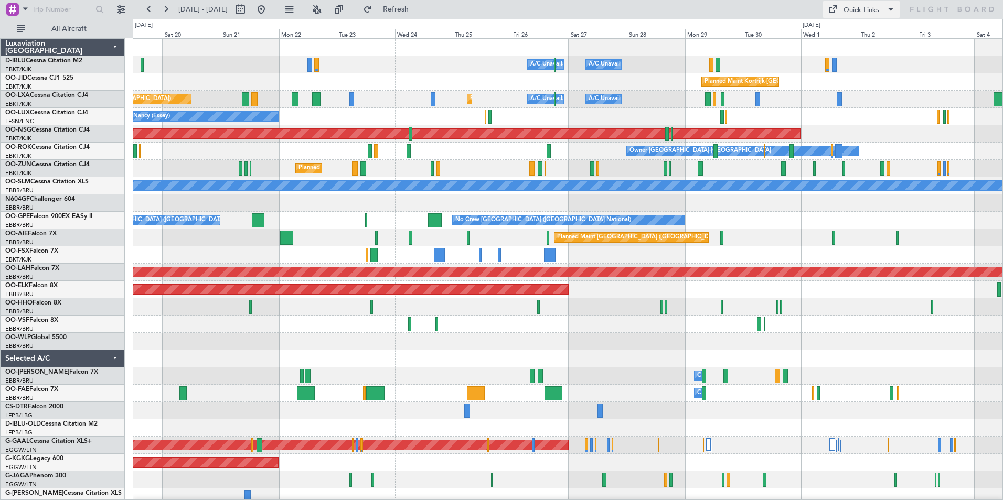
click at [866, 12] on div "Quick Links" at bounding box center [861, 10] width 36 height 10
click at [872, 31] on button "Trip Builder" at bounding box center [862, 34] width 79 height 25
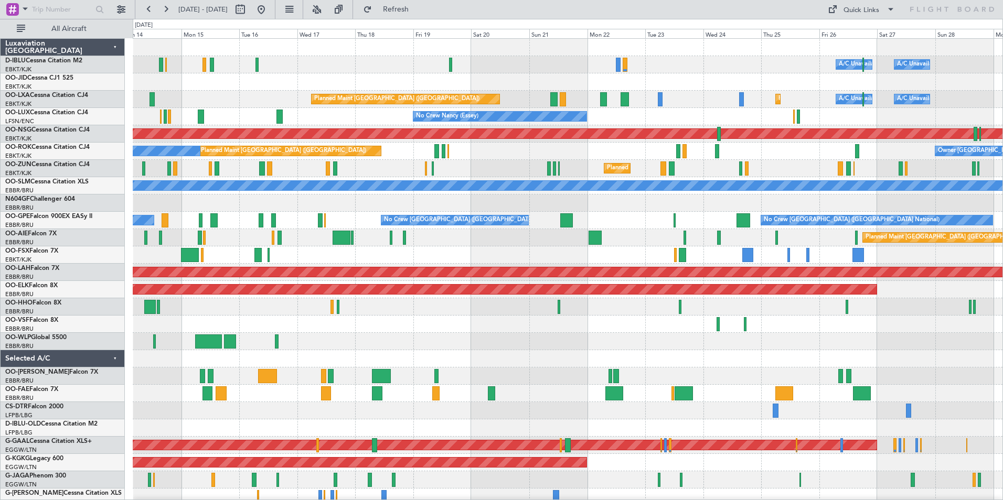
click at [778, 397] on div "A/C Unavailable Kortrijk-Wevelgem A/C Unavailable Brussels (Brussels National) …" at bounding box center [568, 368] width 870 height 658
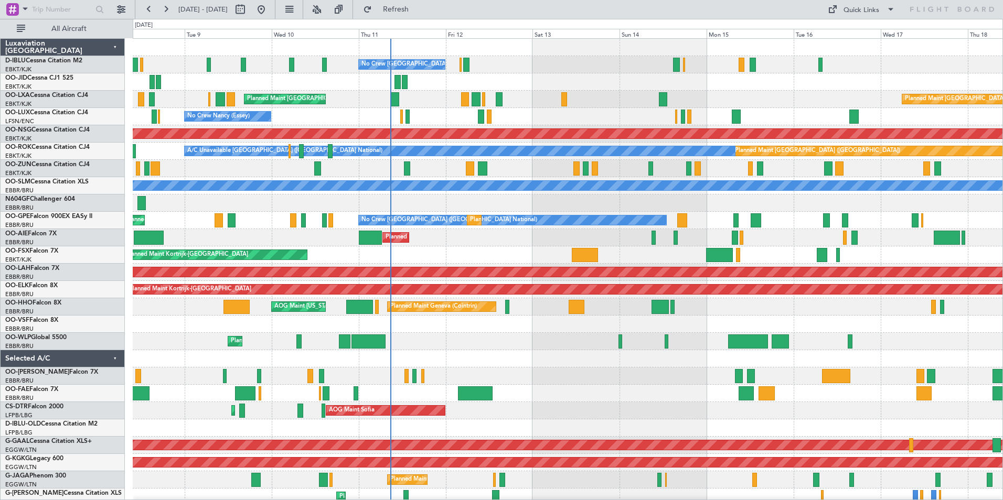
click at [612, 372] on div "No Crew [GEOGRAPHIC_DATA] ([GEOGRAPHIC_DATA] National) Planned Maint [GEOGRAPHI…" at bounding box center [568, 394] width 870 height 710
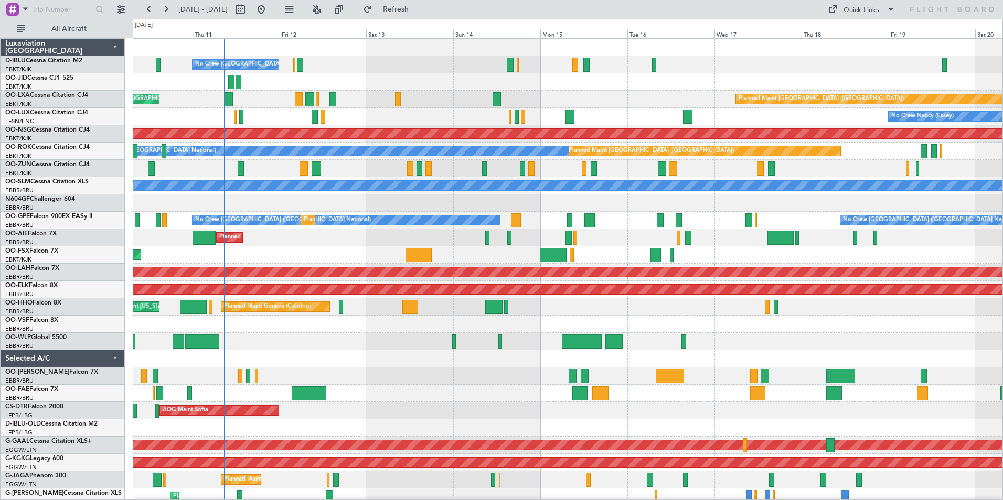
click at [710, 354] on div "No Crew [GEOGRAPHIC_DATA] ([GEOGRAPHIC_DATA] National) Planned Maint [GEOGRAPHI…" at bounding box center [568, 402] width 870 height 727
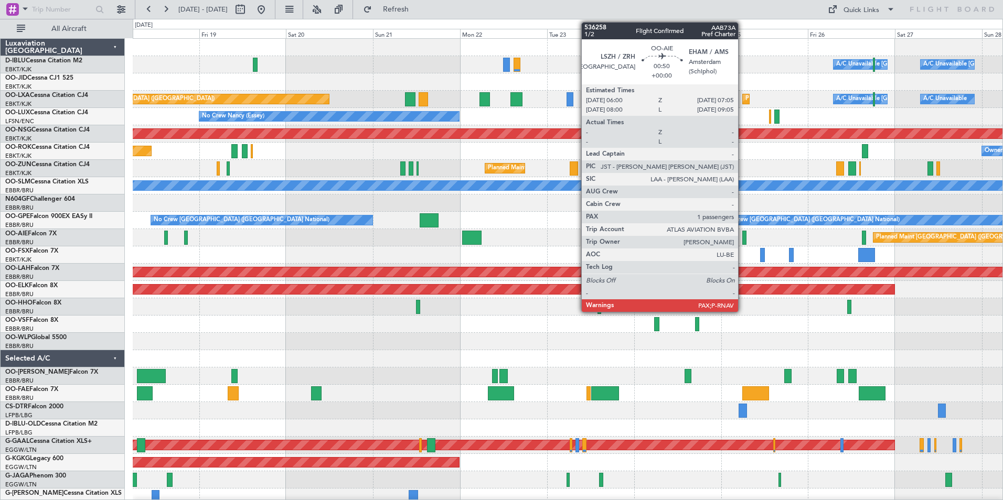
click at [743, 243] on div at bounding box center [744, 238] width 4 height 14
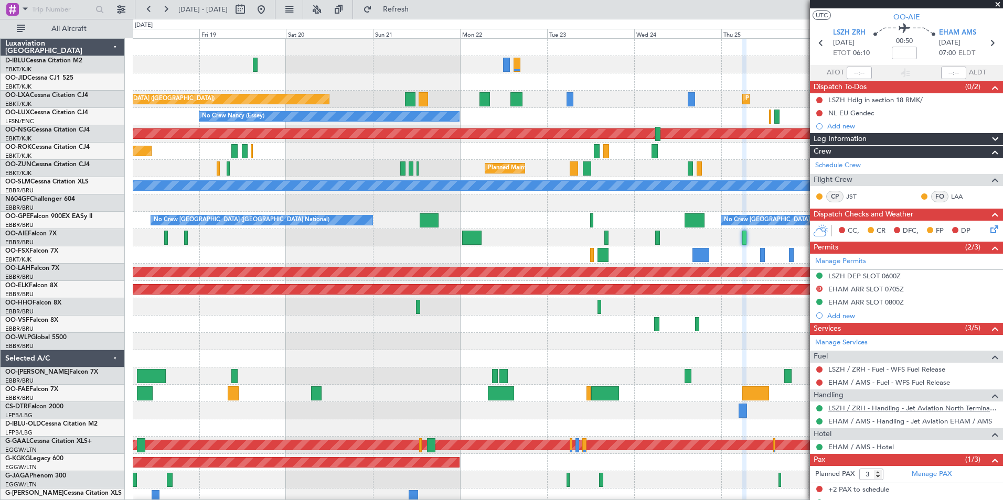
scroll to position [51, 0]
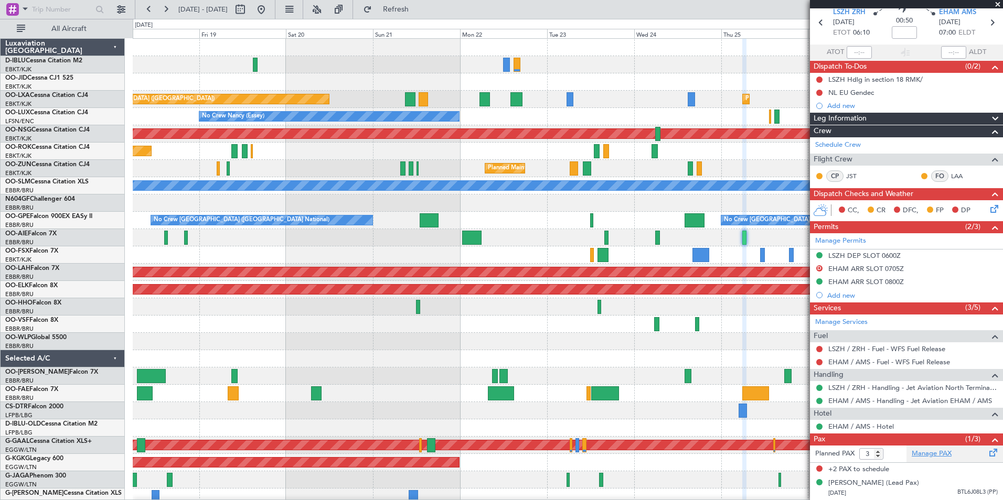
click at [932, 449] on link "Manage PAX" at bounding box center [932, 454] width 40 height 10
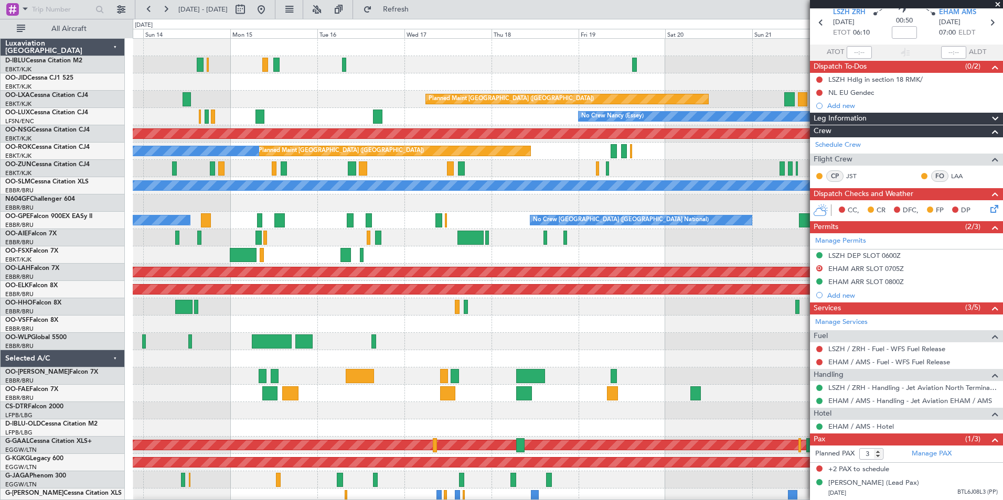
click at [747, 347] on div at bounding box center [568, 341] width 870 height 17
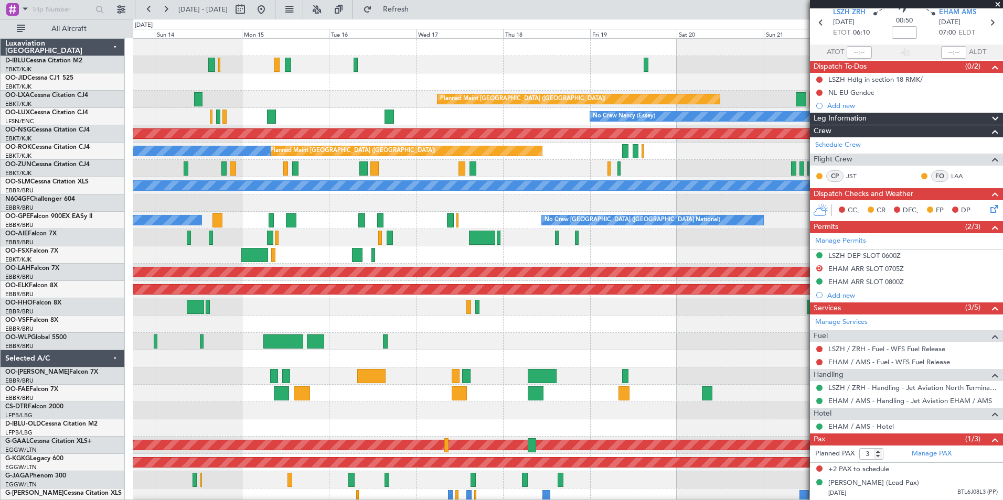
click at [796, 335] on div "No Crew Brussels (Brussels National) Planned Maint Paris (Le Bourget) Planned M…" at bounding box center [568, 385] width 870 height 692
